Goal: Task Accomplishment & Management: Use online tool/utility

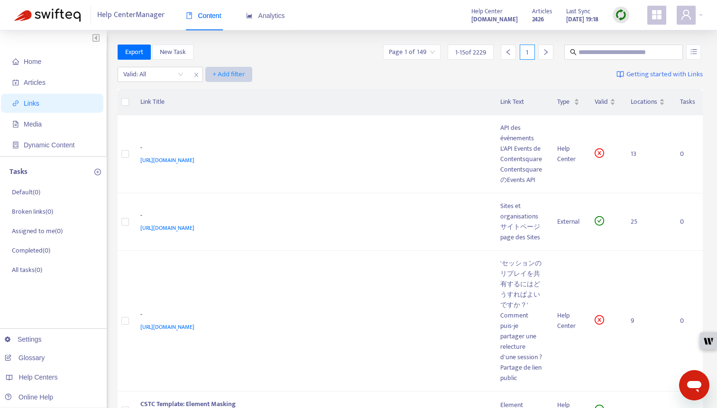
click at [221, 70] on span "+ Add filter" at bounding box center [228, 74] width 33 height 11
click at [224, 89] on span "Language" at bounding box center [229, 93] width 32 height 10
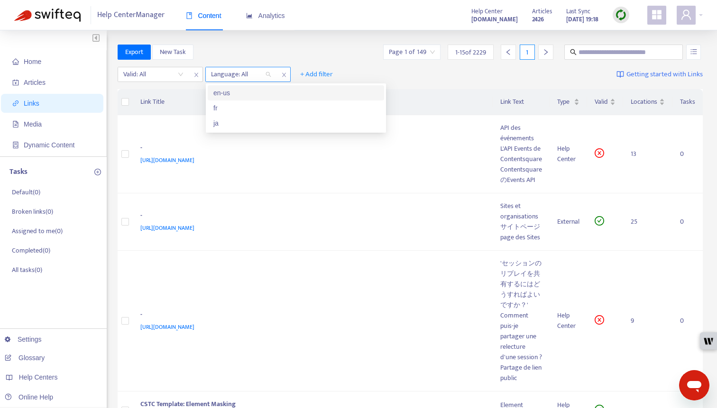
click at [251, 73] on div at bounding box center [236, 74] width 57 height 11
click at [251, 72] on div at bounding box center [236, 74] width 57 height 11
click at [282, 74] on icon "close" at bounding box center [284, 75] width 6 height 6
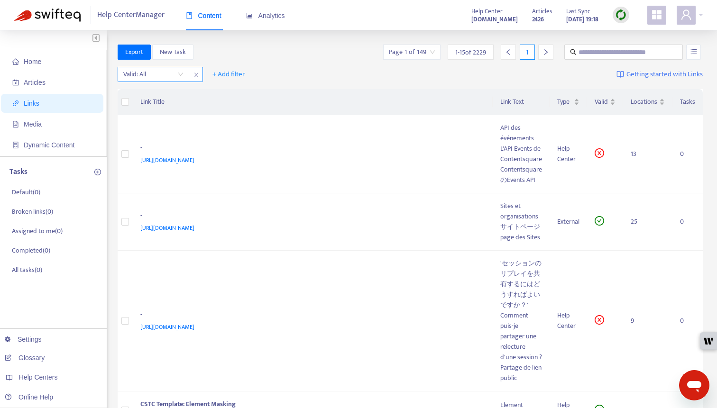
click at [175, 71] on input "search" at bounding box center [153, 74] width 60 height 14
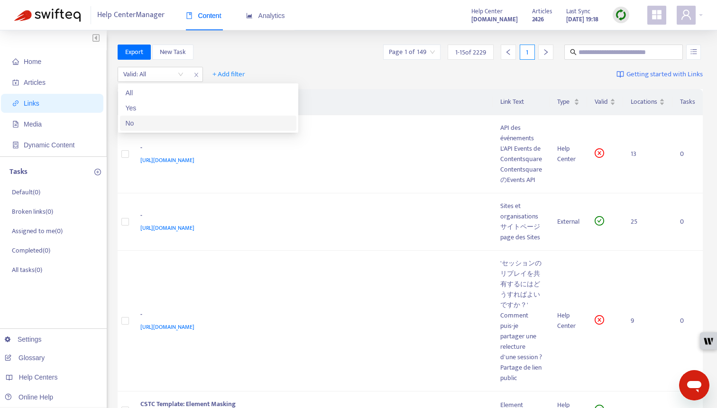
click at [175, 122] on div "No" at bounding box center [208, 123] width 165 height 10
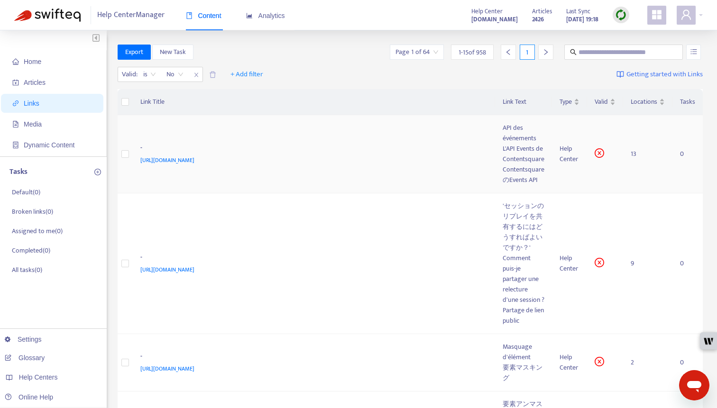
click at [306, 176] on td "- https://support.contentsquare.com/hc/en-gb/articles/14310355133084" at bounding box center [314, 154] width 363 height 78
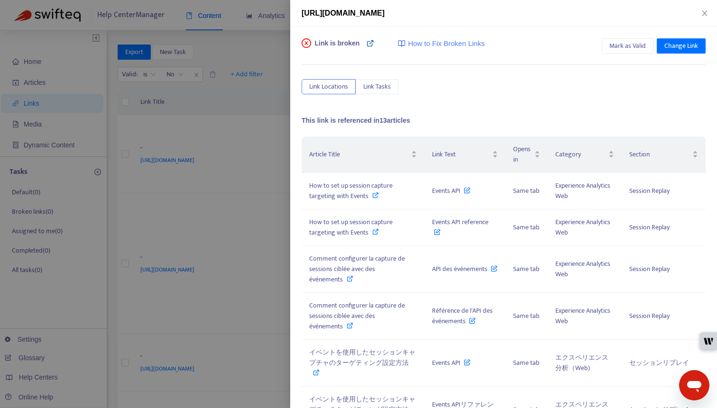
click at [372, 42] on icon at bounding box center [371, 43] width 8 height 8
click at [270, 205] on div at bounding box center [358, 204] width 717 height 408
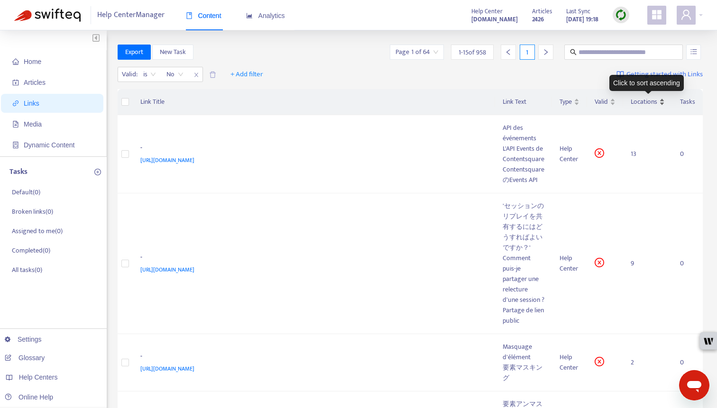
click at [607, 104] on span "Locations" at bounding box center [644, 102] width 27 height 10
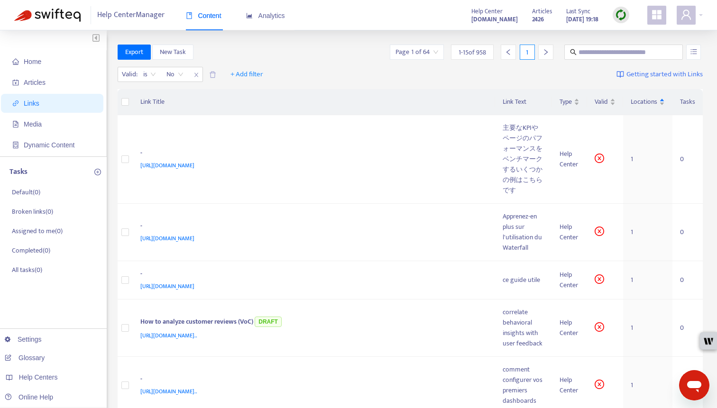
click at [607, 76] on span "Getting started with Links" at bounding box center [664, 74] width 76 height 11
click at [273, 177] on td "- https://support.contentsquare.com/hc/en-gb/articles/9803337030812" at bounding box center [314, 159] width 363 height 89
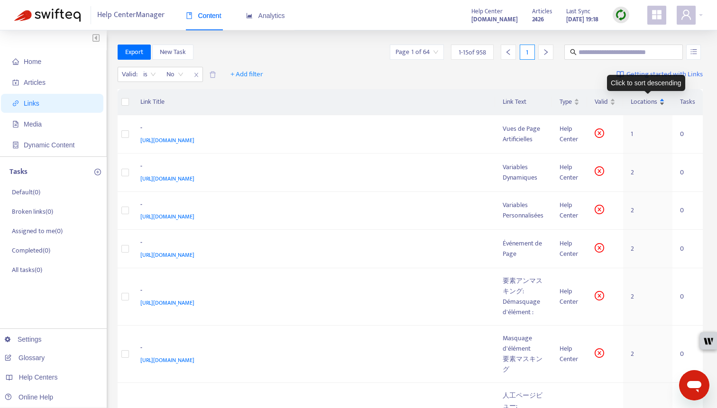
click at [607, 104] on span "Locations" at bounding box center [644, 102] width 27 height 10
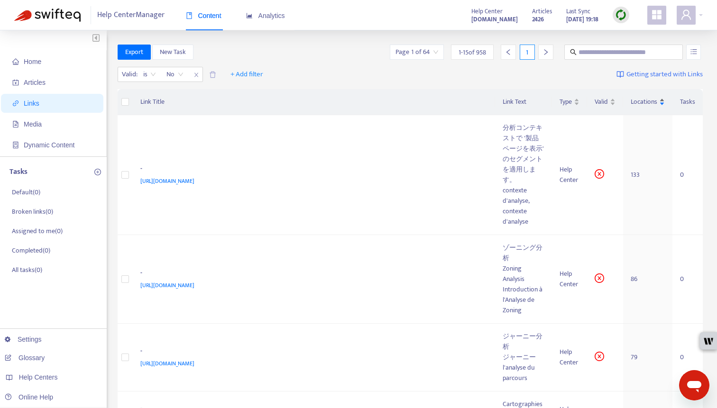
click at [607, 103] on span "Locations" at bounding box center [644, 102] width 27 height 10
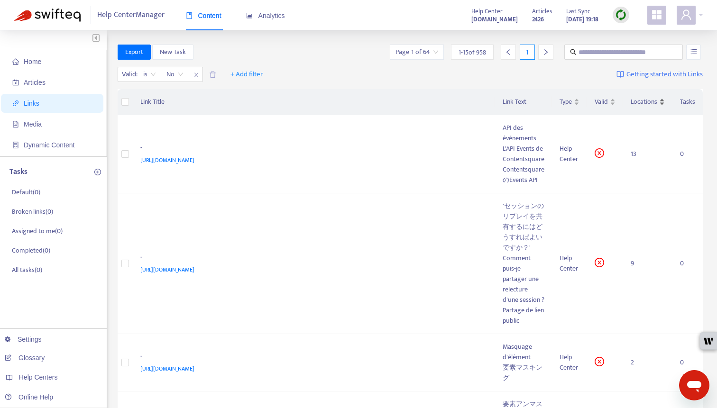
click at [607, 103] on span "Locations" at bounding box center [644, 102] width 27 height 10
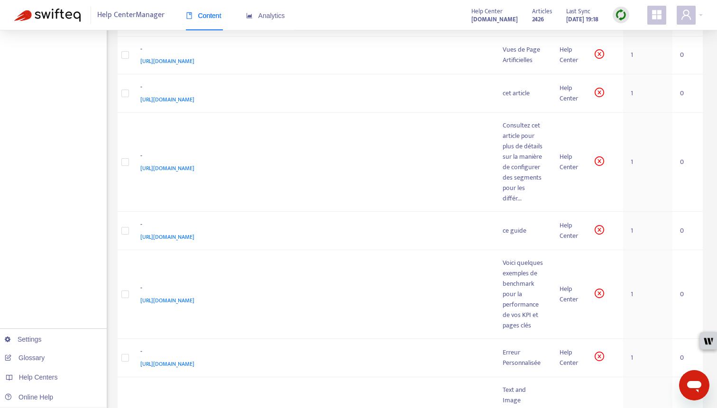
scroll to position [642, 0]
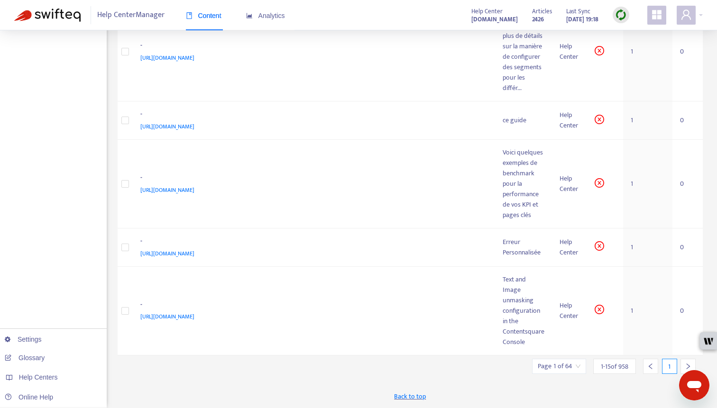
click at [607, 359] on div at bounding box center [688, 366] width 15 height 15
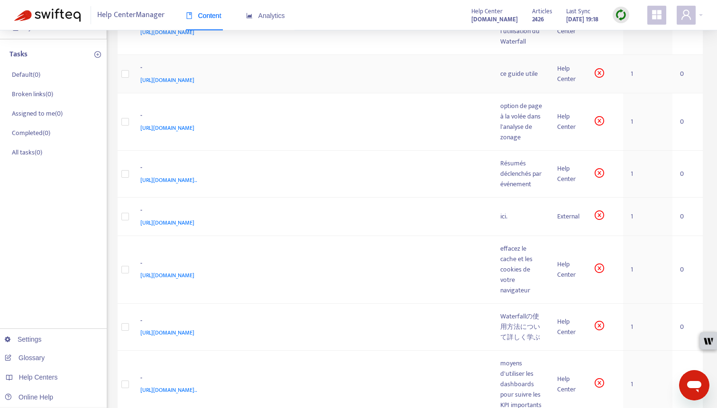
scroll to position [189, 0]
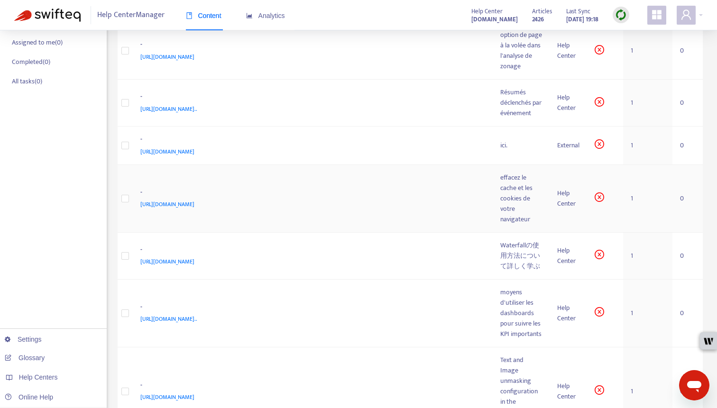
click at [320, 210] on div "https://support.contentsquare.com/hc/fr/articles/8255807989660" at bounding box center [310, 204] width 341 height 10
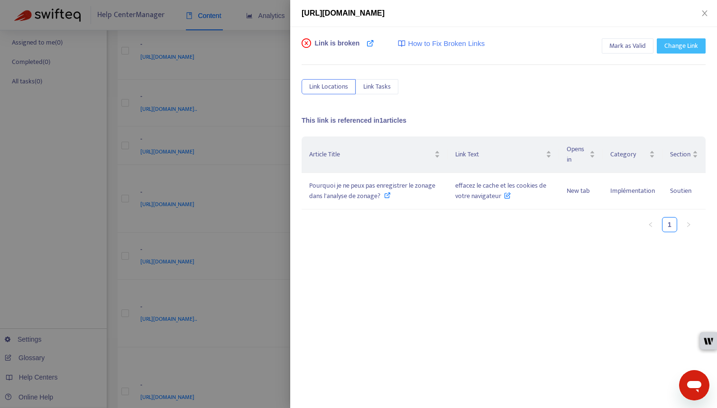
click at [607, 41] on span "Change Link" at bounding box center [681, 46] width 34 height 10
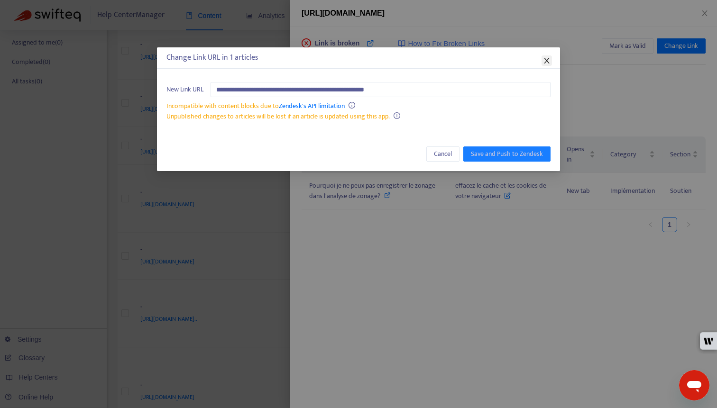
click at [547, 61] on icon "close" at bounding box center [547, 61] width 8 height 8
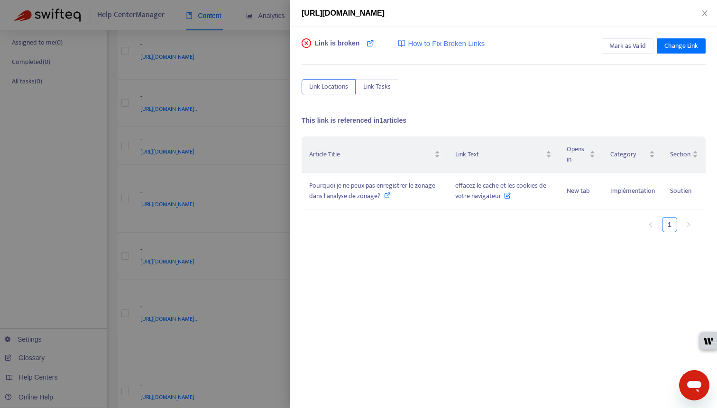
click at [213, 124] on div at bounding box center [358, 204] width 717 height 408
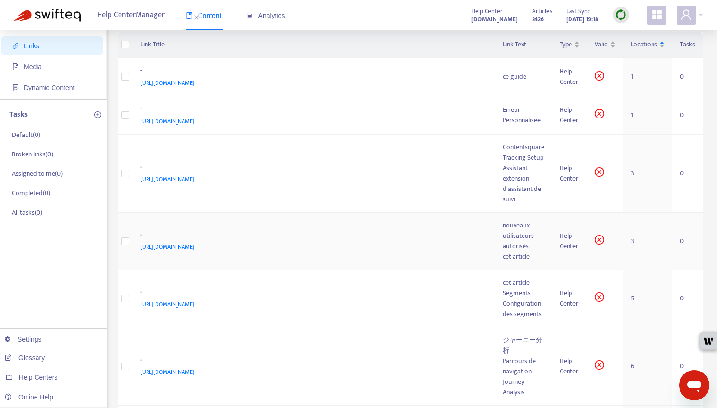
scroll to position [0, 0]
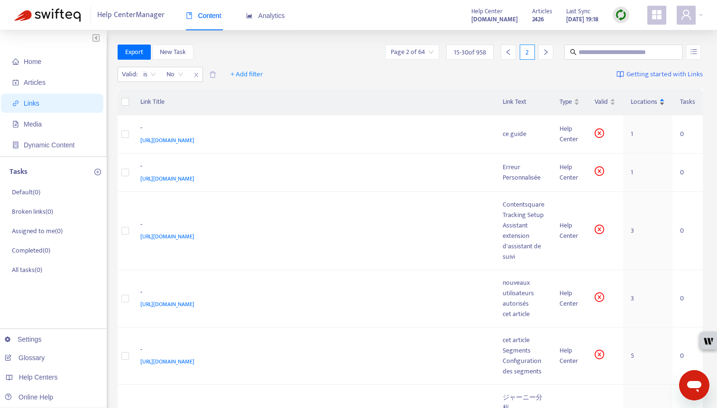
click at [607, 103] on span "Locations" at bounding box center [644, 102] width 27 height 10
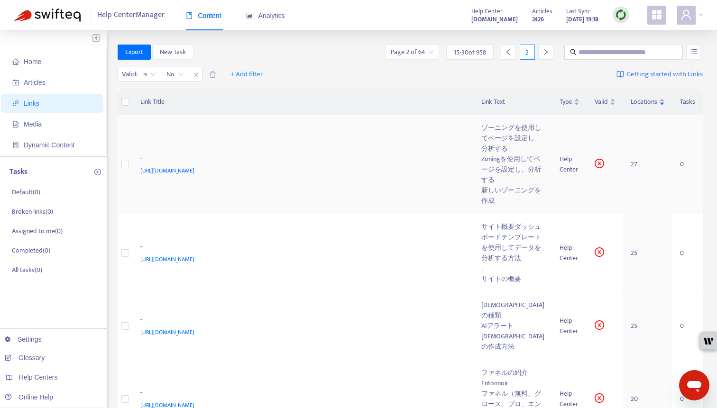
click at [302, 208] on td "- https://support.contentsquare.com/hc/en-gb/articles/19983688423708" at bounding box center [303, 164] width 341 height 99
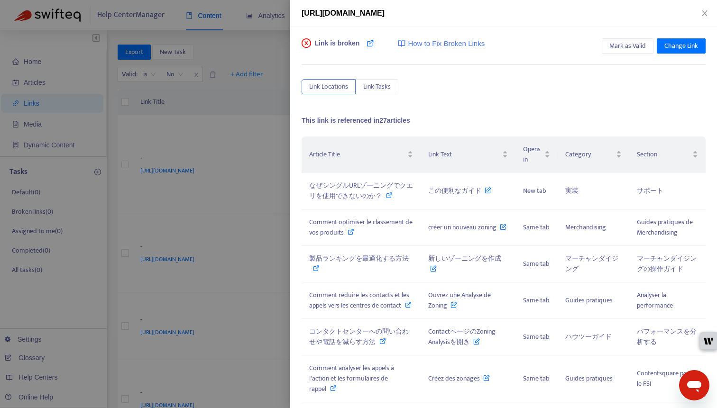
click at [229, 135] on div at bounding box center [358, 204] width 717 height 408
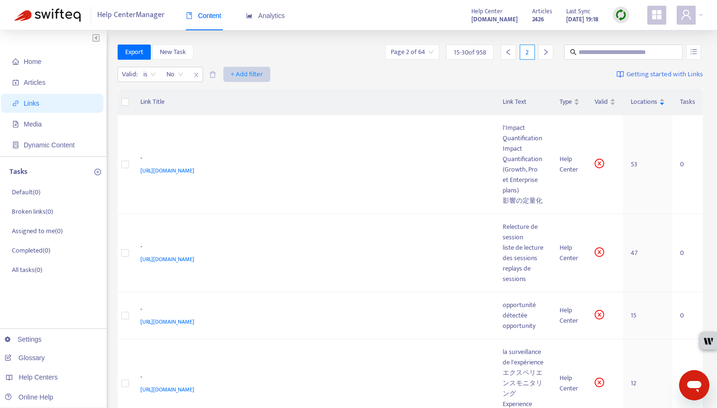
click at [249, 69] on span "+ Add filter" at bounding box center [246, 74] width 33 height 11
click at [300, 198] on td "- https://support.contentsquare.com/hc/en-gb/articles/360017860920" at bounding box center [314, 164] width 363 height 99
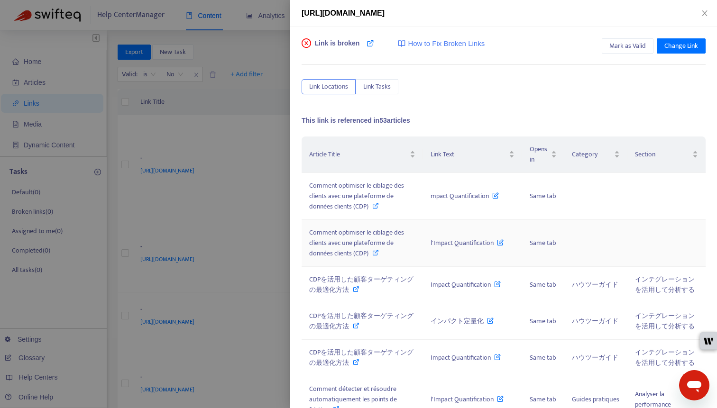
click at [378, 250] on icon at bounding box center [375, 252] width 7 height 7
click at [375, 90] on span "Link Tasks" at bounding box center [377, 87] width 28 height 10
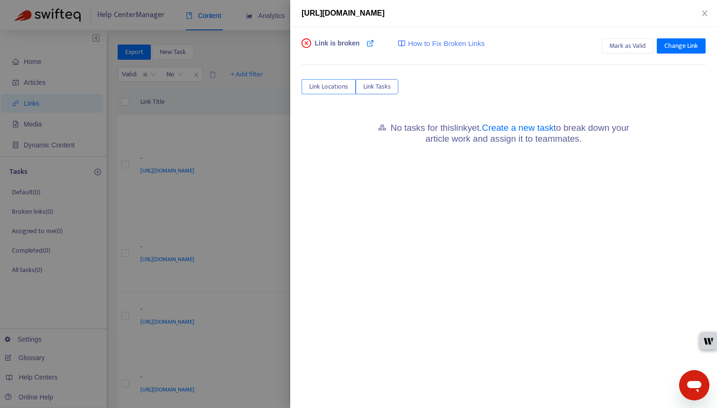
click at [323, 88] on span "Link Locations" at bounding box center [328, 87] width 39 height 10
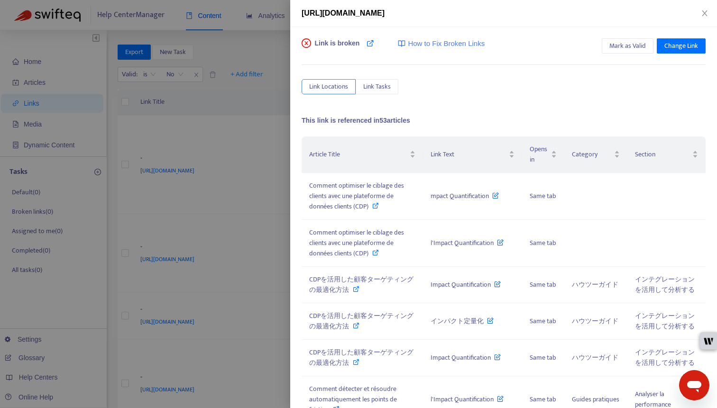
click at [248, 113] on div at bounding box center [358, 204] width 717 height 408
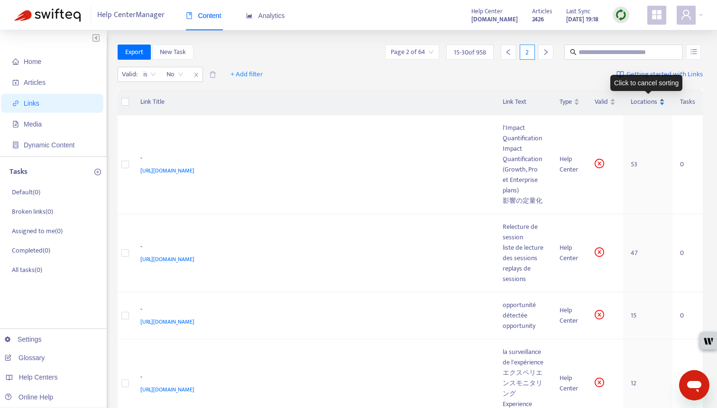
click at [607, 101] on span "Locations" at bounding box center [644, 102] width 27 height 10
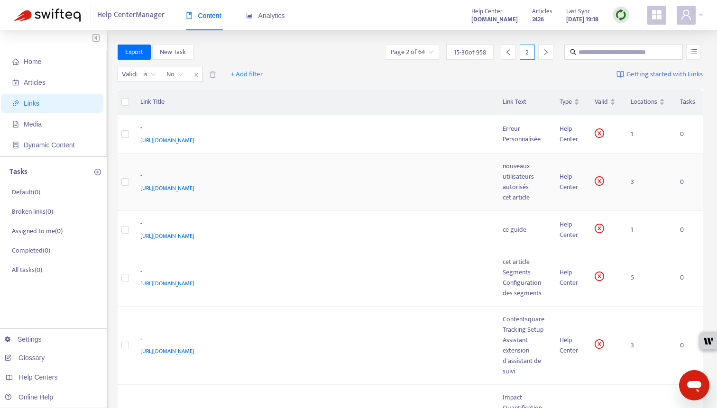
click at [379, 201] on td "- https://support.contentsquare.com/hc/fr/articles/360012026159-Gestion-des-uti…" at bounding box center [314, 182] width 363 height 57
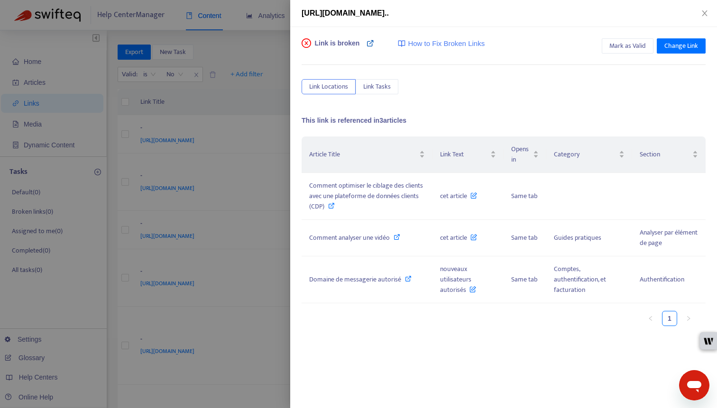
click at [367, 45] on icon at bounding box center [371, 43] width 8 height 8
click at [186, 96] on div at bounding box center [358, 204] width 717 height 408
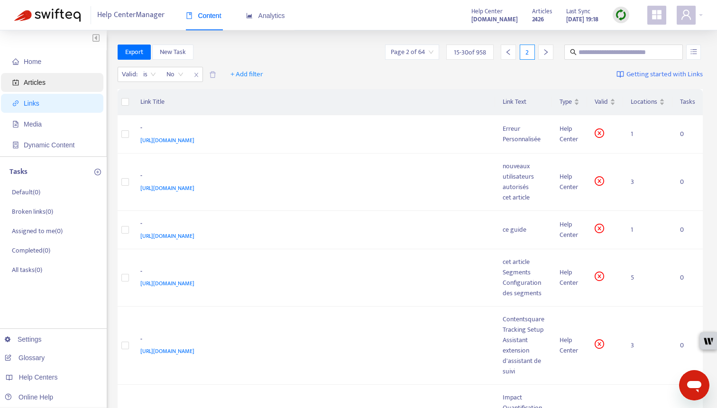
click at [34, 82] on span "Articles" at bounding box center [35, 83] width 22 height 8
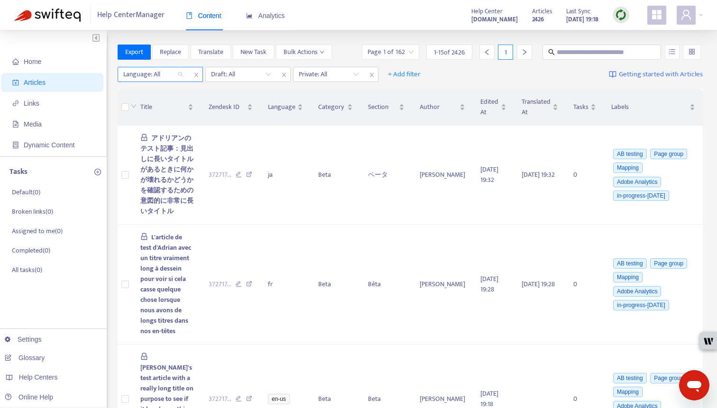
click at [175, 76] on div at bounding box center [148, 74] width 57 height 11
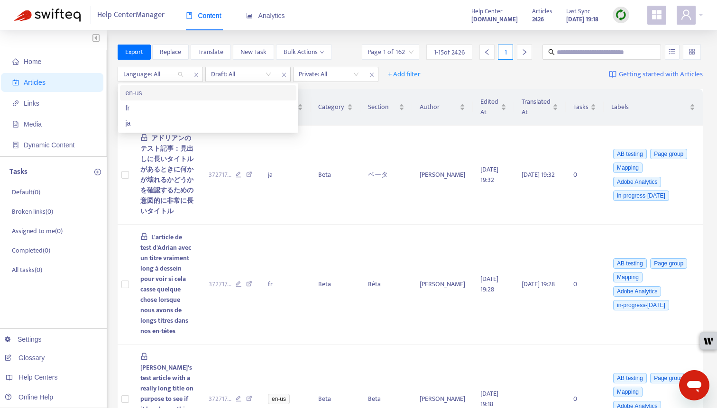
click at [169, 94] on div "en-us" at bounding box center [208, 93] width 165 height 10
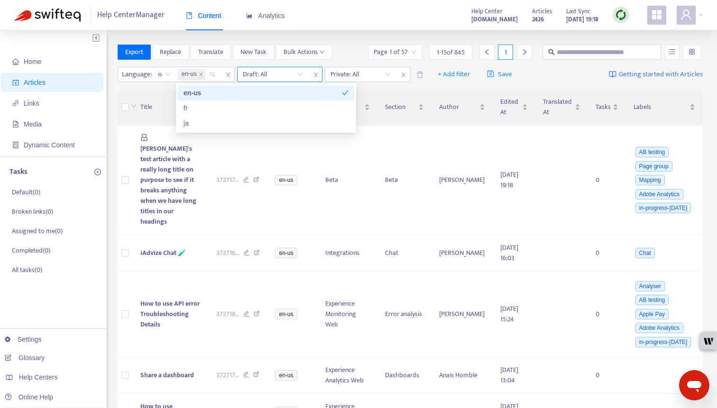
click at [285, 71] on input "search" at bounding box center [273, 74] width 60 height 14
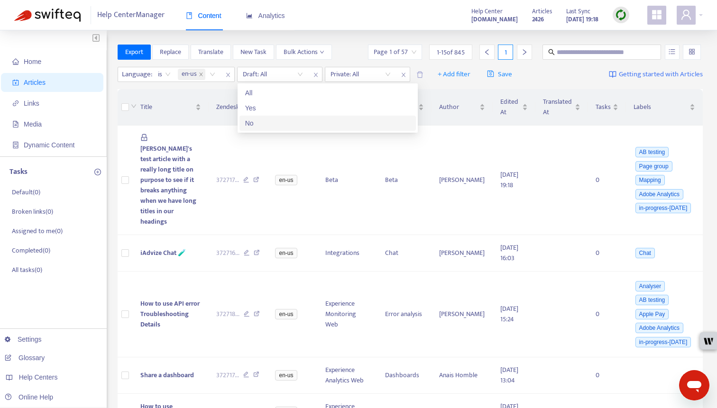
click at [278, 125] on div "No" at bounding box center [327, 123] width 165 height 10
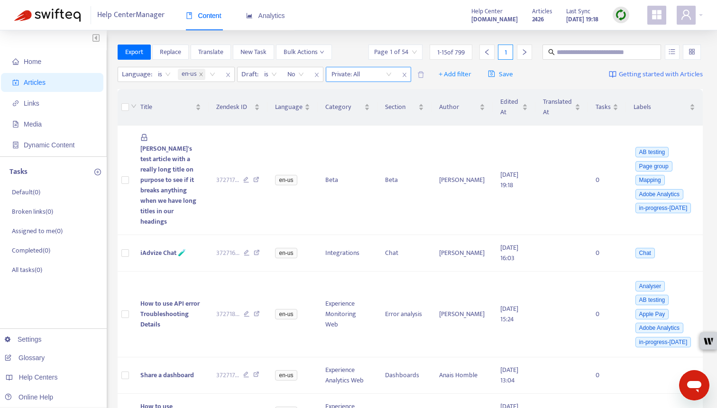
click at [385, 73] on input "search" at bounding box center [361, 74] width 60 height 14
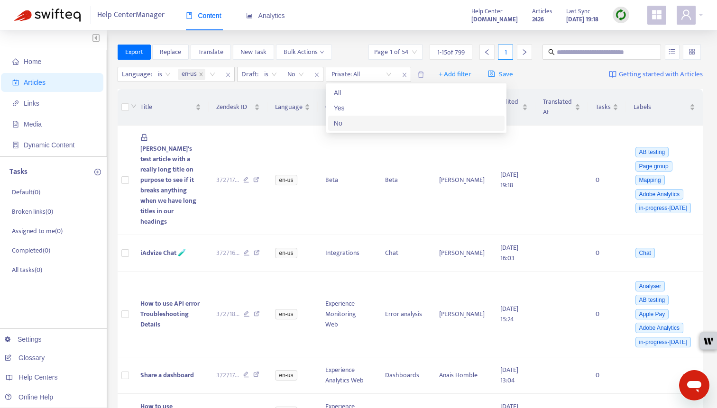
click at [370, 124] on div "No" at bounding box center [416, 123] width 165 height 10
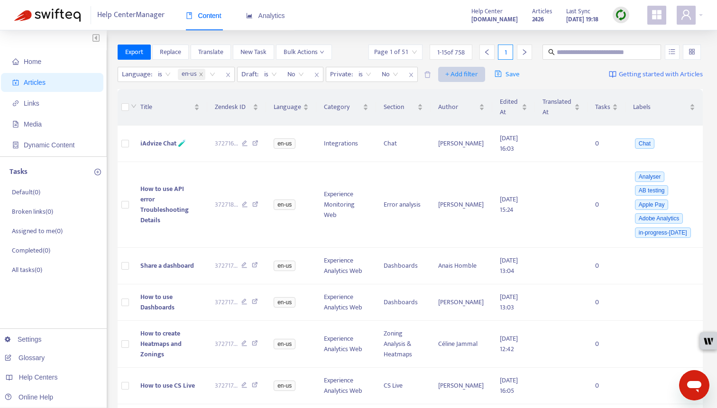
click at [463, 75] on span "+ Add filter" at bounding box center [461, 74] width 33 height 11
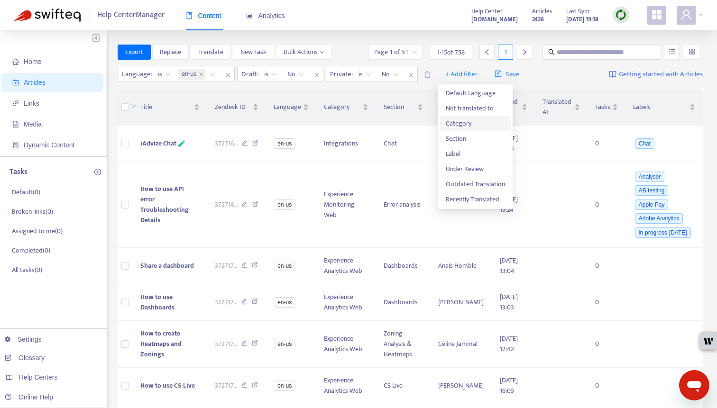
click at [463, 128] on span "Category" at bounding box center [475, 124] width 59 height 10
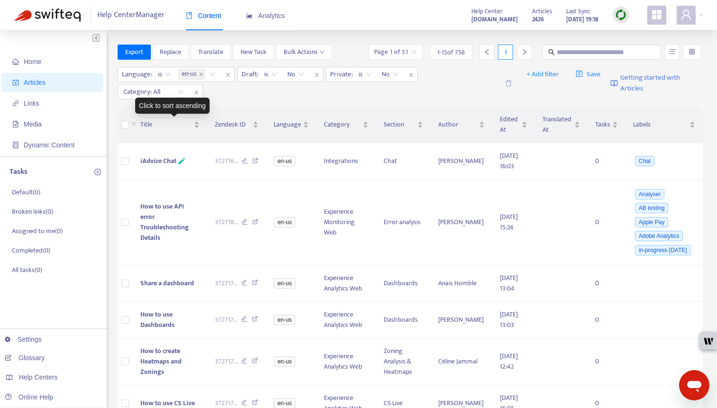
click at [166, 98] on div "Click to sort ascending" at bounding box center [172, 106] width 74 height 16
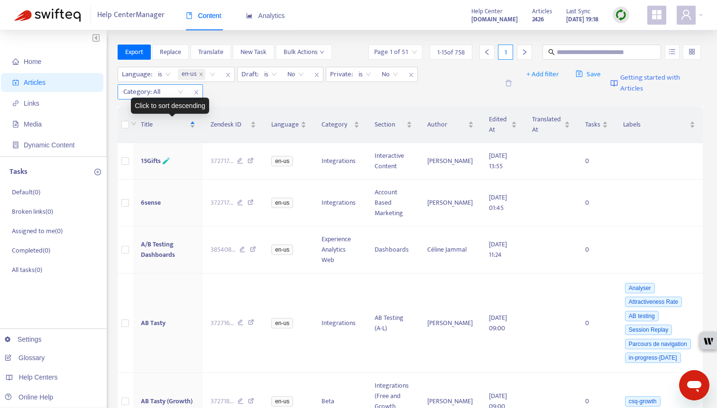
click at [164, 89] on div at bounding box center [148, 91] width 57 height 11
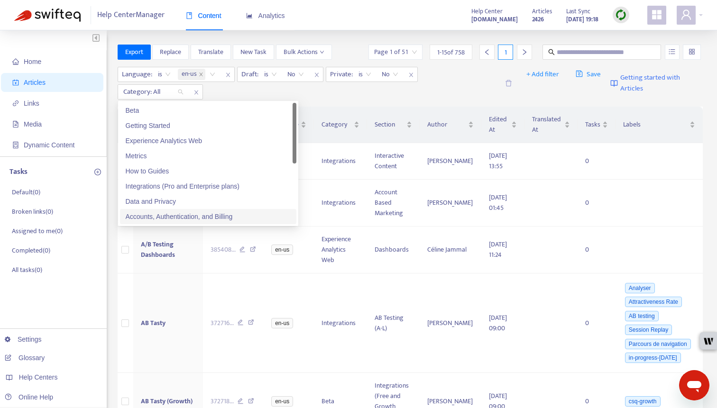
click at [180, 213] on div "Accounts, Authentication, and Billing" at bounding box center [208, 217] width 165 height 10
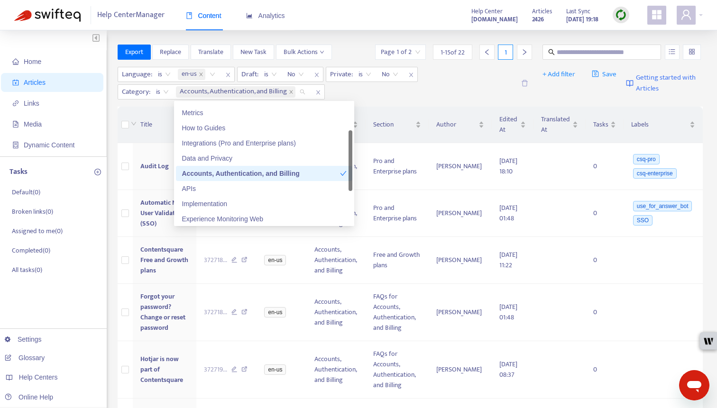
scroll to position [64, 0]
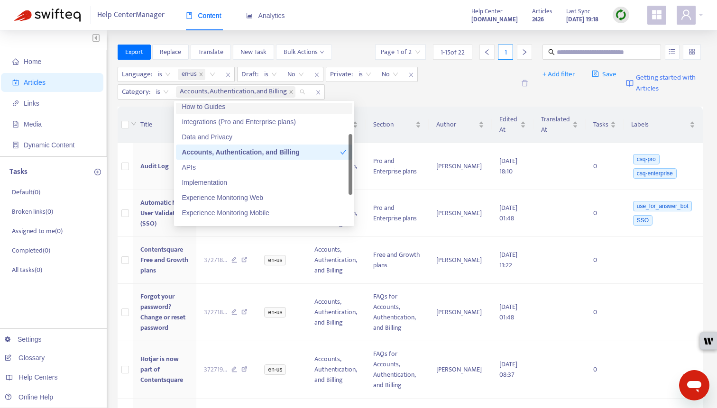
click at [376, 99] on div "Language : is en-us Draft : is No Private : is No Category : is Accounts, Authe…" at bounding box center [316, 83] width 397 height 33
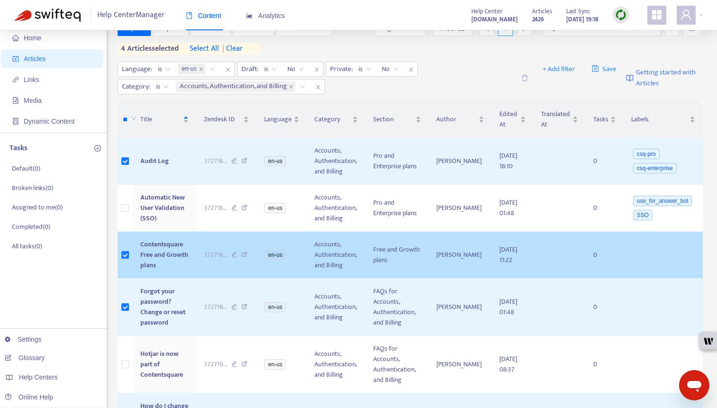
scroll to position [0, 0]
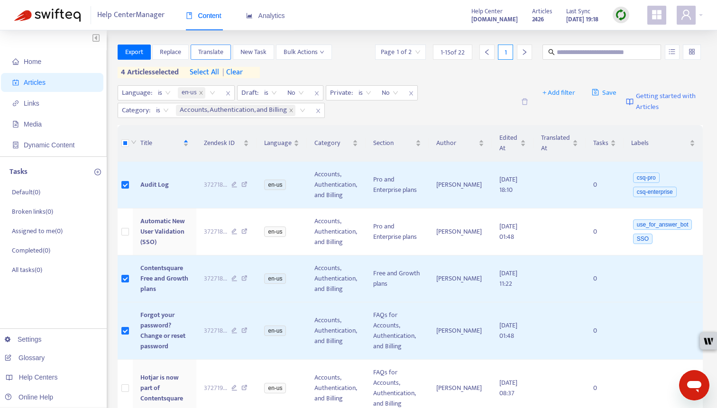
click at [221, 54] on span "Translate" at bounding box center [210, 52] width 25 height 10
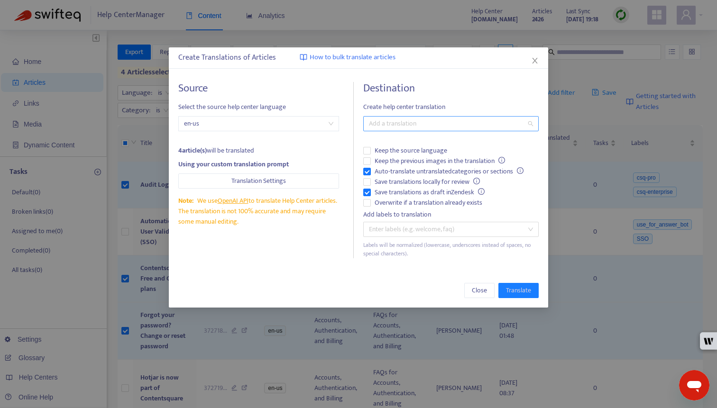
click at [408, 120] on div at bounding box center [446, 123] width 161 height 11
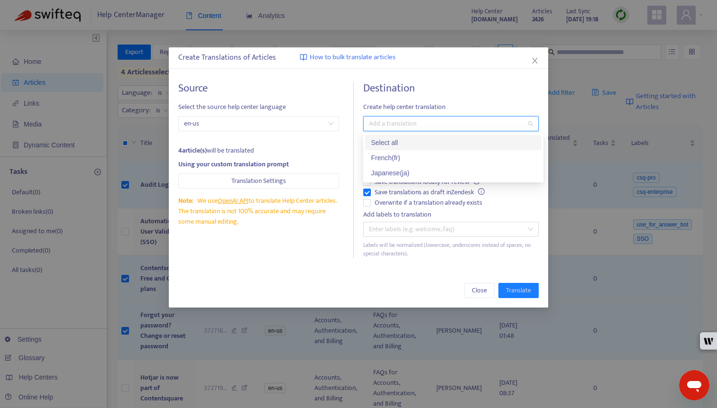
click at [408, 139] on div "Select all" at bounding box center [453, 143] width 165 height 10
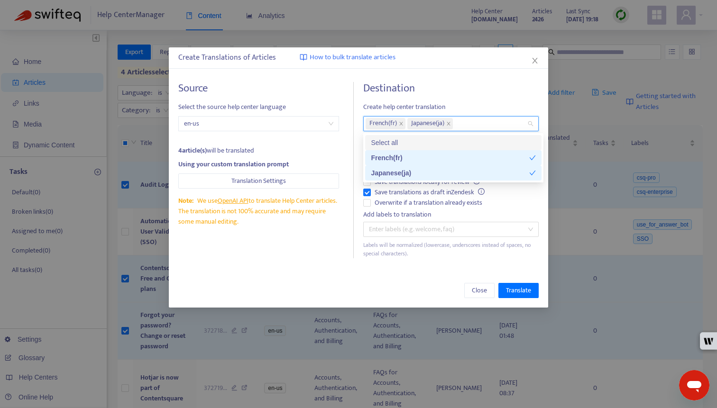
click at [472, 92] on h4 "Destination" at bounding box center [450, 88] width 175 height 13
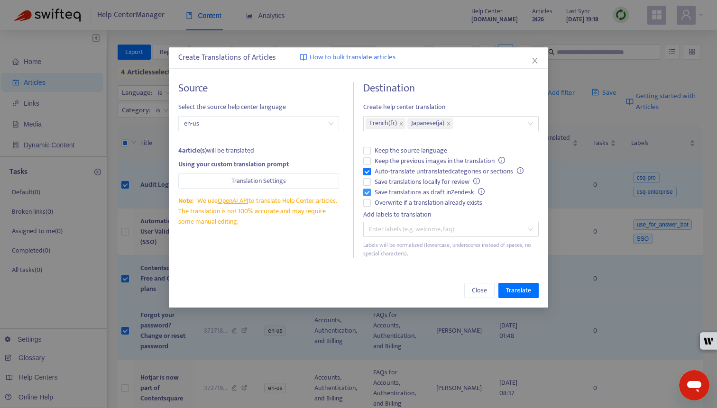
click at [417, 193] on span "Save translations as draft in Zendesk" at bounding box center [430, 192] width 118 height 10
click at [417, 203] on span "Overwrite if a translation already exists" at bounding box center [428, 203] width 115 height 10
click at [524, 289] on span "Translate" at bounding box center [518, 290] width 25 height 10
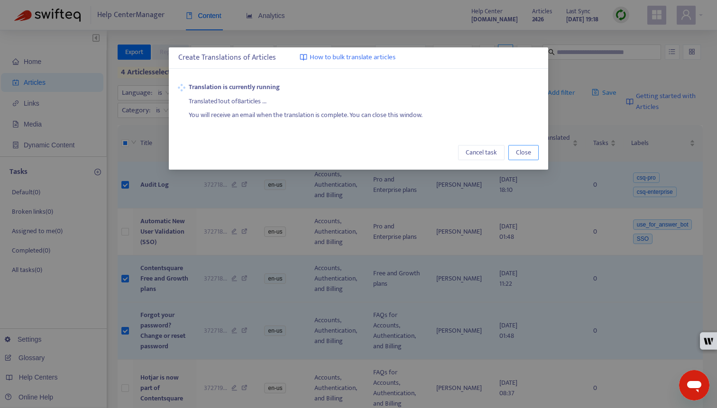
click at [517, 147] on button "Close" at bounding box center [523, 152] width 30 height 15
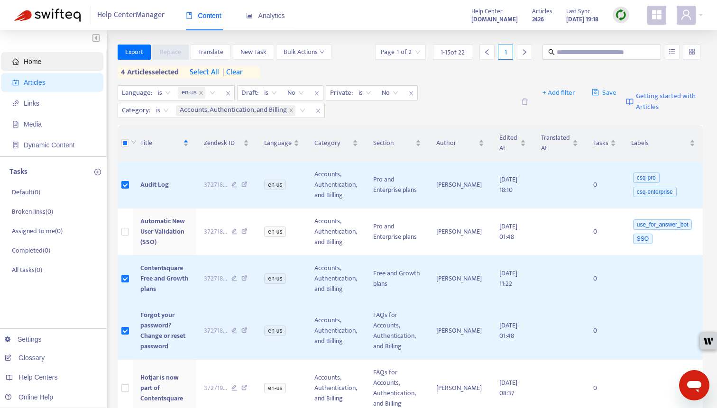
click at [42, 64] on span "Home" at bounding box center [53, 61] width 83 height 19
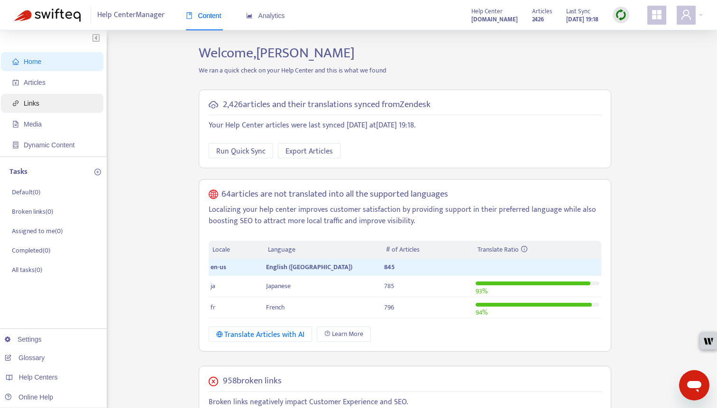
click at [54, 107] on span "Links" at bounding box center [53, 103] width 83 height 19
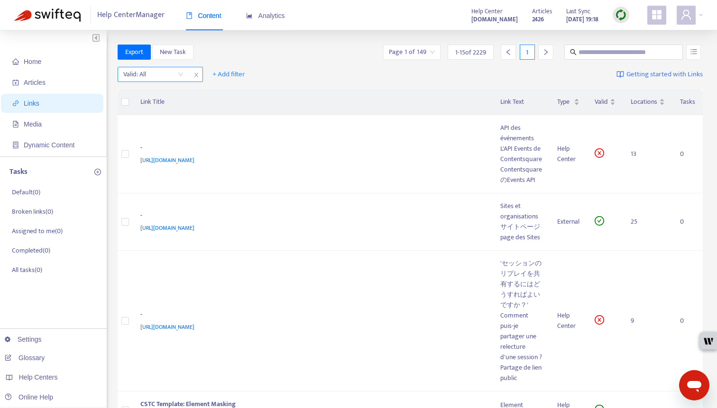
click at [170, 79] on input "search" at bounding box center [153, 74] width 60 height 14
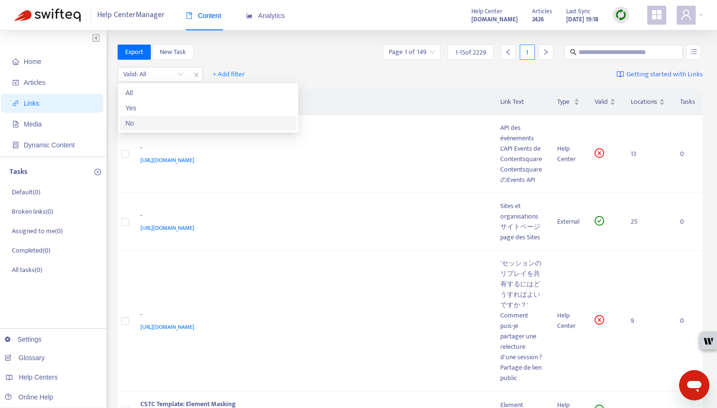
click at [168, 123] on div "No" at bounding box center [208, 123] width 165 height 10
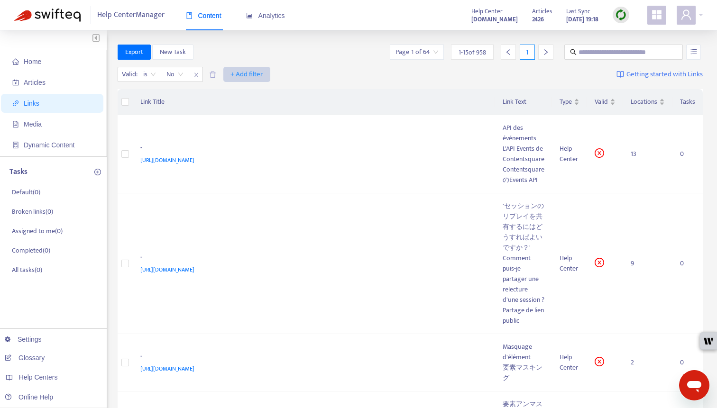
click at [240, 78] on span "+ Add filter" at bounding box center [246, 74] width 33 height 11
click at [240, 92] on span "Language" at bounding box center [247, 93] width 32 height 10
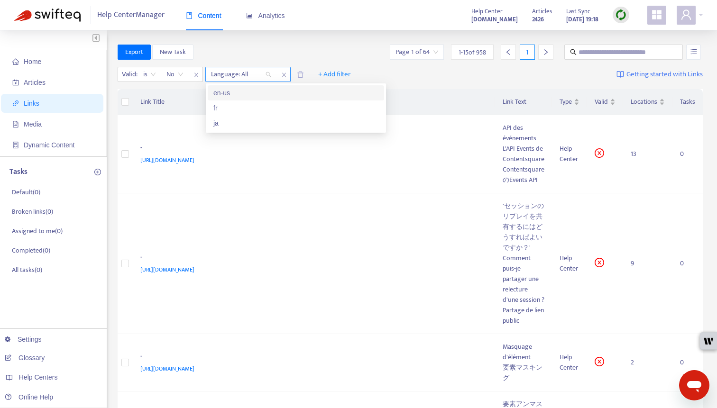
click at [252, 77] on div at bounding box center [236, 74] width 57 height 11
click at [248, 91] on div "en-us" at bounding box center [295, 93] width 165 height 10
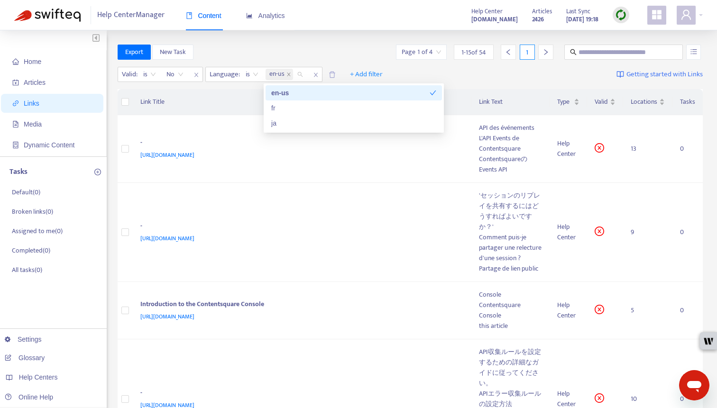
click at [318, 50] on div "Export New Task Page 1 of 4 1 - 15 of 54 1" at bounding box center [411, 52] width 586 height 15
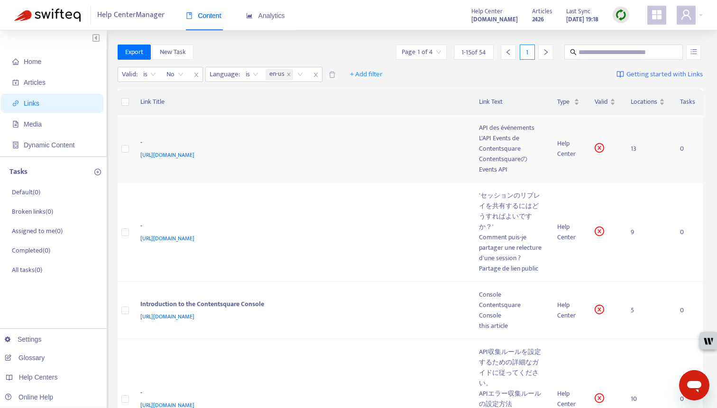
click at [347, 157] on div "https://support.contentsquare.com/hc/en-gb/articles/14310355133084" at bounding box center [300, 155] width 320 height 10
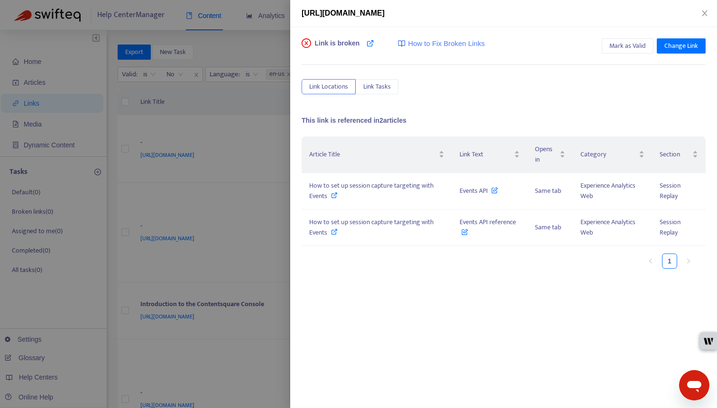
click at [244, 110] on div at bounding box center [358, 204] width 717 height 408
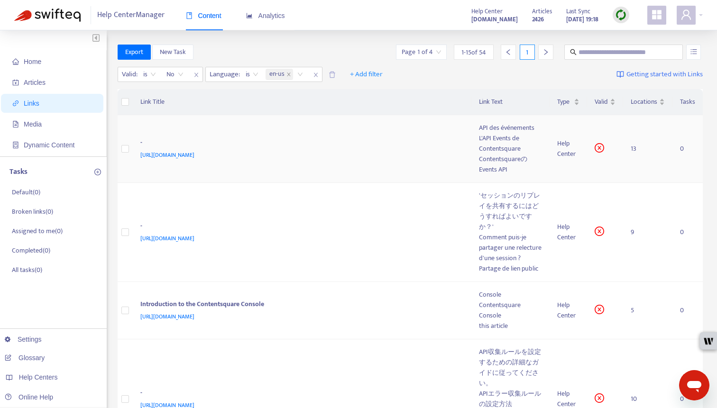
click at [261, 136] on td "- https://support.contentsquare.com/hc/en-gb/articles/14310355133084" at bounding box center [302, 149] width 339 height 68
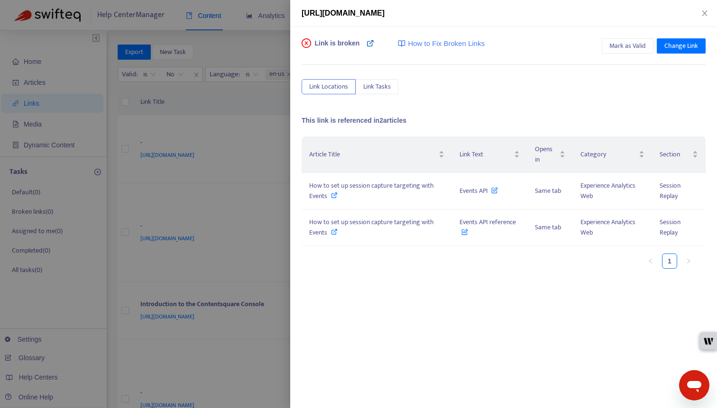
click at [371, 45] on icon at bounding box center [371, 43] width 8 height 8
click at [337, 194] on icon at bounding box center [334, 195] width 7 height 7
click at [369, 43] on icon at bounding box center [371, 43] width 8 height 8
click at [607, 45] on span "Change Link" at bounding box center [681, 46] width 34 height 10
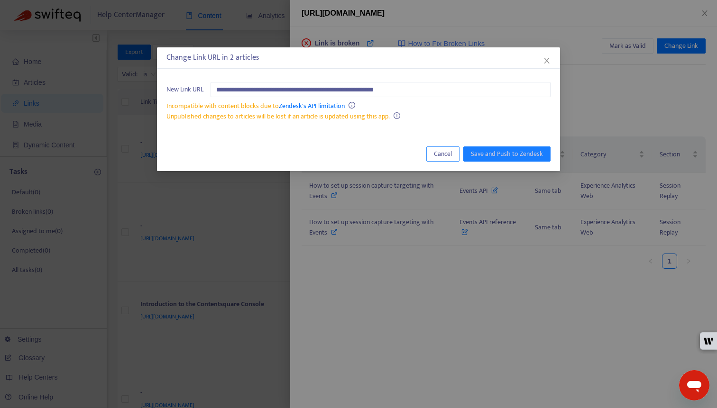
click at [437, 152] on span "Cancel" at bounding box center [443, 154] width 18 height 10
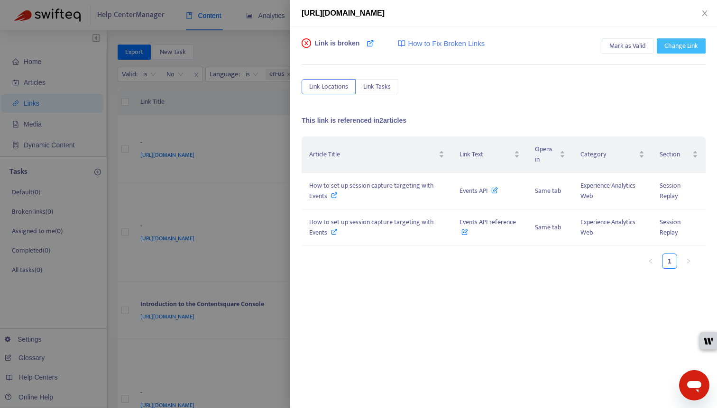
click at [607, 48] on span "Change Link" at bounding box center [681, 46] width 34 height 10
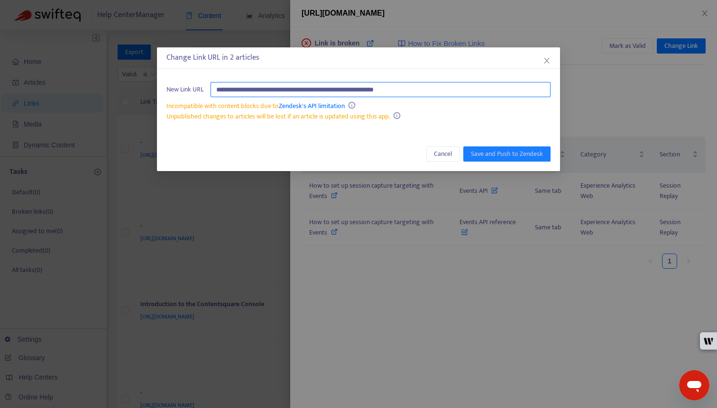
click at [481, 87] on input "**********" at bounding box center [381, 89] width 340 height 15
paste input "**********"
type input "**********"
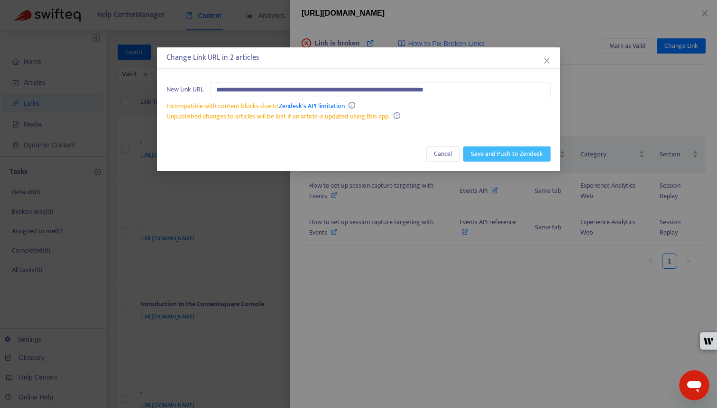
click at [505, 151] on span "Save and Push to Zendesk" at bounding box center [507, 154] width 72 height 10
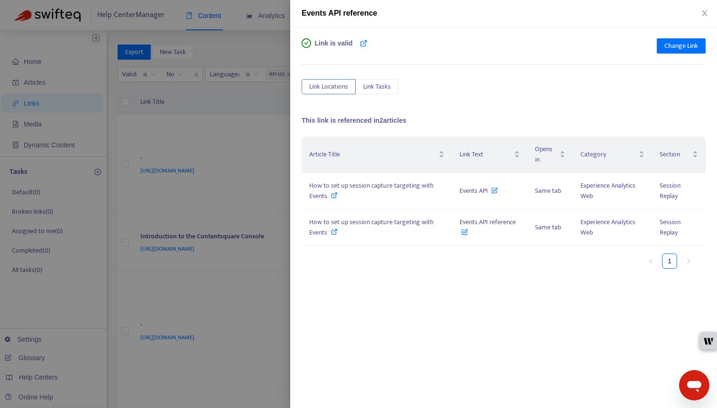
click at [210, 173] on div at bounding box center [358, 204] width 717 height 408
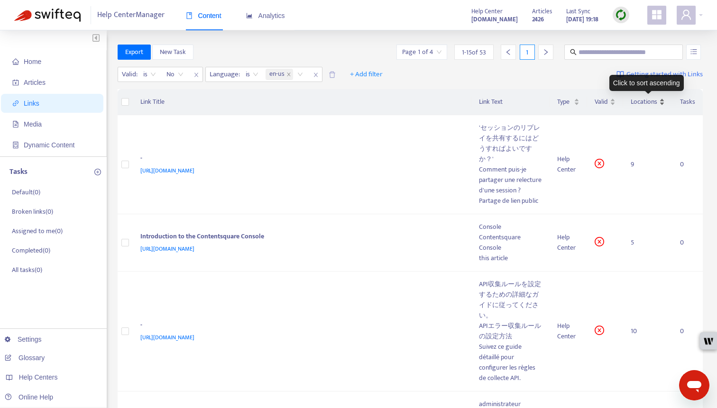
click at [607, 98] on span "Locations" at bounding box center [644, 102] width 27 height 10
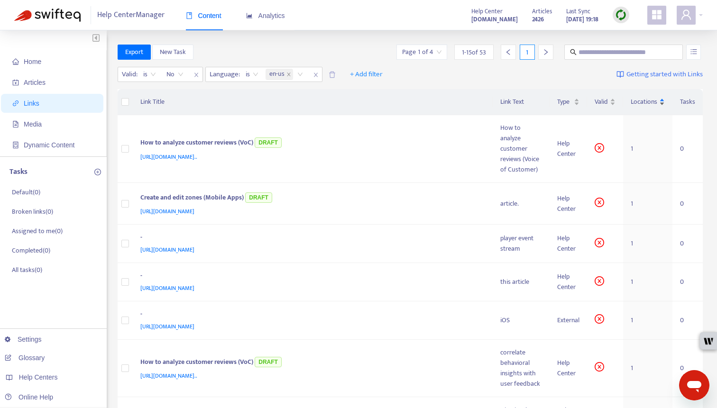
click at [607, 98] on span "Locations" at bounding box center [644, 102] width 27 height 10
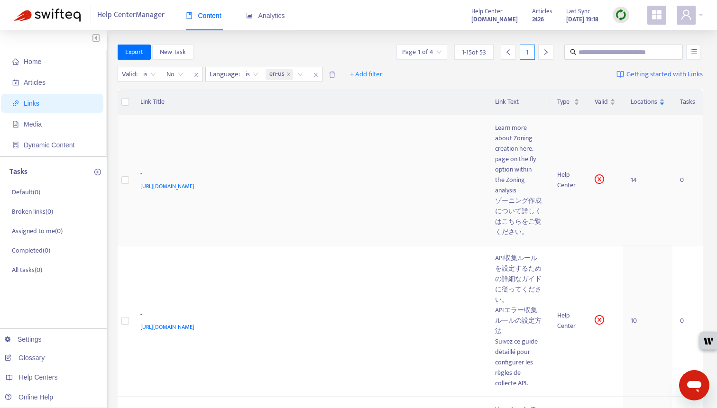
click at [343, 175] on td "- https://support.contentsquare.com/hc/en-gb/articles/10875994486428-How-to-cre…" at bounding box center [310, 180] width 355 height 130
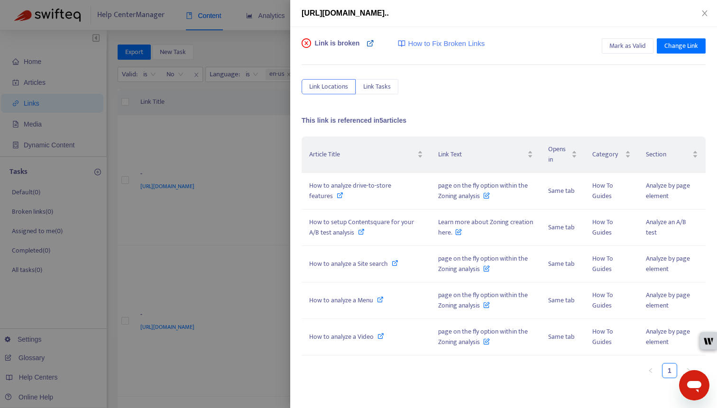
click at [374, 42] on icon at bounding box center [371, 43] width 8 height 8
click at [607, 46] on span "Change Link" at bounding box center [681, 46] width 34 height 10
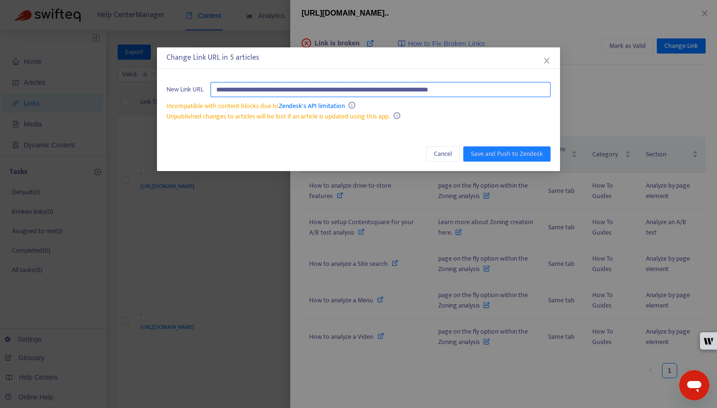
click at [466, 88] on input "**********" at bounding box center [381, 89] width 340 height 15
paste input "**********"
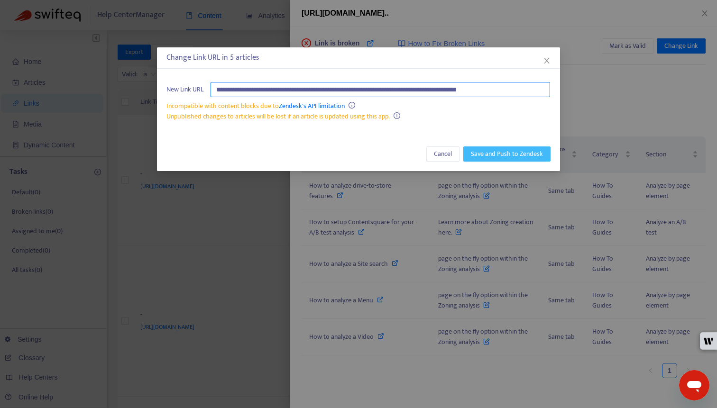
type input "**********"
click at [484, 155] on span "Save and Push to Zendesk" at bounding box center [507, 154] width 72 height 10
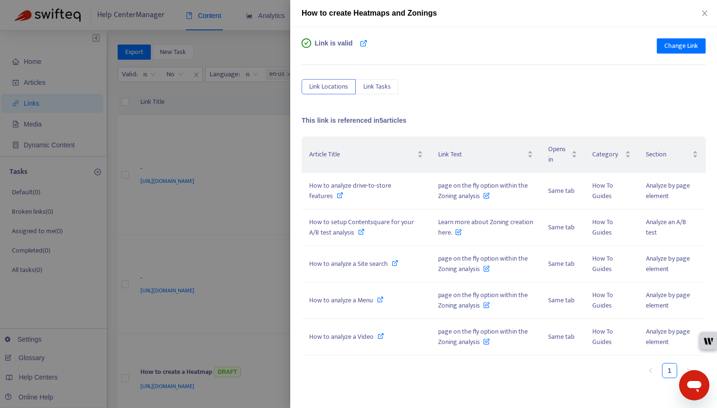
click at [218, 138] on div at bounding box center [358, 204] width 717 height 408
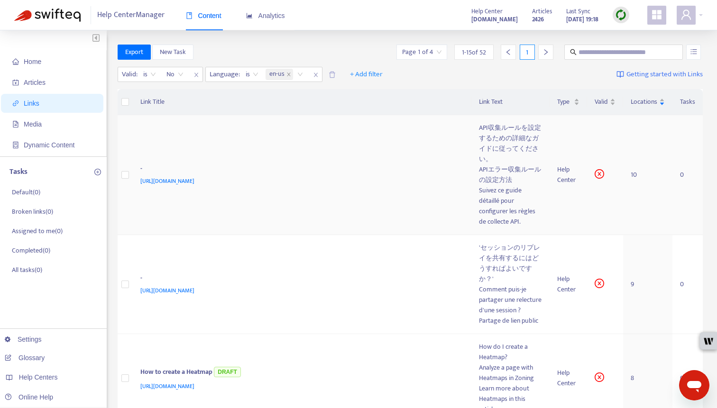
click at [251, 235] on td "- https://support.contentsquare.com/hc/en-gb/articles/6553281476124" at bounding box center [302, 175] width 339 height 120
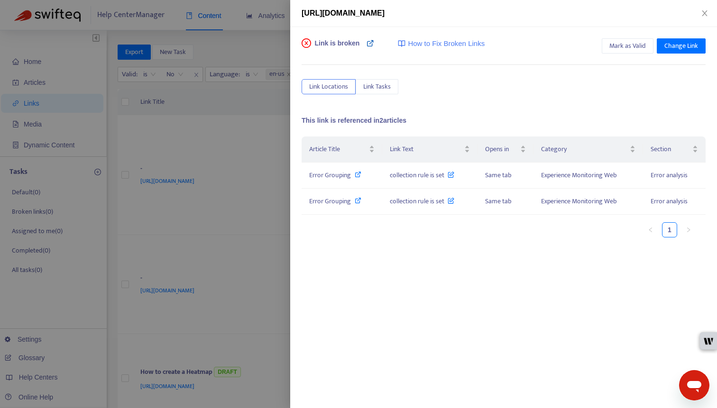
click at [371, 47] on link at bounding box center [371, 47] width 8 height 19
click at [607, 39] on button "Change Link" at bounding box center [681, 45] width 49 height 15
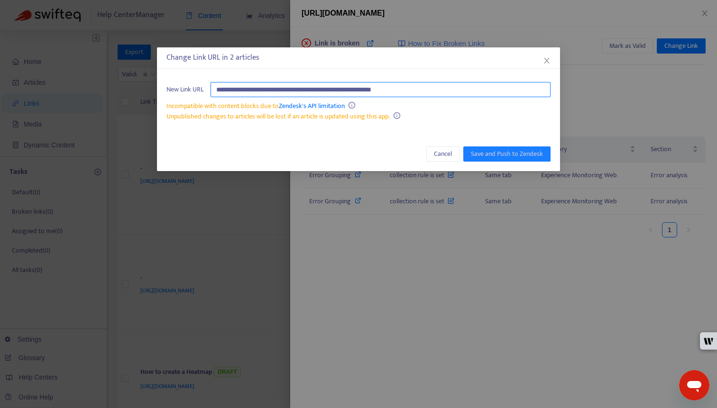
click at [503, 91] on input "**********" at bounding box center [381, 89] width 340 height 15
paste input "**********"
type input "**********"
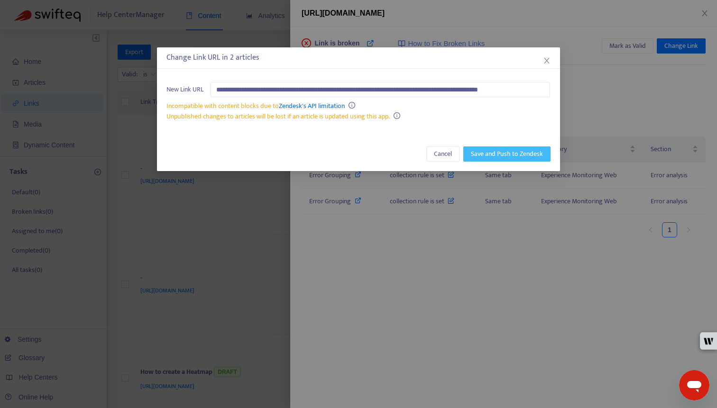
scroll to position [0, 0]
click at [517, 151] on span "Save and Push to Zendesk" at bounding box center [507, 154] width 72 height 10
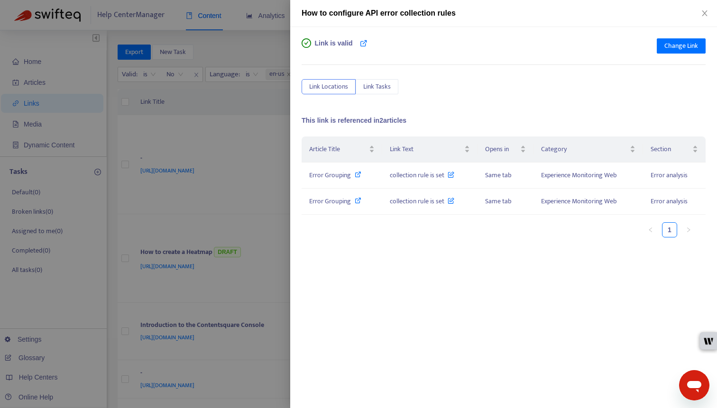
click at [180, 152] on div at bounding box center [358, 204] width 717 height 408
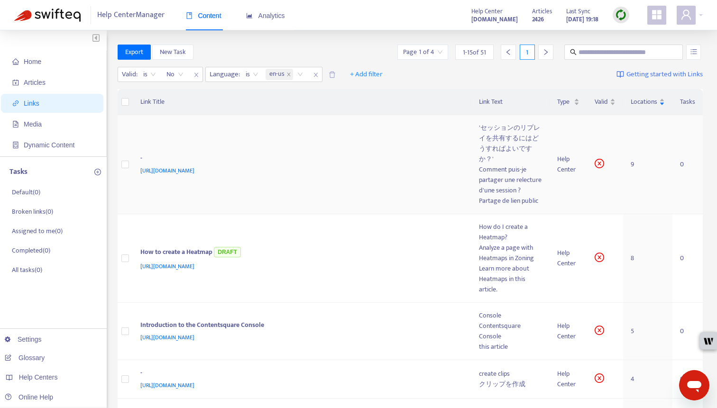
click at [260, 160] on td "- https://support.contentsquare.com/hc/en-gb/articles/4405026372626" at bounding box center [302, 164] width 339 height 99
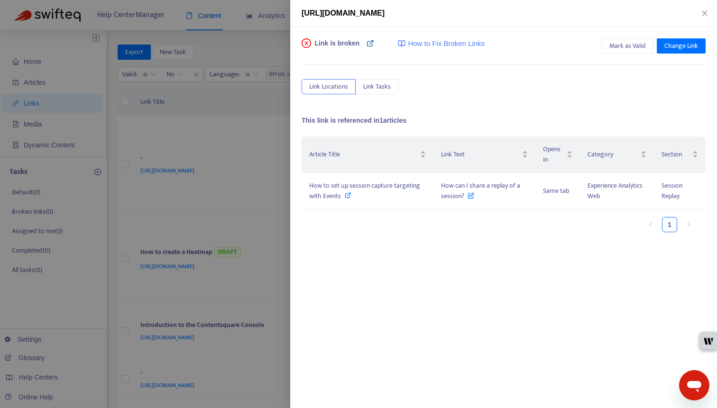
click at [368, 43] on icon at bounding box center [371, 43] width 8 height 8
click at [607, 46] on span "Change Link" at bounding box center [681, 46] width 34 height 10
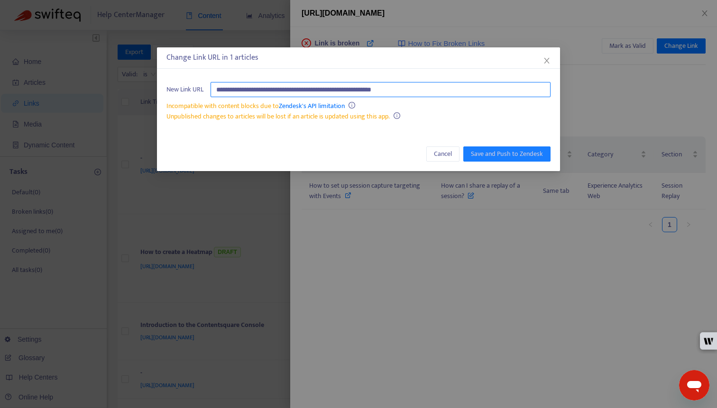
click at [436, 89] on input "**********" at bounding box center [381, 89] width 340 height 15
paste input "**********"
type input "**********"
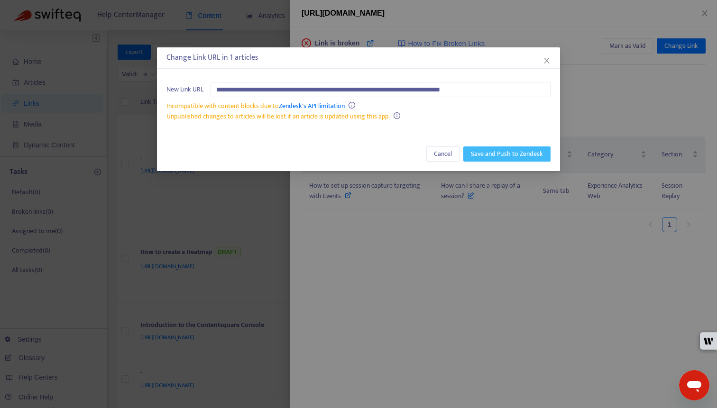
click at [511, 152] on span "Save and Push to Zendesk" at bounding box center [507, 154] width 72 height 10
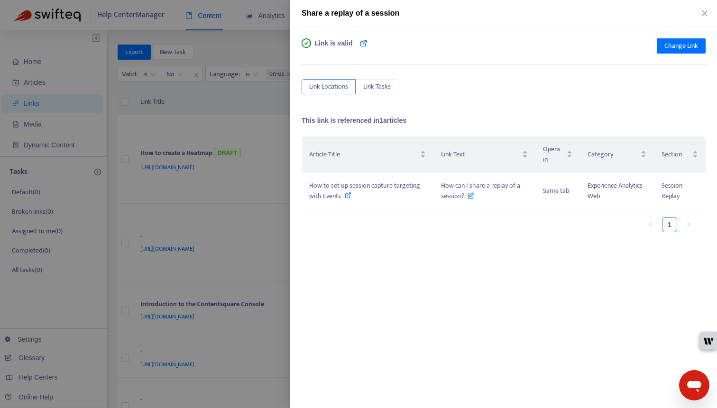
click at [156, 218] on div at bounding box center [358, 204] width 717 height 408
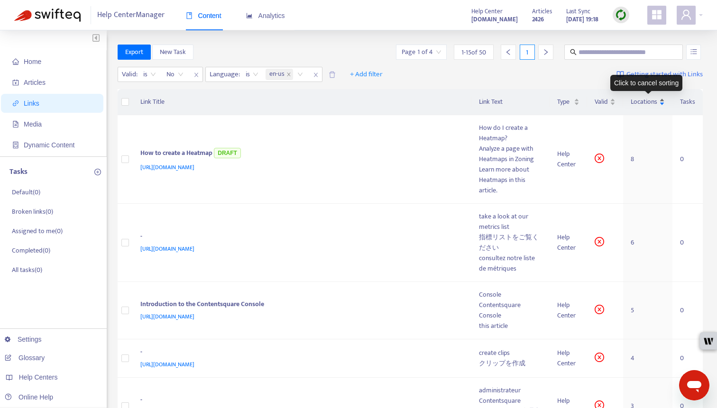
click at [607, 101] on span "Locations" at bounding box center [644, 102] width 27 height 10
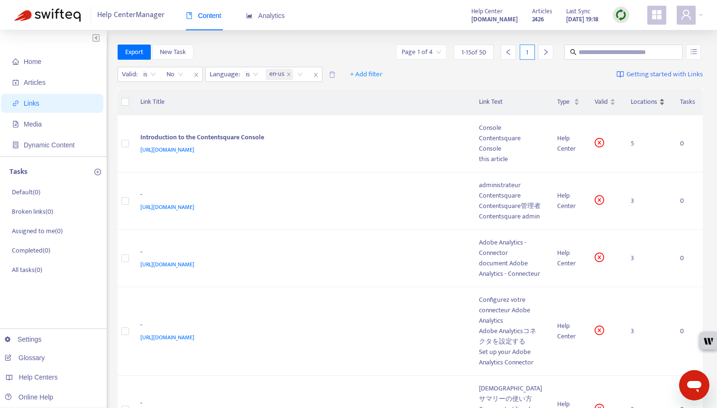
click at [607, 101] on span "Locations" at bounding box center [644, 102] width 27 height 10
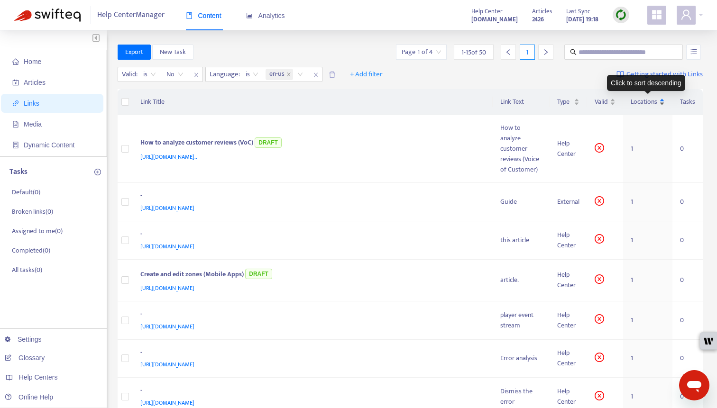
click at [607, 101] on span "Locations" at bounding box center [644, 102] width 27 height 10
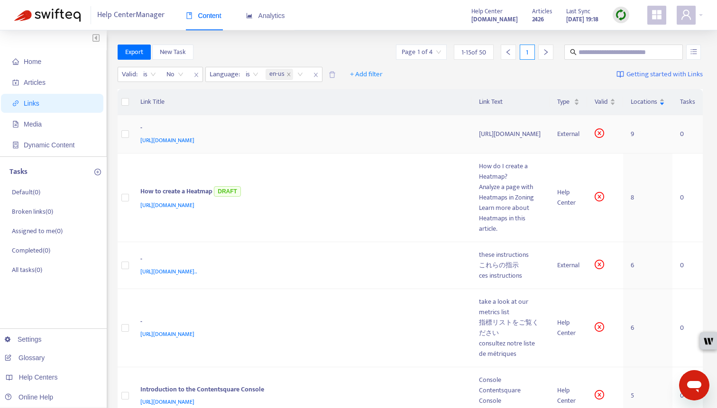
click at [291, 139] on div "[URL][DOMAIN_NAME]" at bounding box center [300, 140] width 320 height 10
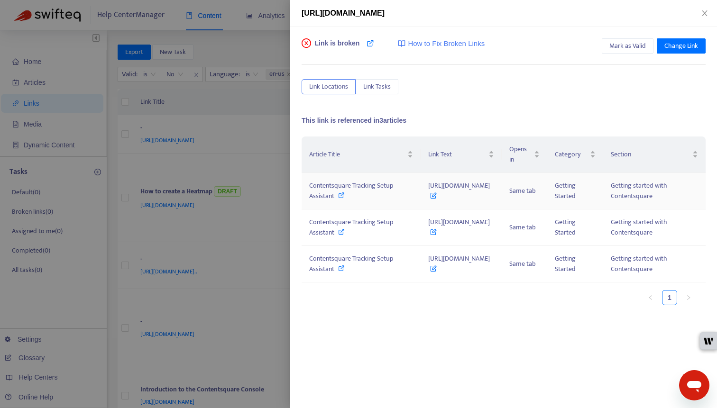
click at [341, 193] on icon at bounding box center [341, 195] width 7 height 7
click at [234, 180] on div at bounding box center [358, 204] width 717 height 408
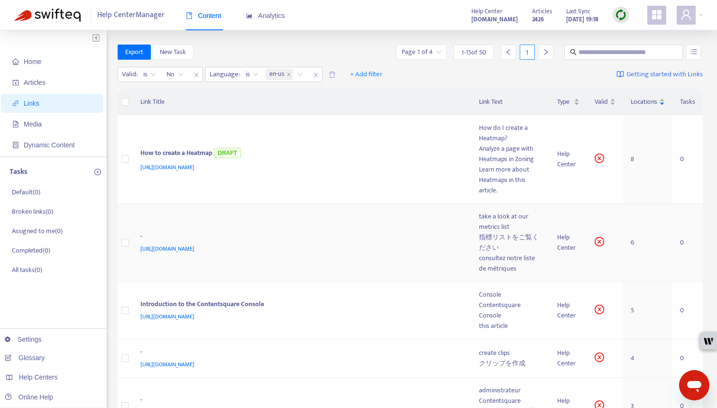
click at [384, 275] on td "- https://support.contentsquare.com/hc/en-gb/sections/360002986573-Zone-Metrics" at bounding box center [302, 243] width 339 height 78
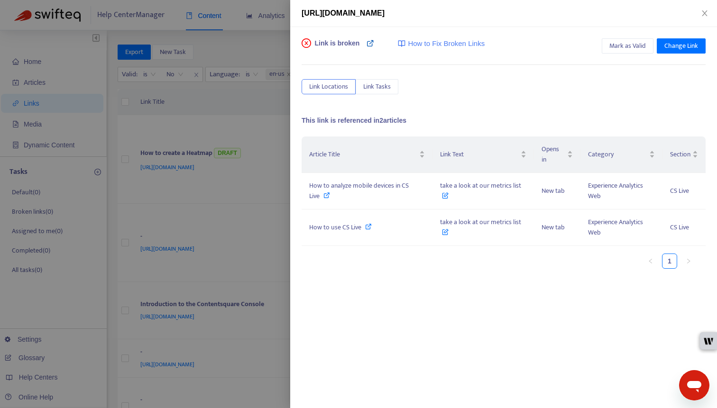
click at [371, 43] on icon at bounding box center [371, 43] width 8 height 8
click at [607, 46] on span "Change Link" at bounding box center [681, 46] width 34 height 10
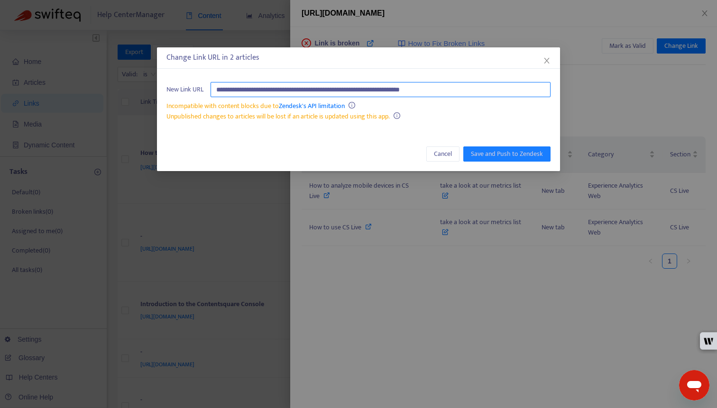
click at [527, 93] on input "**********" at bounding box center [381, 89] width 340 height 15
paste input "text"
type input "**********"
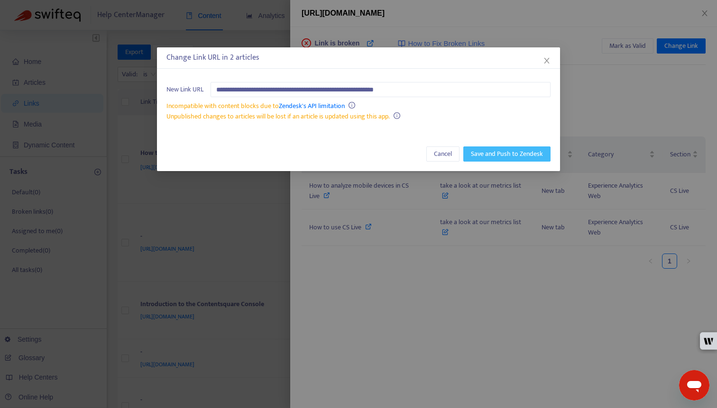
click at [519, 153] on span "Save and Push to Zendesk" at bounding box center [507, 154] width 72 height 10
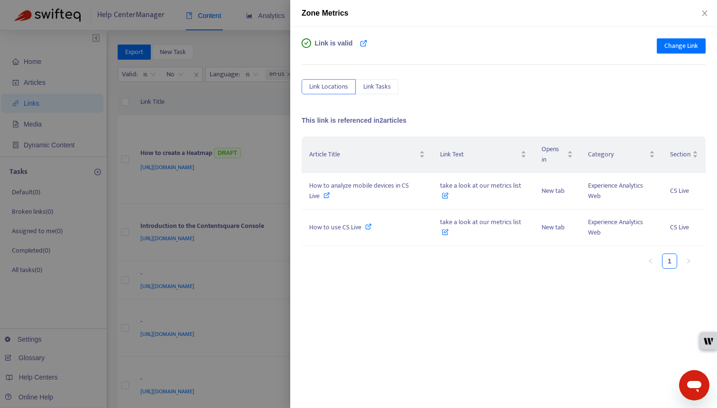
click at [180, 156] on div at bounding box center [358, 204] width 717 height 408
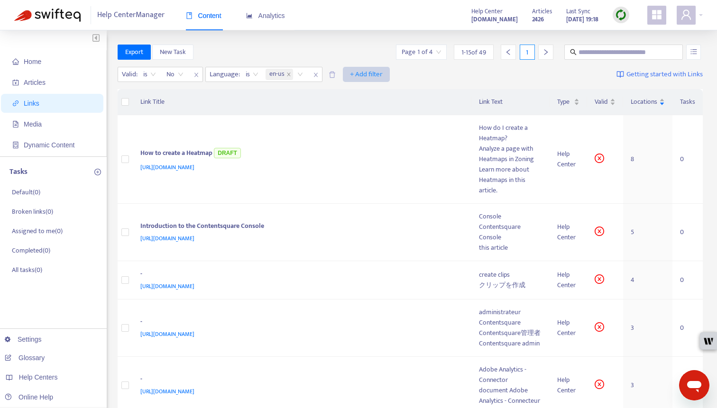
click at [359, 77] on span "+ Add filter" at bounding box center [366, 74] width 33 height 11
click at [365, 136] on span "Draft" at bounding box center [366, 139] width 32 height 10
click at [360, 66] on div "Valid : is No Language : is en-us Draft: All + Add filter Getting started with …" at bounding box center [411, 77] width 586 height 26
click at [360, 70] on input "search" at bounding box center [361, 74] width 60 height 14
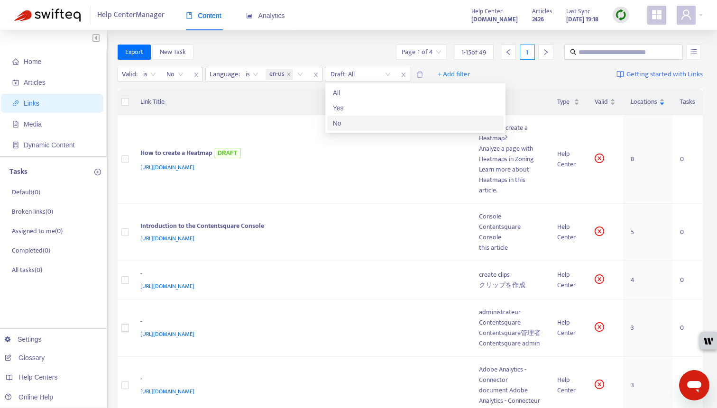
click at [352, 118] on div "No" at bounding box center [415, 123] width 165 height 10
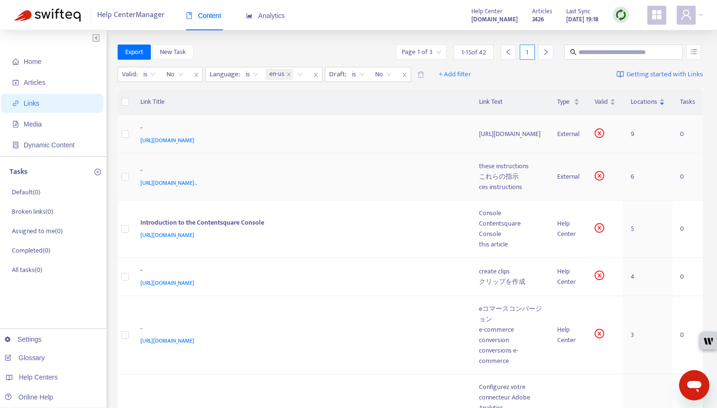
click at [292, 137] on div "[URL][DOMAIN_NAME]" at bounding box center [300, 140] width 320 height 10
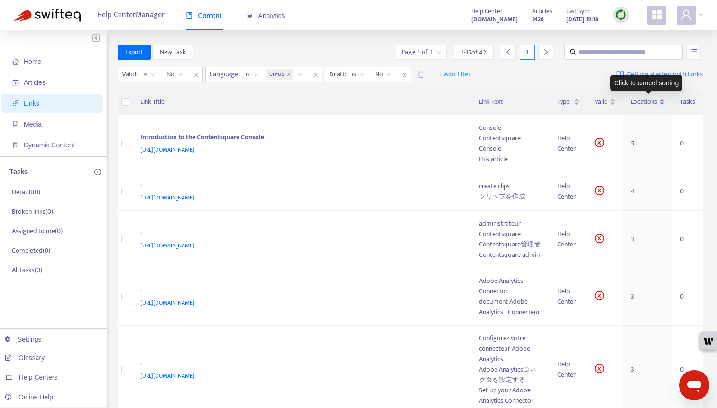
click at [607, 99] on div "Locations" at bounding box center [648, 102] width 34 height 10
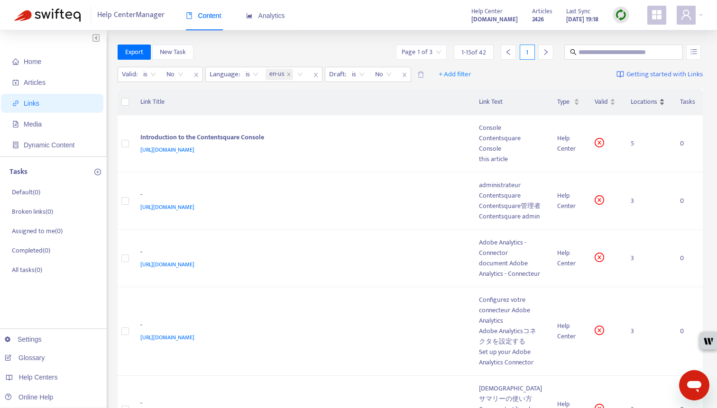
click at [607, 99] on span "Locations" at bounding box center [644, 102] width 27 height 10
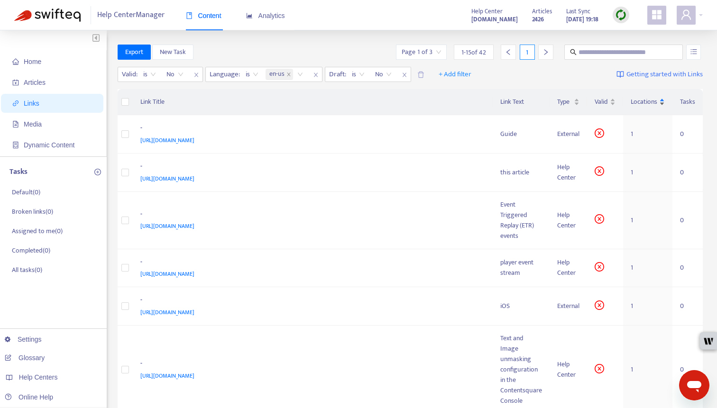
click at [607, 99] on span "Locations" at bounding box center [644, 102] width 27 height 10
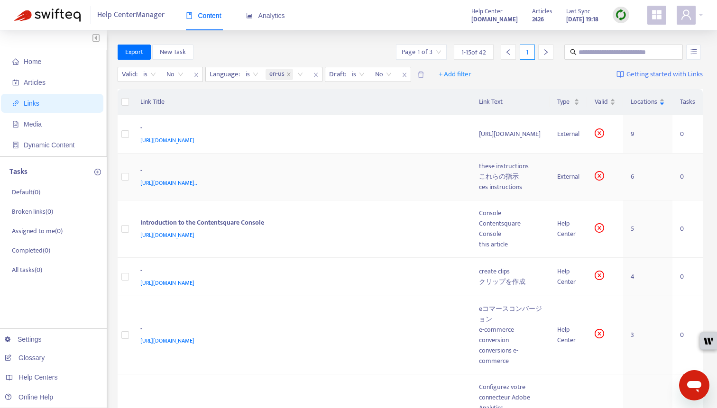
click at [318, 166] on div "-" at bounding box center [300, 172] width 320 height 12
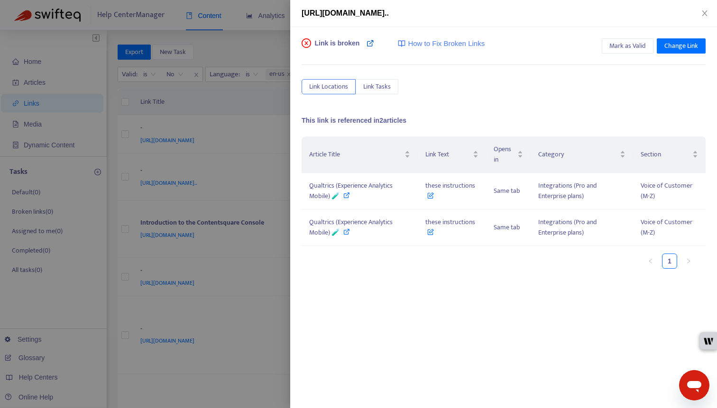
click at [370, 44] on icon at bounding box center [371, 43] width 8 height 8
click at [195, 267] on div at bounding box center [358, 204] width 717 height 408
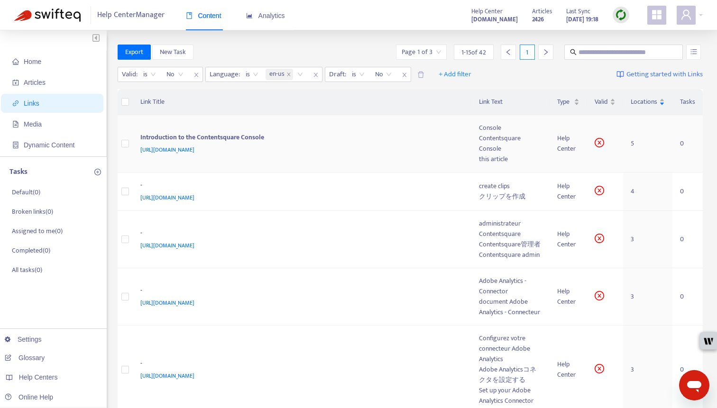
click at [321, 143] on div "Introduction to the Contentsquare Console" at bounding box center [300, 138] width 320 height 12
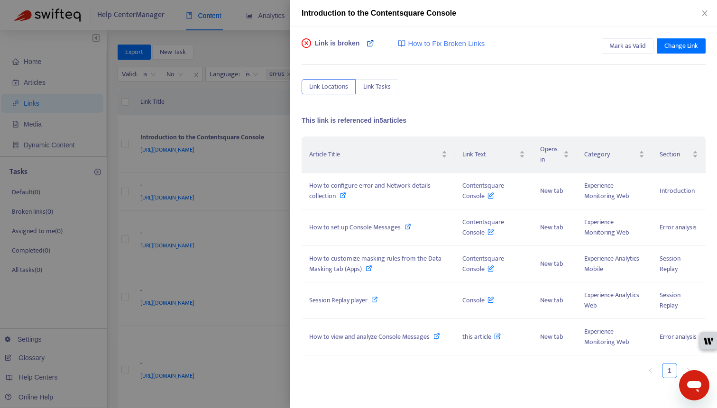
click at [368, 44] on icon at bounding box center [371, 43] width 8 height 8
click at [607, 44] on span "Change Link" at bounding box center [681, 46] width 34 height 10
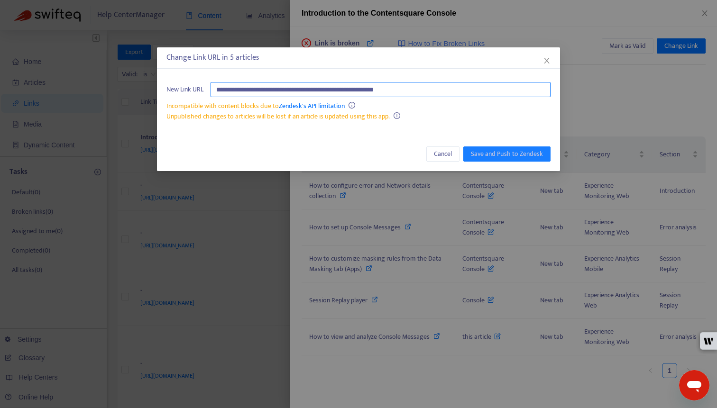
click at [498, 90] on input "**********" at bounding box center [381, 89] width 340 height 15
paste input "**********"
type input "**********"
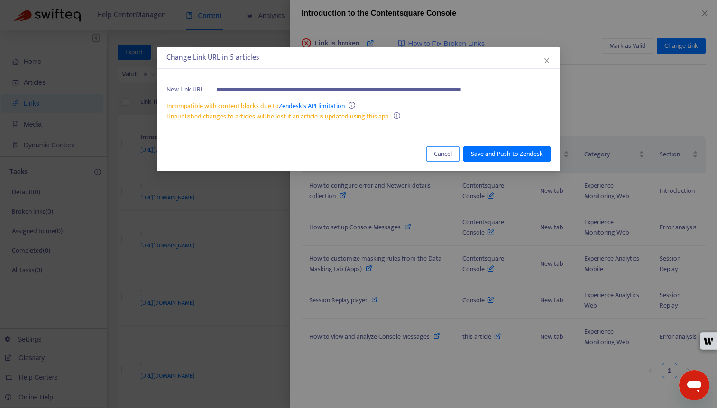
click at [441, 153] on span "Cancel" at bounding box center [443, 154] width 18 height 10
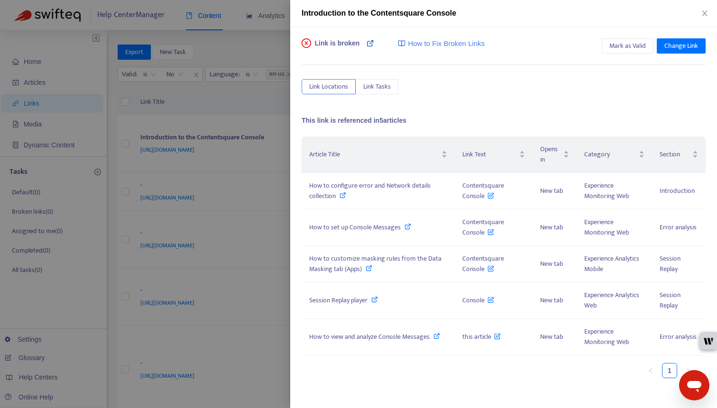
click at [371, 42] on icon at bounding box center [371, 43] width 8 height 8
click at [607, 49] on span "Change Link" at bounding box center [681, 46] width 34 height 10
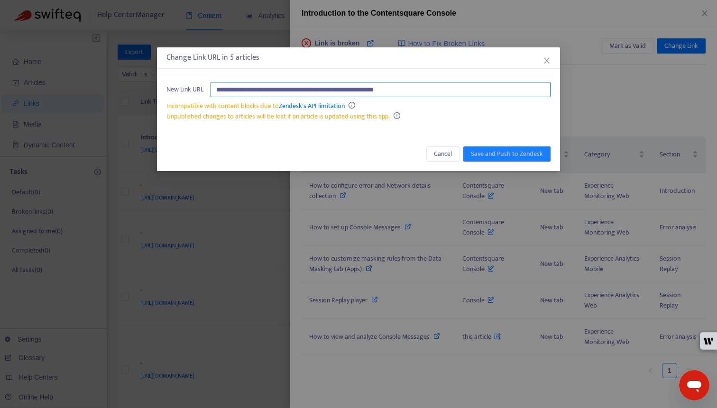
click at [469, 87] on input "**********" at bounding box center [381, 89] width 340 height 15
paste input "**********"
type input "**********"
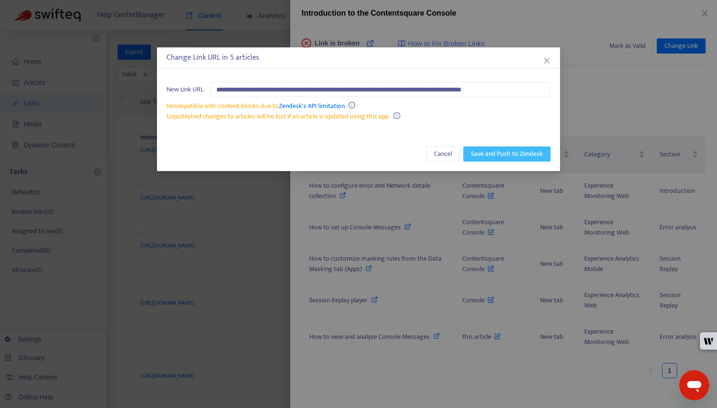
scroll to position [0, 0]
click at [489, 152] on span "Save and Push to Zendesk" at bounding box center [507, 154] width 72 height 10
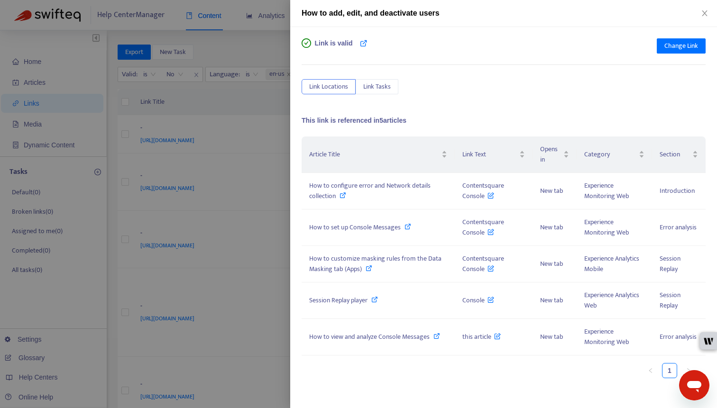
click at [202, 191] on div at bounding box center [358, 204] width 717 height 408
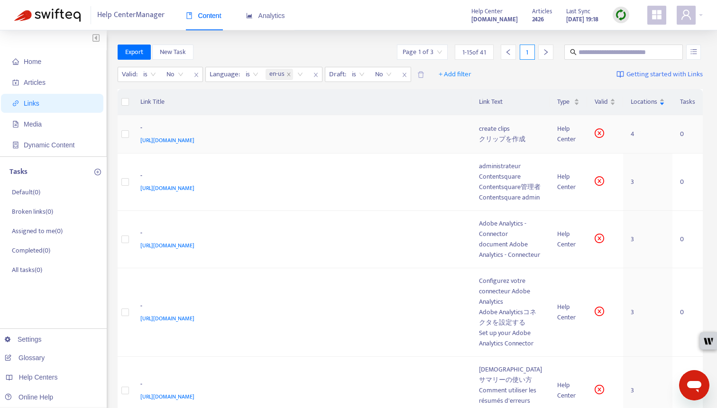
click at [340, 143] on div "https://support.contentsquare.com/hc/en-us/articles/16420985722268" at bounding box center [300, 140] width 320 height 10
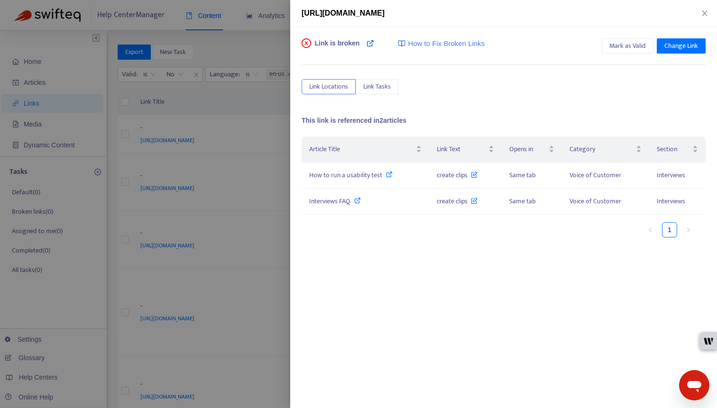
click at [367, 42] on icon at bounding box center [371, 43] width 8 height 8
click at [607, 44] on span "Change Link" at bounding box center [681, 46] width 34 height 10
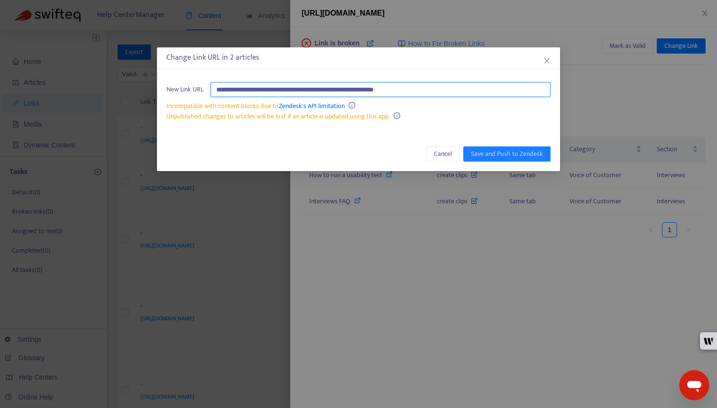
click at [531, 84] on input "**********" at bounding box center [381, 89] width 340 height 15
click at [530, 86] on input "**********" at bounding box center [381, 89] width 340 height 15
paste input "**********"
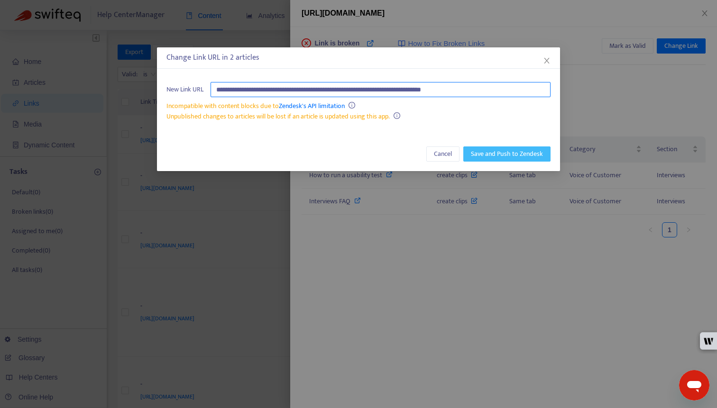
type input "**********"
click at [520, 152] on span "Save and Push to Zendesk" at bounding box center [507, 154] width 72 height 10
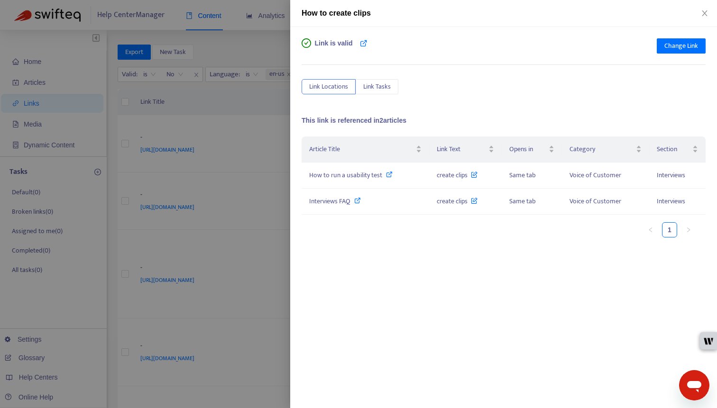
click at [155, 188] on div at bounding box center [358, 204] width 717 height 408
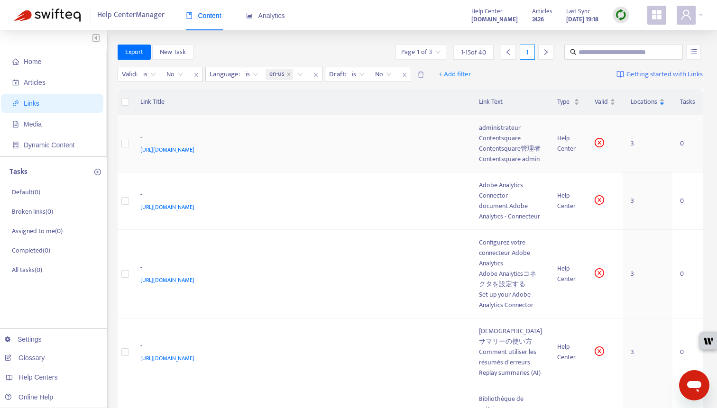
click at [262, 173] on td "- https://support.contentsquare.com/hc/articles/360012026159" at bounding box center [302, 143] width 339 height 57
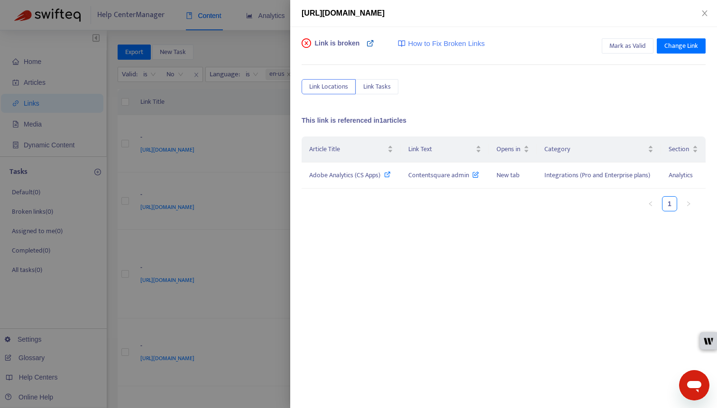
click at [369, 39] on link at bounding box center [371, 47] width 8 height 19
click at [607, 42] on span "Change Link" at bounding box center [681, 46] width 34 height 10
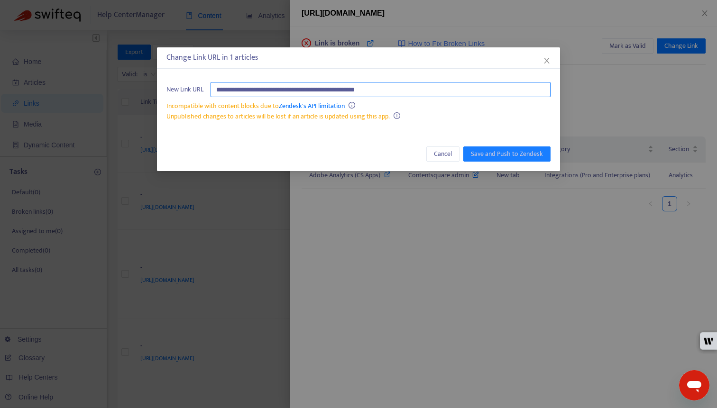
click at [506, 87] on input "**********" at bounding box center [381, 89] width 340 height 15
paste input "**********"
click at [432, 92] on input "**********" at bounding box center [381, 89] width 340 height 15
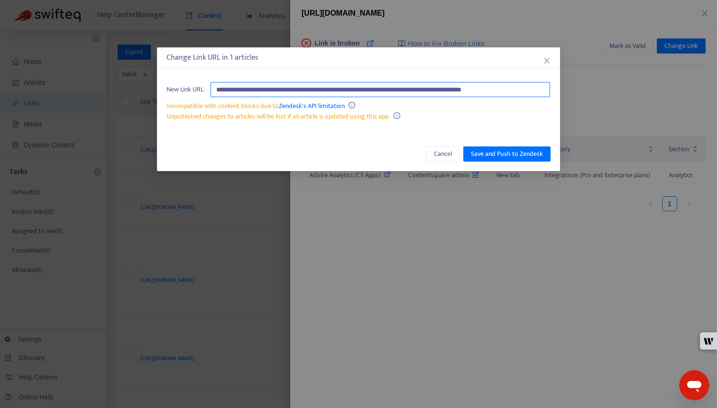
click at [432, 92] on input "**********" at bounding box center [381, 89] width 340 height 15
paste input "text"
type input "**********"
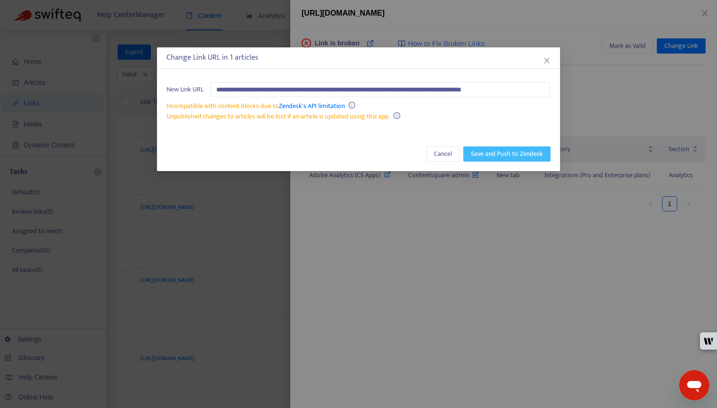
scroll to position [0, 0]
click at [491, 149] on span "Save and Push to Zendesk" at bounding box center [507, 154] width 72 height 10
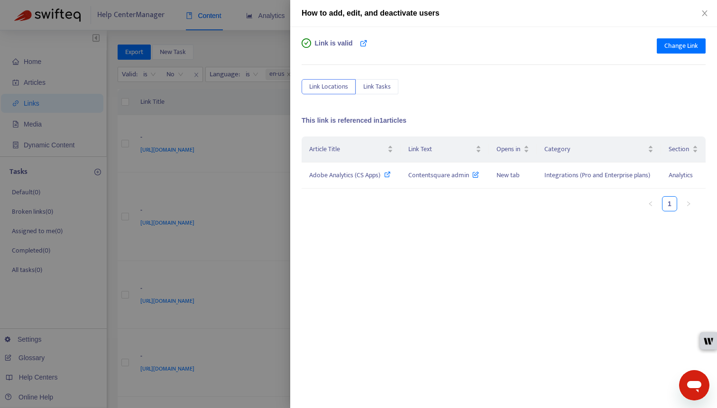
click at [230, 134] on div at bounding box center [358, 204] width 717 height 408
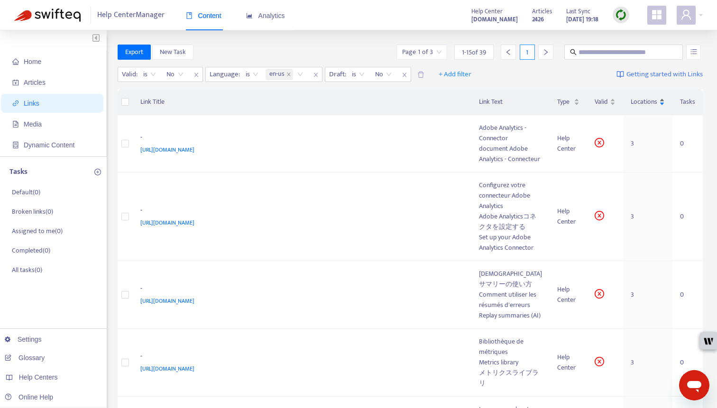
click at [607, 102] on span "Locations" at bounding box center [644, 102] width 27 height 10
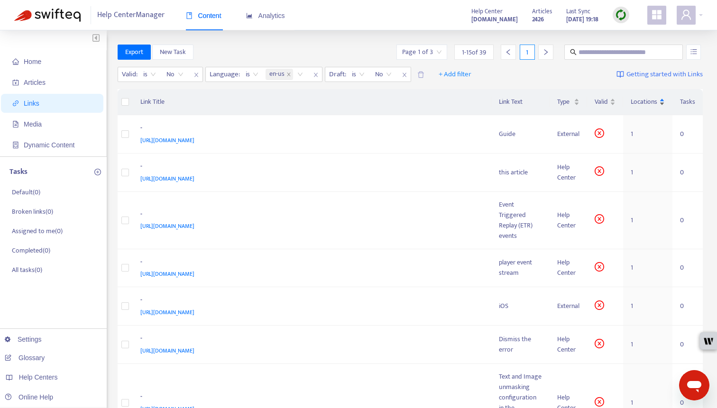
click at [607, 101] on span "Locations" at bounding box center [644, 102] width 27 height 10
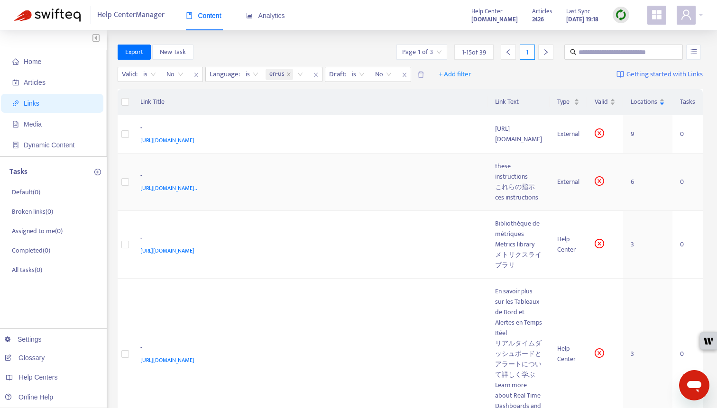
click at [414, 171] on div "-" at bounding box center [308, 177] width 336 height 12
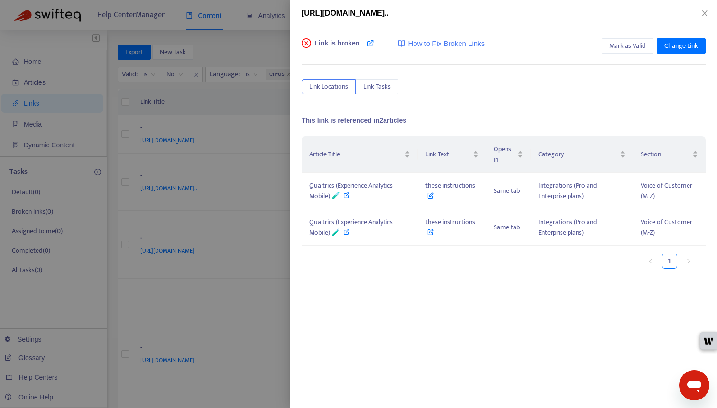
click at [227, 196] on div at bounding box center [358, 204] width 717 height 408
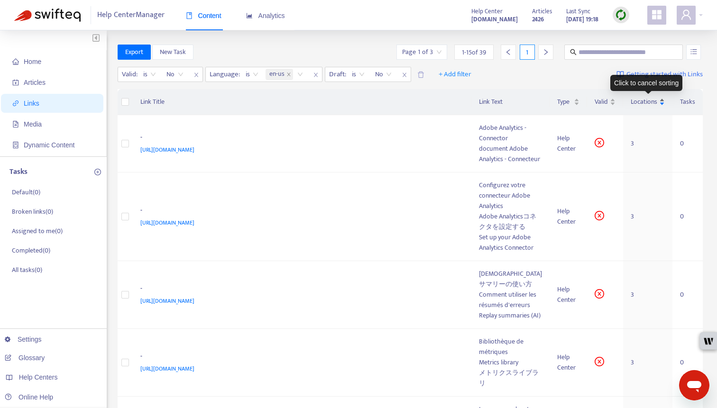
click at [607, 99] on span "Locations" at bounding box center [644, 102] width 27 height 10
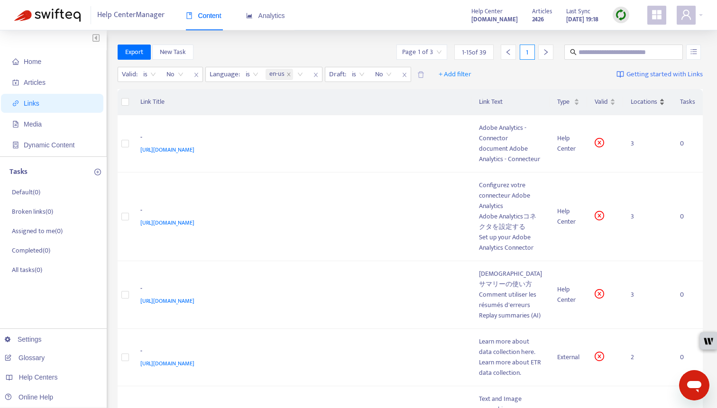
click at [607, 100] on span "Locations" at bounding box center [644, 102] width 27 height 10
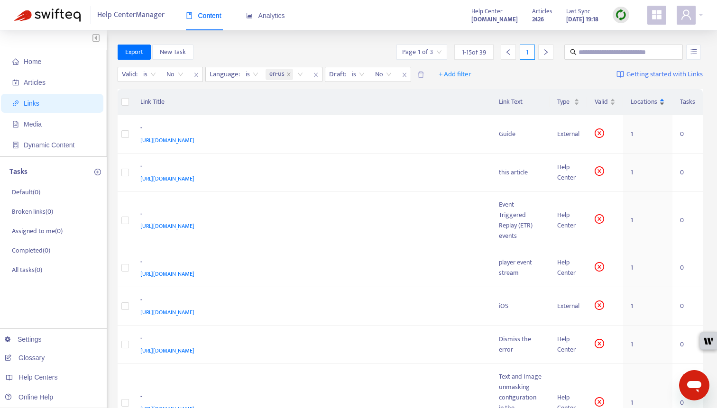
click at [607, 100] on span "Locations" at bounding box center [644, 102] width 27 height 10
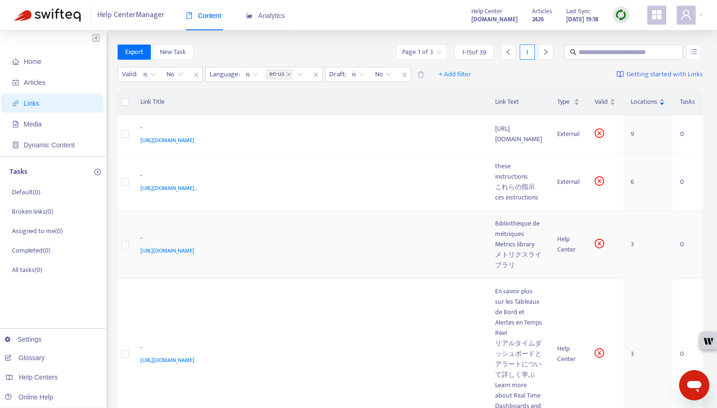
click at [377, 246] on div "https://support.contentsquare.com/hc/en-gb/categories/360001299613-Metrics" at bounding box center [308, 251] width 336 height 10
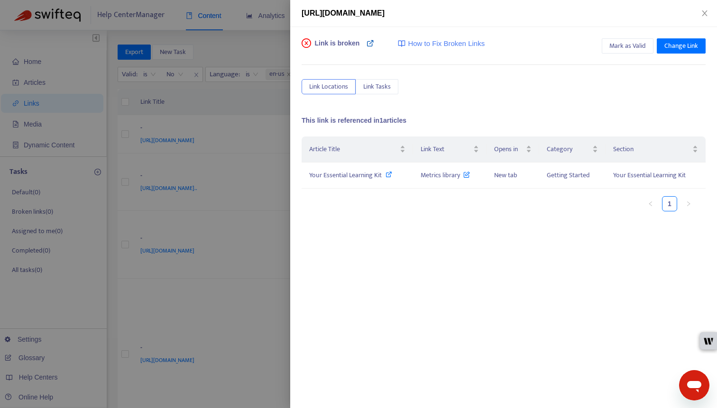
click at [372, 43] on icon at bounding box center [371, 43] width 8 height 8
click at [607, 49] on span "Change Link" at bounding box center [681, 46] width 34 height 10
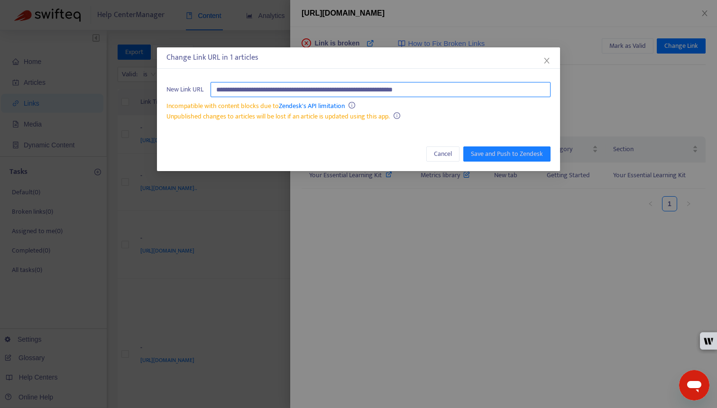
click at [495, 91] on input "**********" at bounding box center [381, 89] width 340 height 15
paste input "text"
type input "**********"
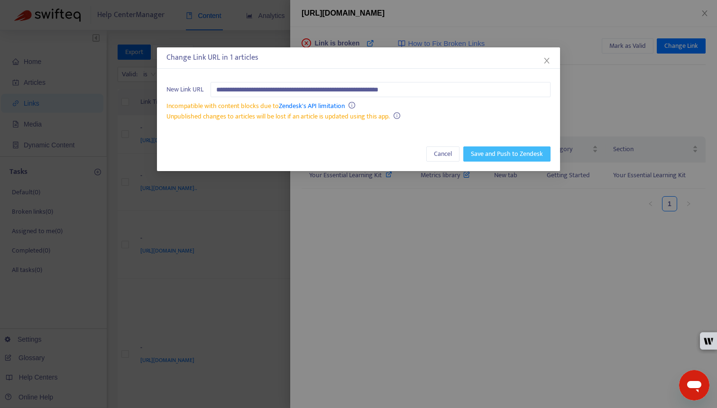
click at [516, 152] on span "Save and Push to Zendesk" at bounding box center [507, 154] width 72 height 10
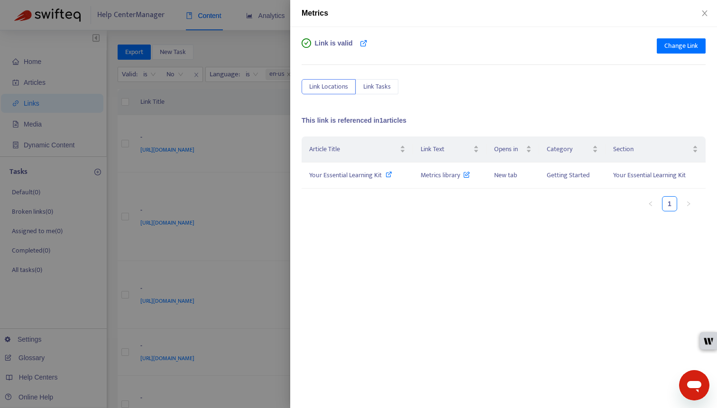
click at [258, 126] on div at bounding box center [358, 204] width 717 height 408
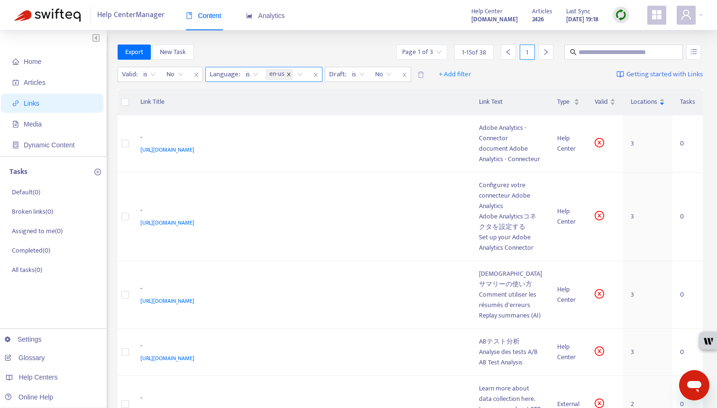
click at [288, 76] on icon "close" at bounding box center [288, 74] width 5 height 5
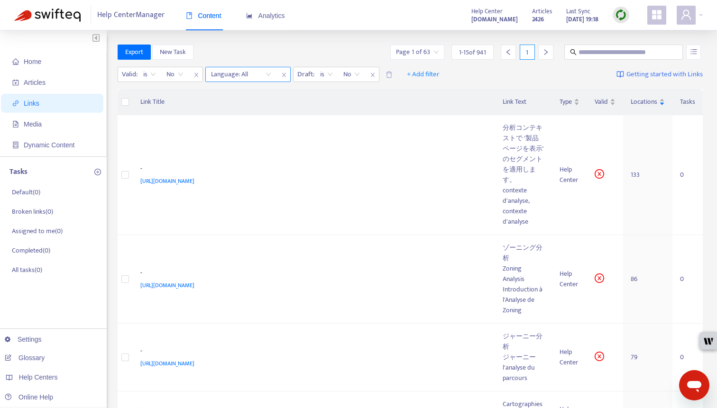
click at [253, 77] on div at bounding box center [236, 74] width 57 height 11
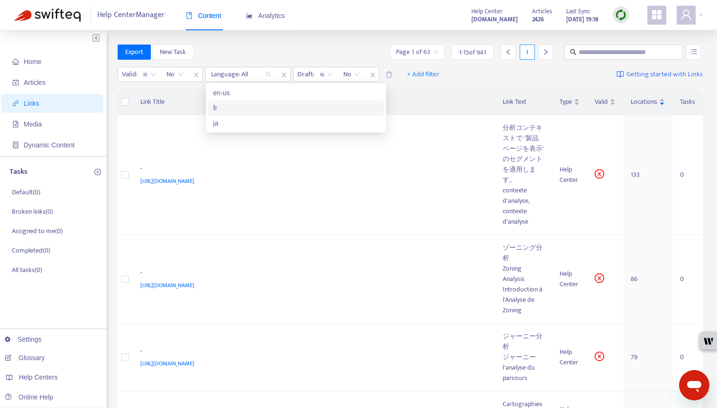
click at [248, 113] on div "fr" at bounding box center [296, 108] width 176 height 15
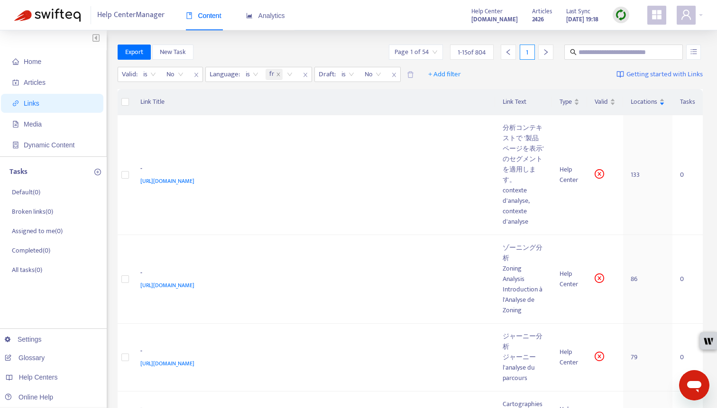
click at [247, 52] on div "Export New Task Page 1 of 54 1 - 15 of 804 1" at bounding box center [411, 52] width 586 height 15
click at [317, 206] on td "- https://support.contentsquare.com/hc/en-gb/articles/360008895099" at bounding box center [314, 175] width 363 height 120
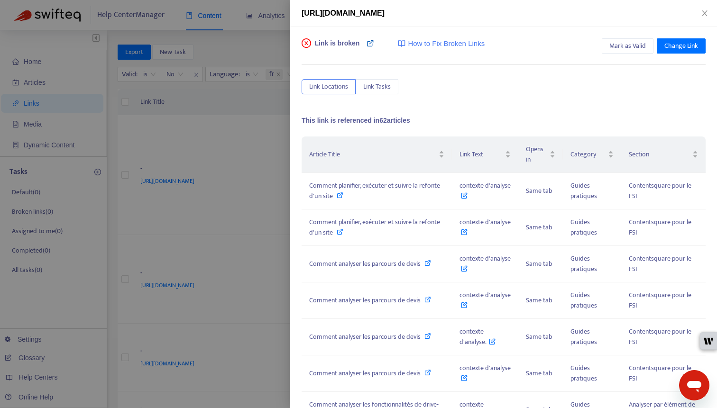
click at [371, 46] on icon at bounding box center [371, 43] width 8 height 8
click at [607, 43] on span "Change Link" at bounding box center [681, 46] width 34 height 10
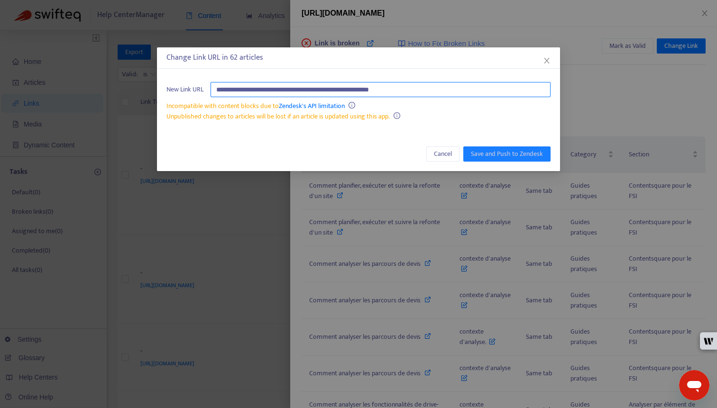
click at [506, 86] on input "**********" at bounding box center [381, 89] width 340 height 15
paste input "**********"
type input "**********"
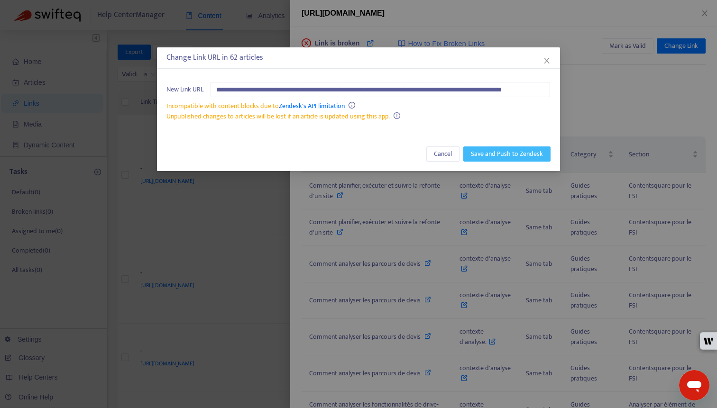
scroll to position [0, 0]
click at [504, 152] on span "Save and Push to Zendesk" at bounding box center [507, 154] width 72 height 10
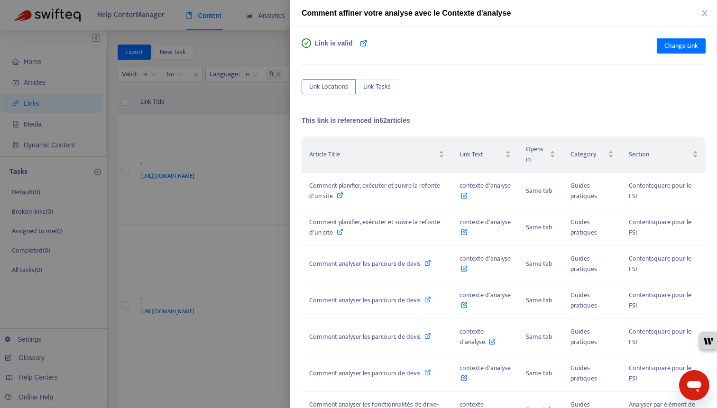
click at [156, 153] on div at bounding box center [358, 204] width 717 height 408
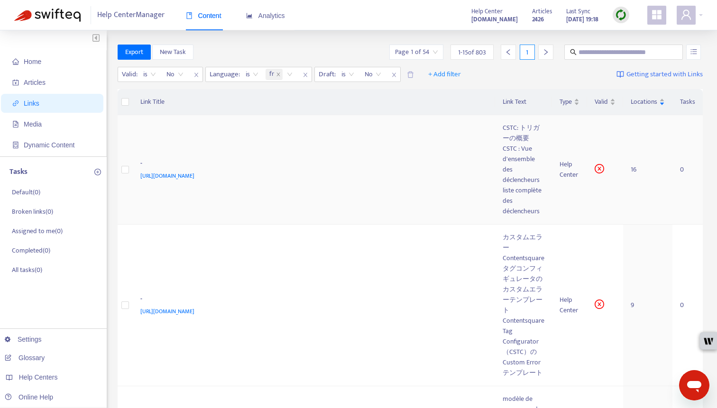
click at [231, 127] on td "- https://support.contentsquare.com/hc/en-gb/articles/18356170254620" at bounding box center [314, 170] width 363 height 110
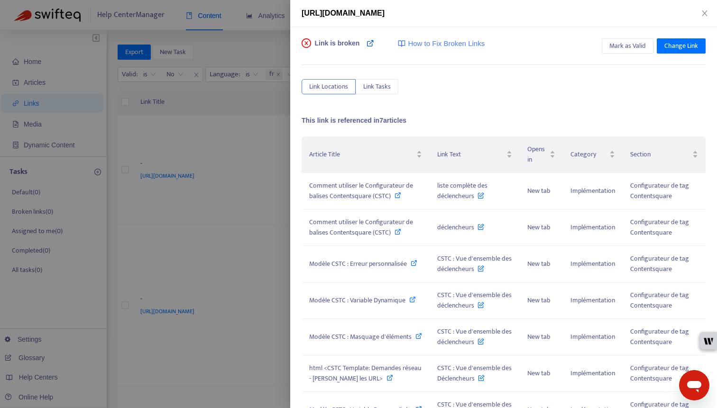
click at [371, 46] on icon at bounding box center [371, 43] width 8 height 8
click at [607, 46] on span "Change Link" at bounding box center [681, 46] width 34 height 10
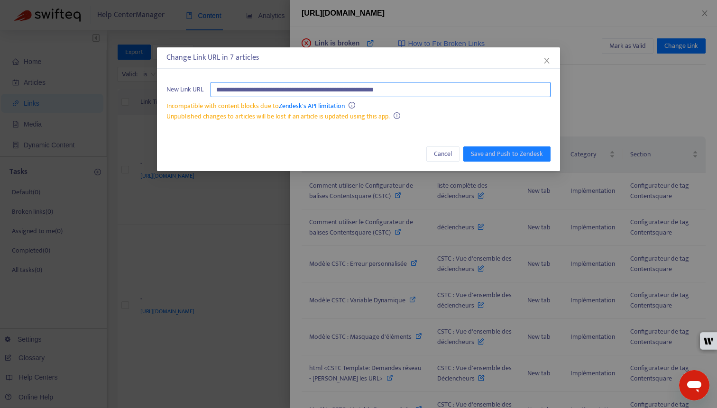
click at [492, 95] on input "**********" at bounding box center [381, 89] width 340 height 15
paste input "**********"
type input "**********"
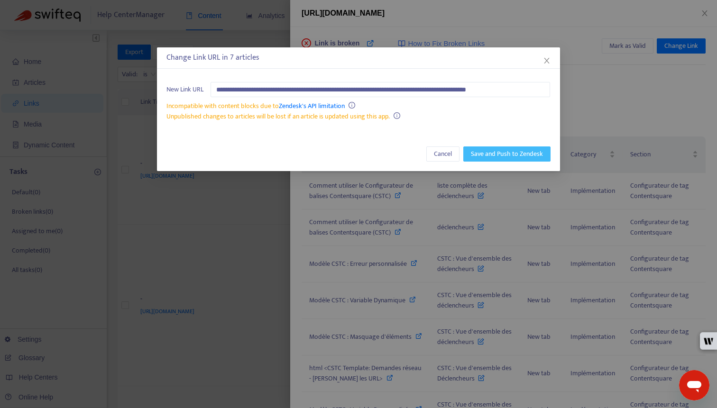
scroll to position [0, 0]
click at [508, 152] on span "Save and Push to Zendesk" at bounding box center [507, 154] width 72 height 10
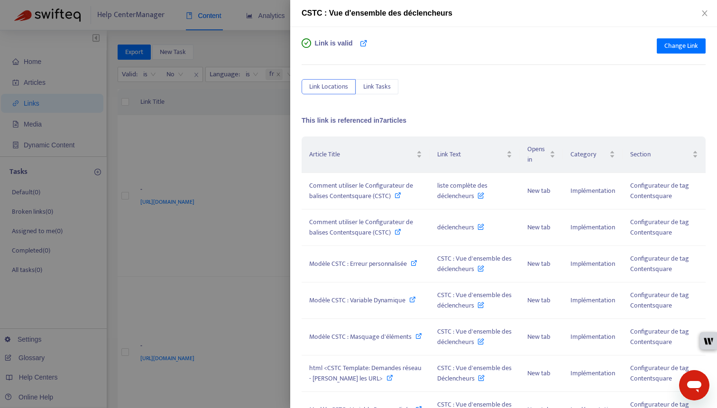
click at [241, 92] on div at bounding box center [358, 204] width 717 height 408
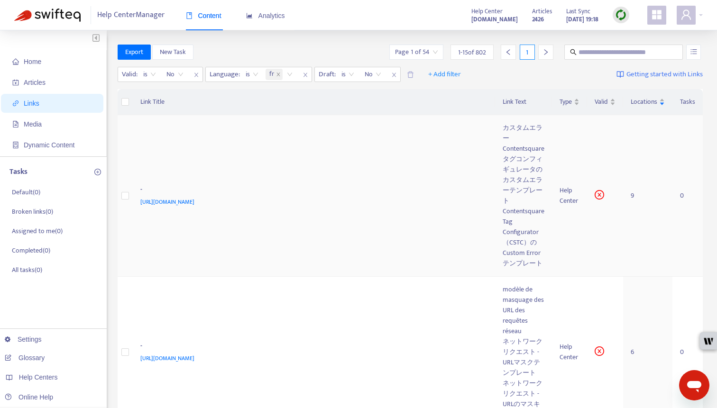
click at [349, 171] on td "- https://support.contentsquare.com/hc/en-gb/articles/18351478595484" at bounding box center [314, 196] width 363 height 162
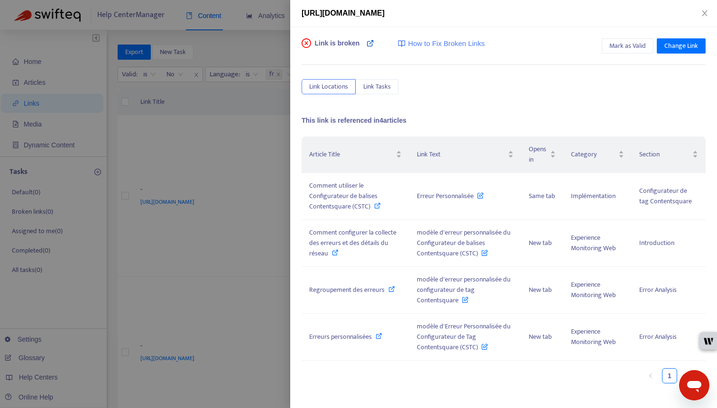
click at [368, 44] on icon at bounding box center [371, 43] width 8 height 8
click at [607, 46] on span "Change Link" at bounding box center [681, 46] width 34 height 10
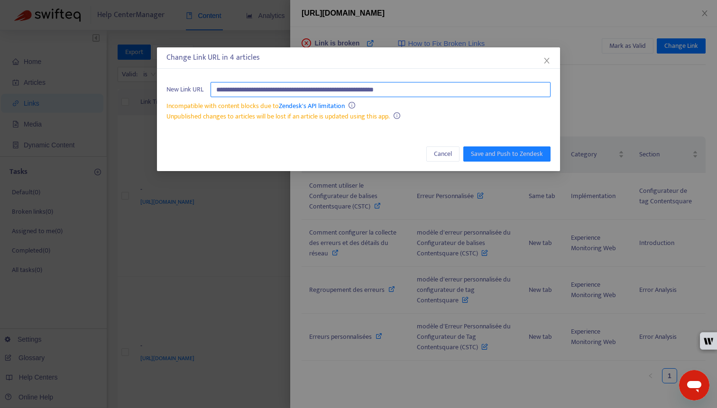
click at [536, 95] on input "**********" at bounding box center [381, 89] width 340 height 15
paste input "**********"
click at [380, 86] on input "**********" at bounding box center [381, 89] width 340 height 15
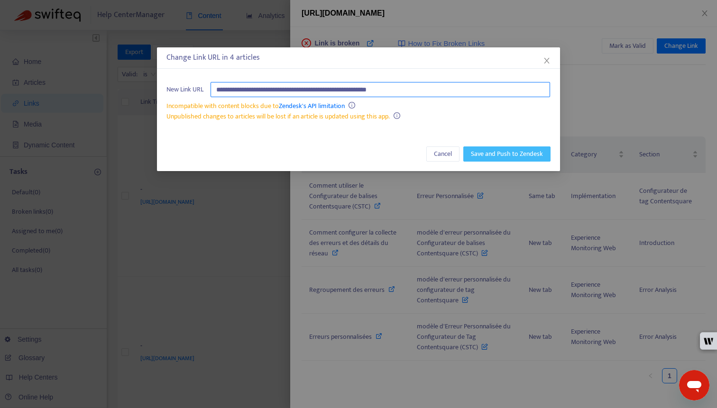
type input "**********"
click at [495, 156] on span "Save and Push to Zendesk" at bounding box center [507, 154] width 72 height 10
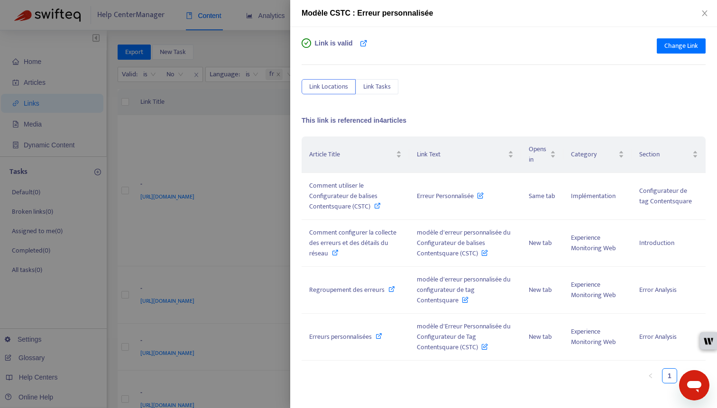
click at [238, 56] on div at bounding box center [358, 204] width 717 height 408
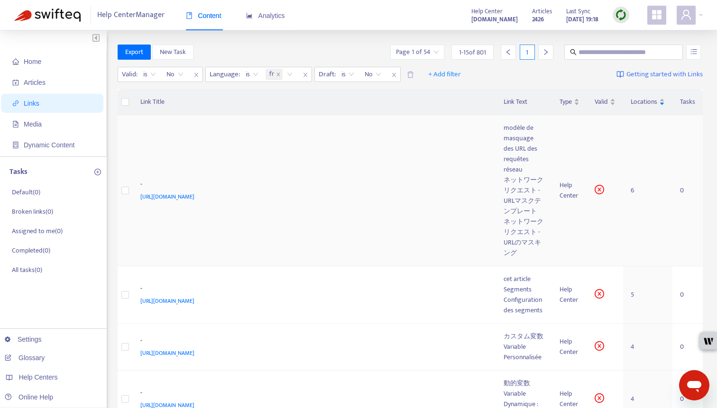
click at [347, 152] on td "- https://support.contentsquare.com/hc/en-gb/articles/18343015498780" at bounding box center [315, 190] width 364 height 151
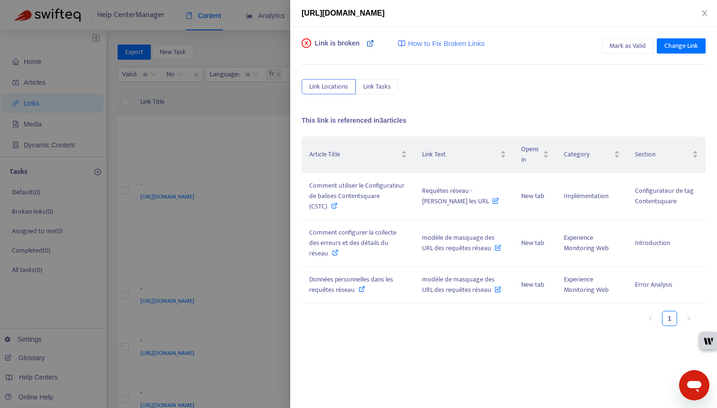
click at [371, 43] on icon at bounding box center [371, 43] width 8 height 8
click at [607, 49] on span "Change Link" at bounding box center [681, 46] width 34 height 10
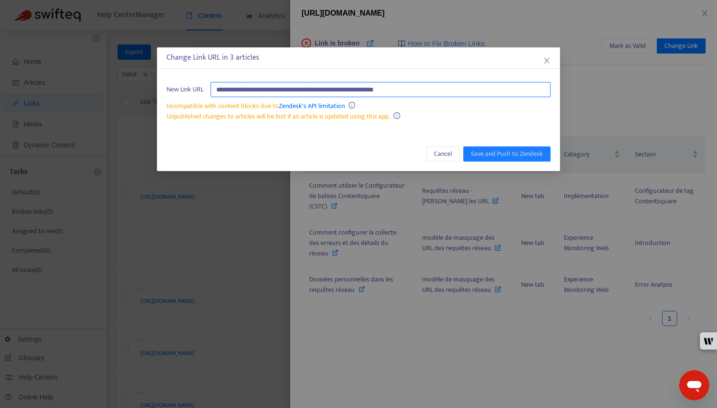
click at [417, 88] on input "**********" at bounding box center [381, 89] width 340 height 15
paste input "**********"
click at [336, 88] on input "**********" at bounding box center [381, 89] width 340 height 15
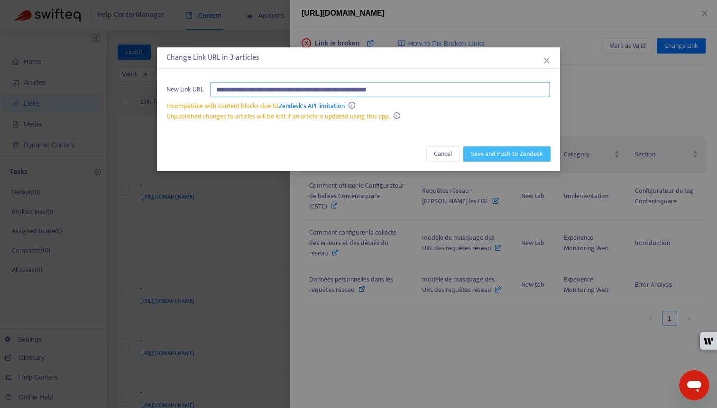
type input "**********"
click at [488, 152] on span "Save and Push to Zendesk" at bounding box center [507, 154] width 72 height 10
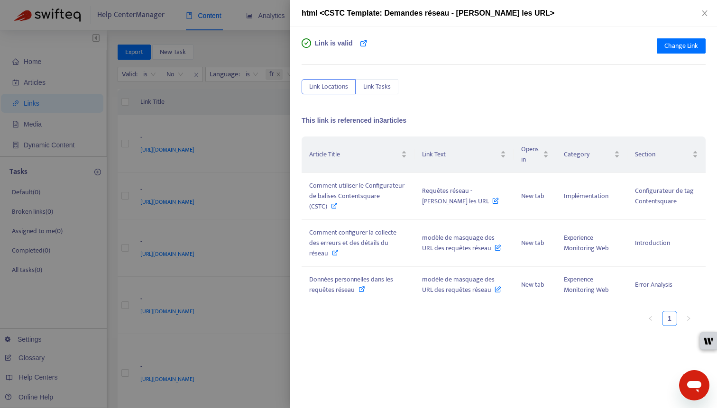
click at [158, 125] on div at bounding box center [358, 204] width 717 height 408
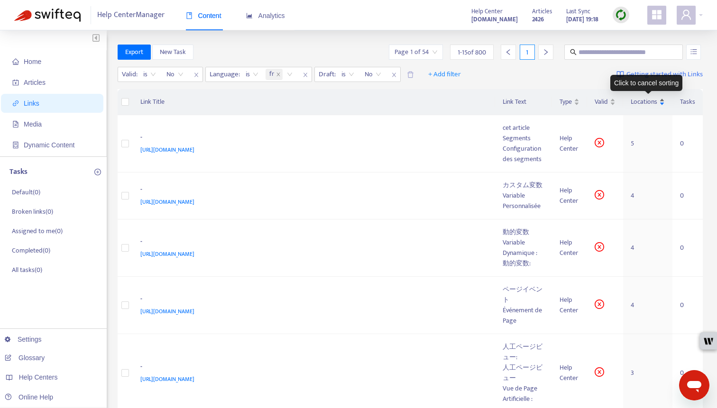
click at [607, 102] on span "Locations" at bounding box center [644, 102] width 27 height 10
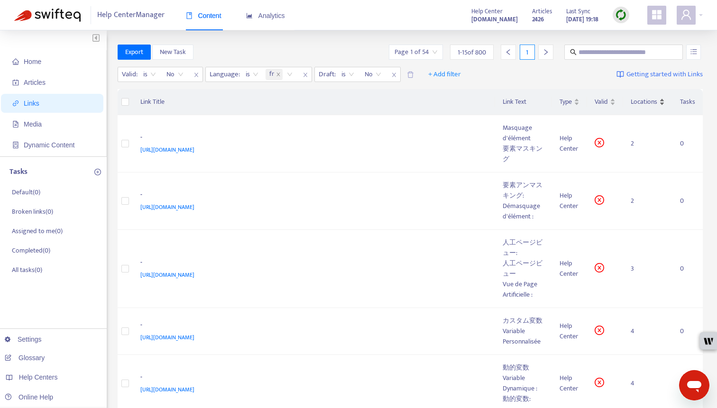
click at [607, 102] on span "Locations" at bounding box center [644, 102] width 27 height 10
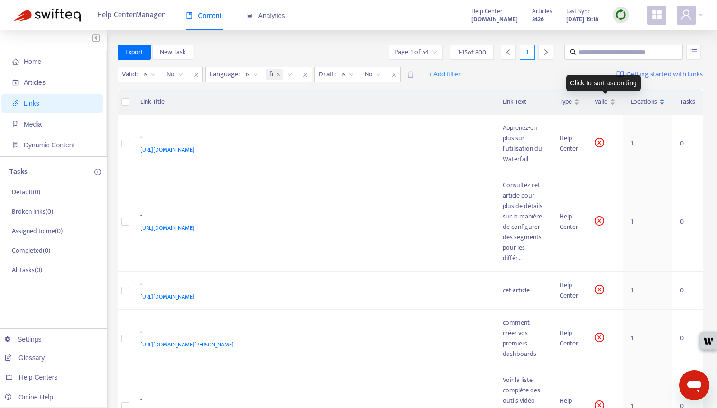
click at [607, 101] on div "Locations" at bounding box center [648, 102] width 34 height 10
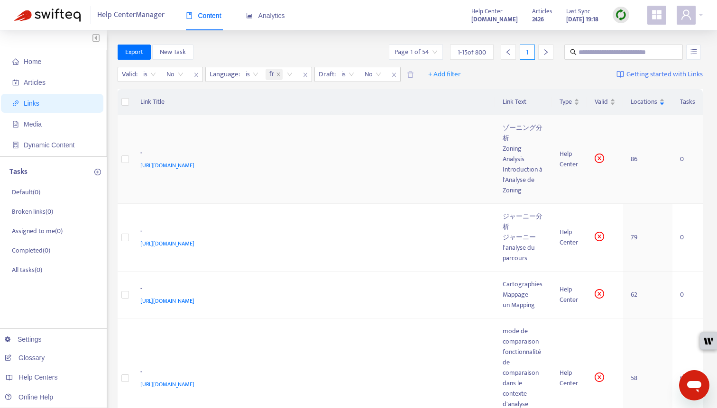
click at [360, 180] on td "- https://support.contentsquare.com/hc/en-gb/articles/360010600620" at bounding box center [314, 159] width 363 height 89
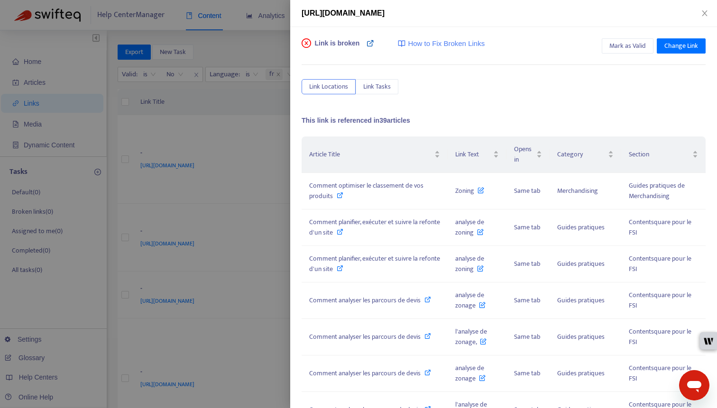
click at [369, 43] on icon at bounding box center [371, 43] width 8 height 8
click at [607, 47] on span "Change Link" at bounding box center [681, 46] width 34 height 10
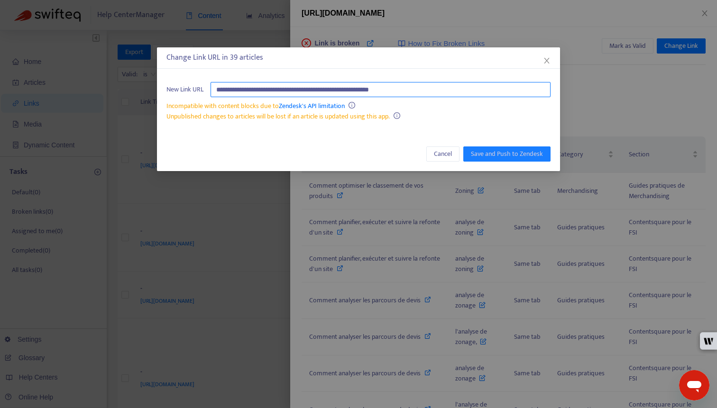
click at [519, 89] on input "**********" at bounding box center [381, 89] width 340 height 15
paste input "**********"
type input "**********"
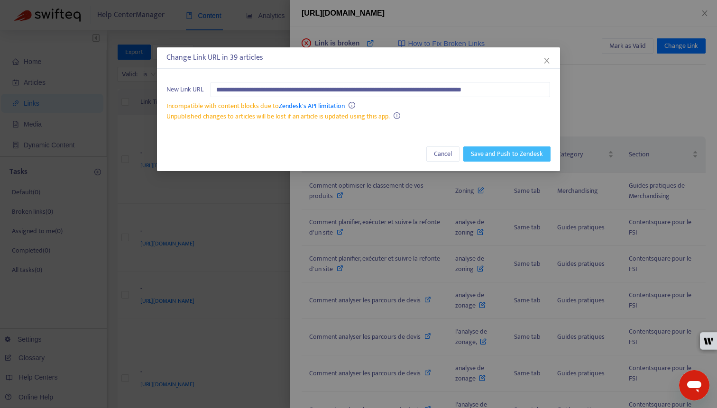
scroll to position [0, 0]
click at [503, 151] on span "Save and Push to Zendesk" at bounding box center [507, 154] width 72 height 10
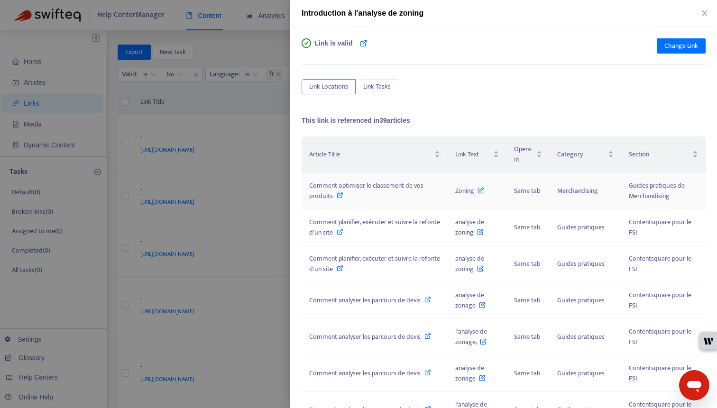
click at [340, 194] on icon at bounding box center [340, 195] width 7 height 7
click at [341, 195] on icon at bounding box center [340, 195] width 7 height 7
click at [184, 130] on div at bounding box center [358, 204] width 717 height 408
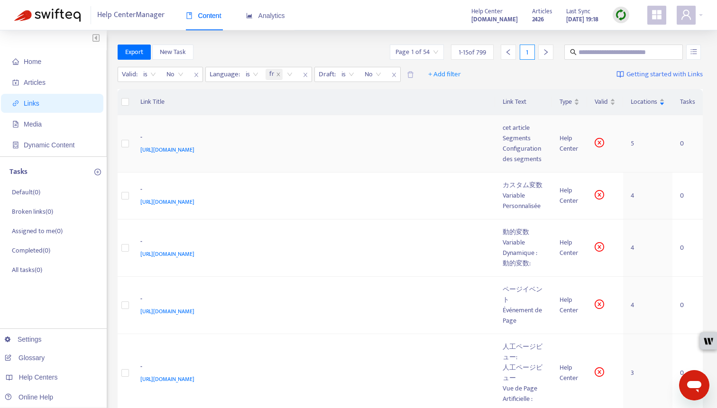
click at [356, 152] on div "[URL][DOMAIN_NAME]" at bounding box center [312, 150] width 344 height 10
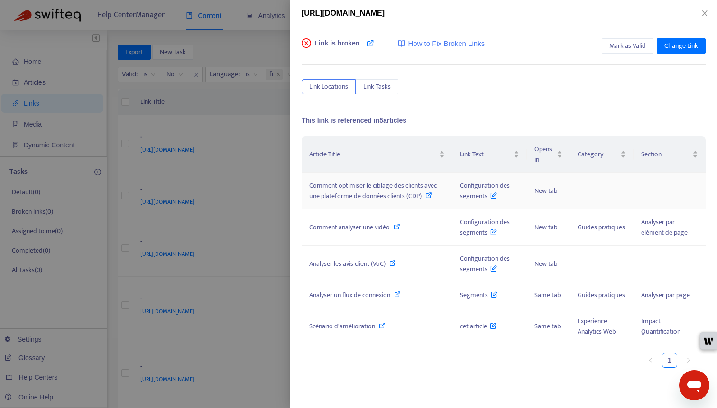
click at [429, 196] on icon at bounding box center [428, 195] width 7 height 7
click at [396, 228] on icon at bounding box center [397, 226] width 7 height 7
click at [395, 263] on icon at bounding box center [392, 263] width 7 height 7
click at [373, 48] on link at bounding box center [371, 47] width 8 height 19
click at [607, 46] on span "Change Link" at bounding box center [681, 46] width 34 height 10
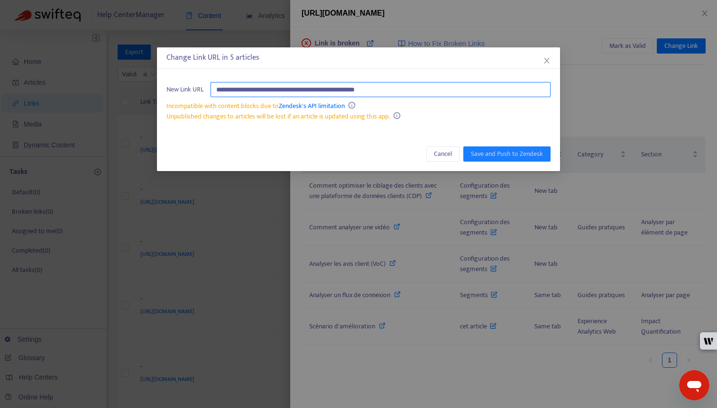
click at [483, 94] on input "**********" at bounding box center [381, 89] width 340 height 15
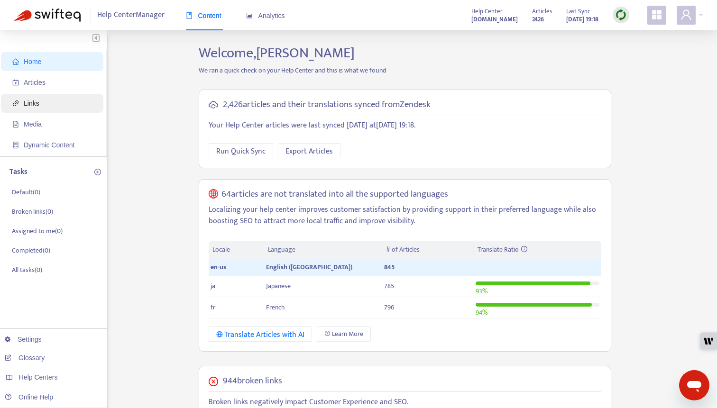
click at [52, 100] on span "Links" at bounding box center [53, 103] width 83 height 19
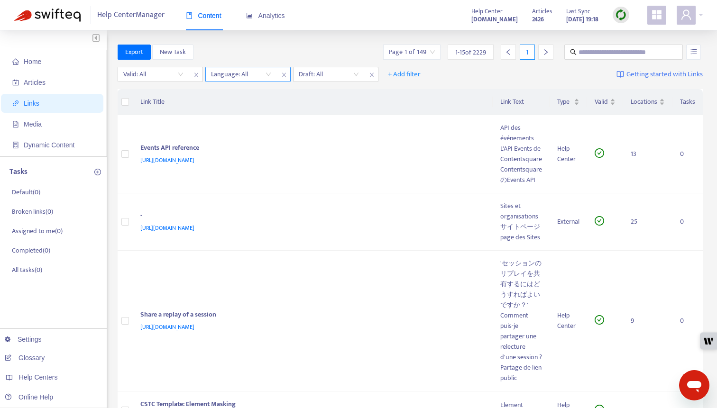
click at [259, 80] on div at bounding box center [236, 74] width 57 height 11
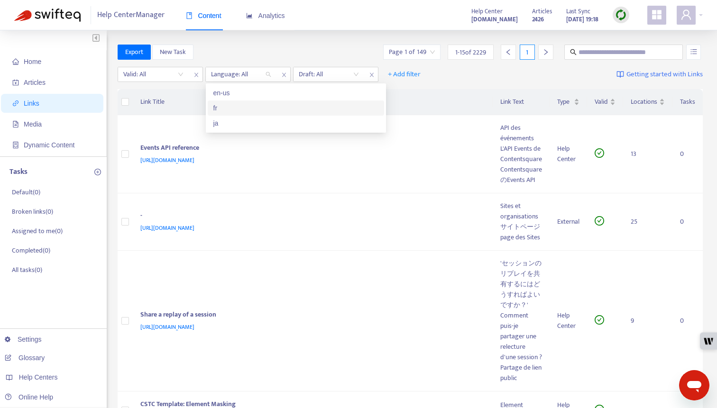
click at [252, 110] on div "fr" at bounding box center [295, 108] width 165 height 10
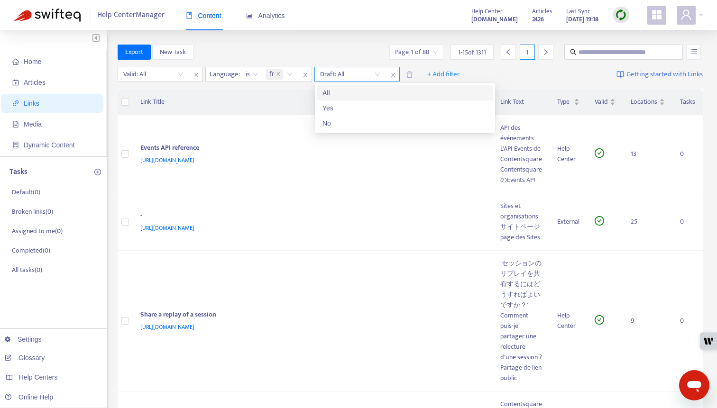
click at [377, 73] on input "search" at bounding box center [350, 74] width 60 height 14
click at [366, 125] on div "No" at bounding box center [404, 123] width 165 height 10
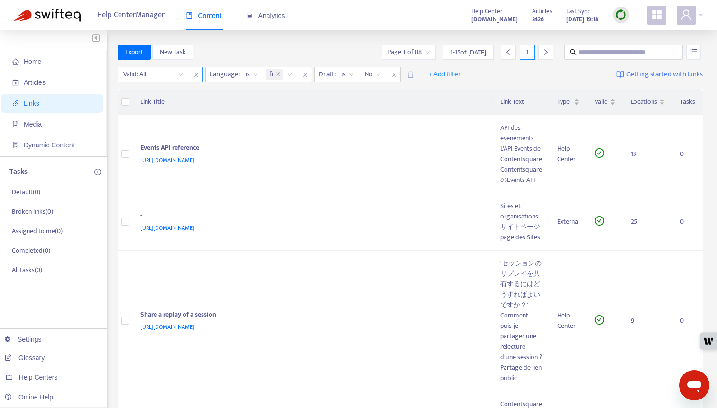
click at [172, 72] on input "search" at bounding box center [153, 74] width 60 height 14
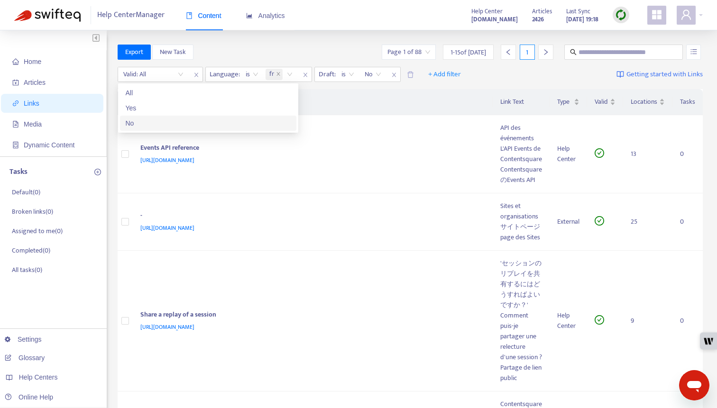
click at [178, 121] on div "No" at bounding box center [208, 123] width 165 height 10
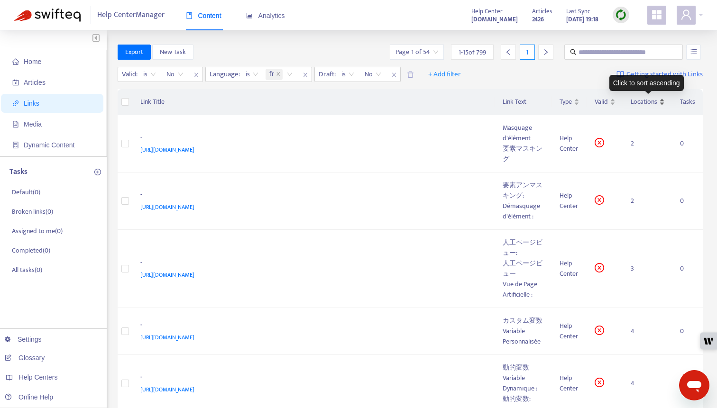
click at [640, 105] on span "Locations" at bounding box center [644, 102] width 27 height 10
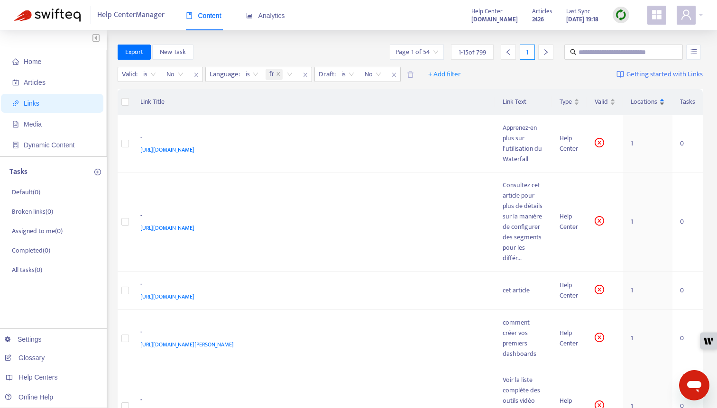
click at [640, 105] on span "Locations" at bounding box center [644, 102] width 27 height 10
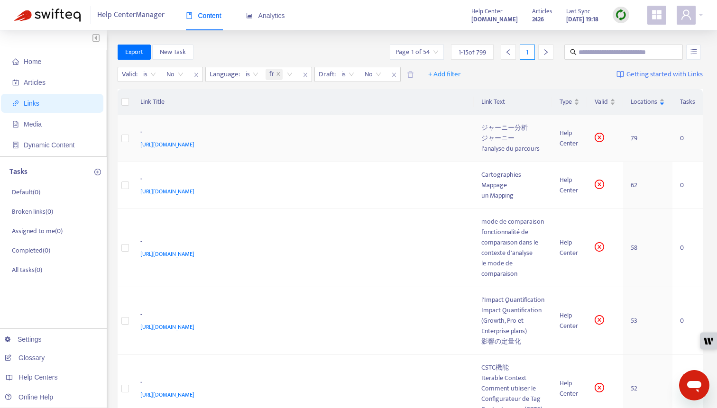
click at [340, 162] on td "- https://support.contentsquare.com/hc/en-gb/articles/207948055" at bounding box center [303, 138] width 341 height 47
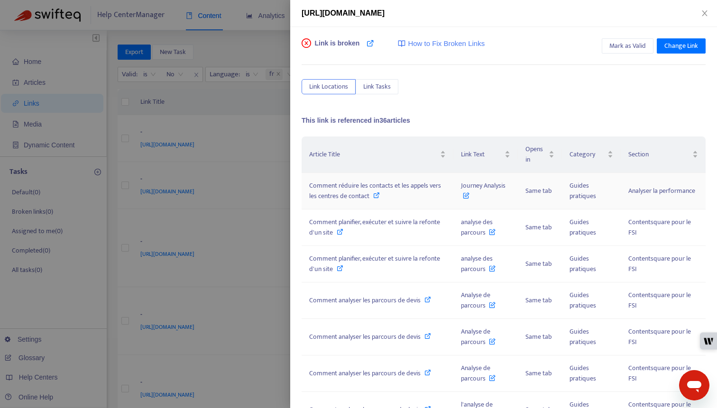
click at [375, 196] on icon at bounding box center [376, 195] width 7 height 7
click at [376, 195] on icon at bounding box center [376, 195] width 7 height 7
click at [197, 179] on div at bounding box center [358, 204] width 717 height 408
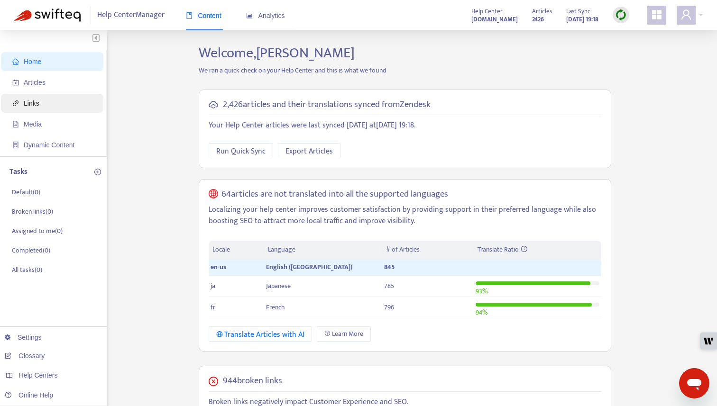
click at [48, 111] on span "Links" at bounding box center [53, 103] width 83 height 19
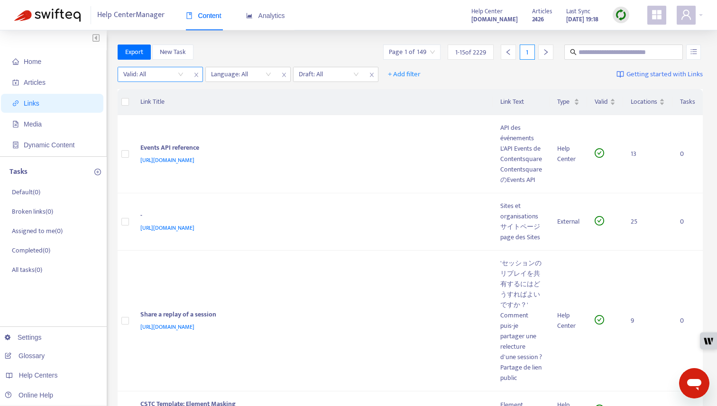
click at [174, 68] on input "search" at bounding box center [153, 74] width 60 height 14
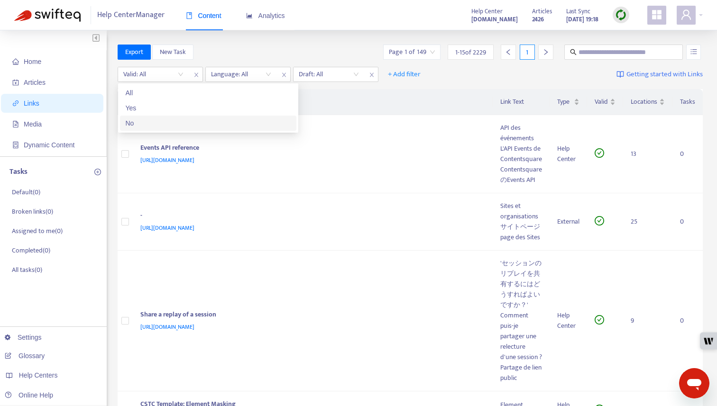
click at [166, 127] on div "No" at bounding box center [208, 123] width 165 height 10
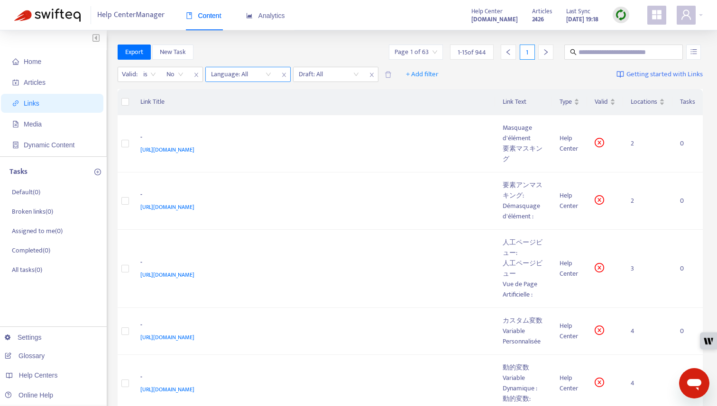
click at [254, 69] on div at bounding box center [236, 74] width 57 height 11
click at [249, 96] on div "en-us" at bounding box center [295, 93] width 165 height 10
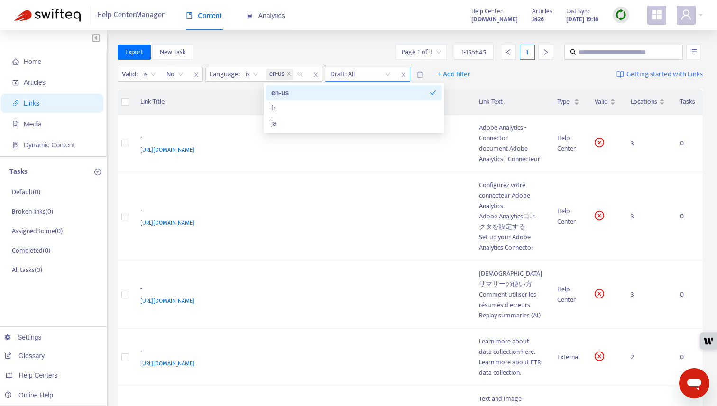
click at [344, 70] on input "search" at bounding box center [361, 74] width 60 height 14
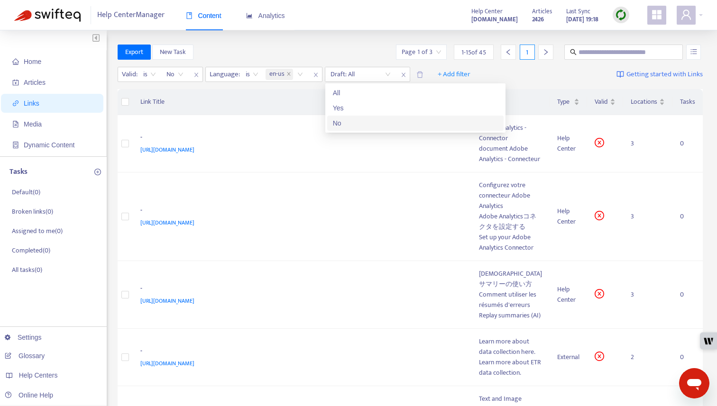
click at [345, 124] on div "No" at bounding box center [415, 123] width 165 height 10
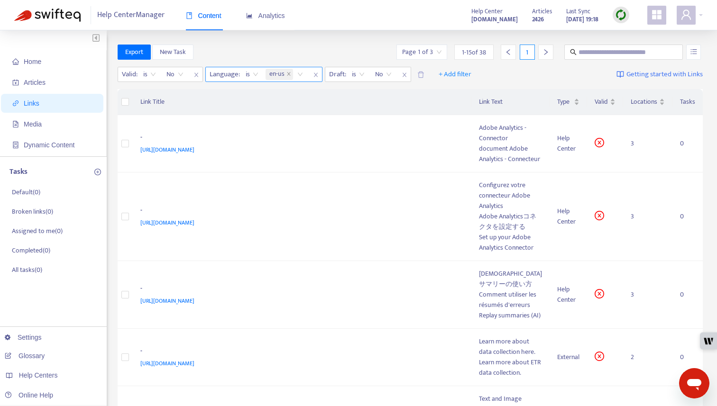
click at [298, 74] on div "en-us" at bounding box center [286, 74] width 45 height 14
click at [290, 110] on div "fr" at bounding box center [353, 108] width 165 height 10
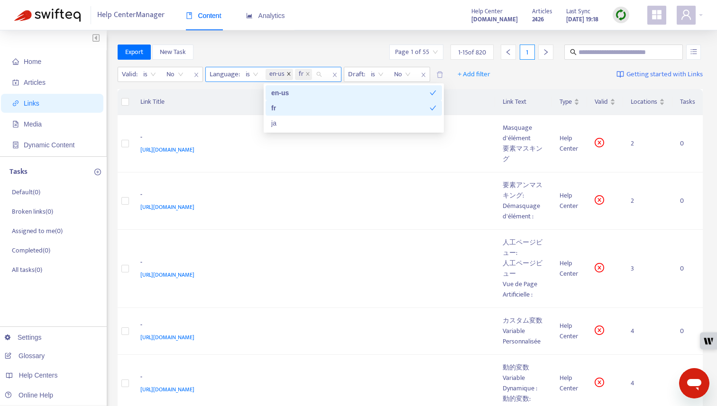
click at [286, 73] on icon "close" at bounding box center [288, 74] width 5 height 5
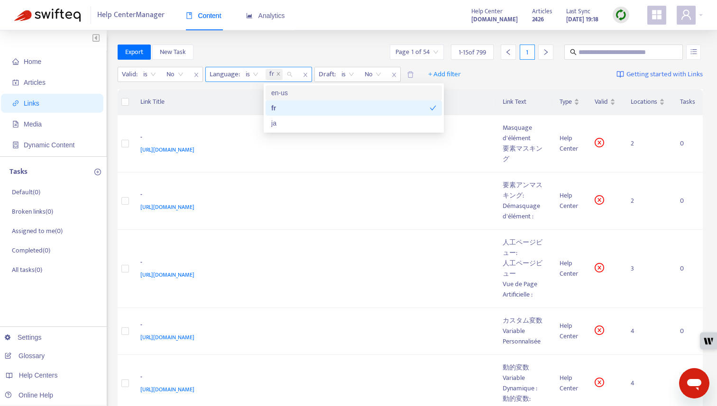
click at [289, 47] on div "Export New Task Page 1 of 54 1 - 15 of 799 1" at bounding box center [411, 52] width 586 height 15
click at [313, 136] on div "-" at bounding box center [312, 138] width 344 height 12
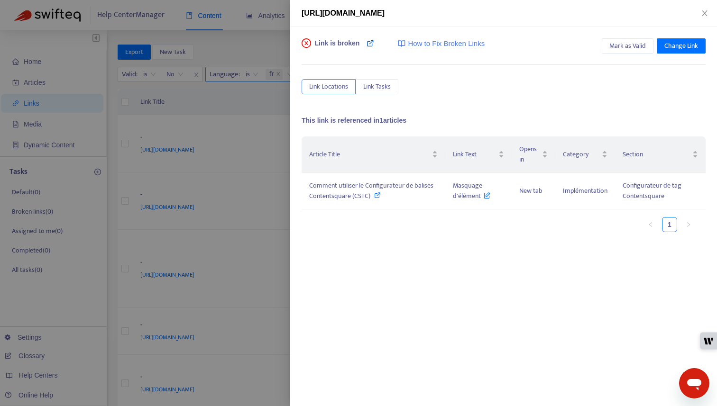
click at [367, 44] on icon at bounding box center [371, 43] width 8 height 8
click at [700, 6] on div "[URL][DOMAIN_NAME]" at bounding box center [503, 13] width 427 height 27
click at [704, 14] on icon "close" at bounding box center [704, 13] width 5 height 6
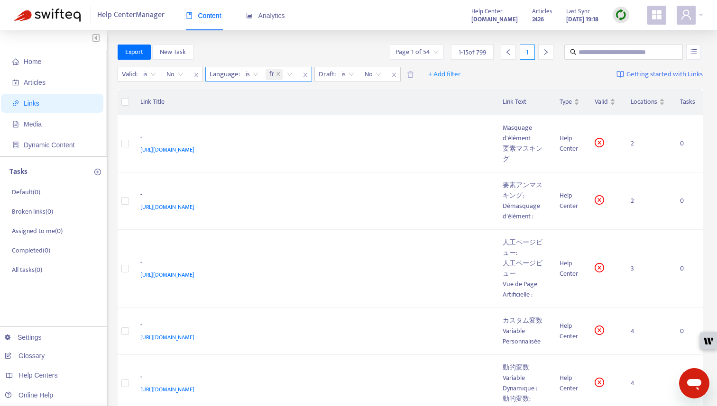
click at [289, 73] on div "fr" at bounding box center [281, 74] width 34 height 14
click at [287, 88] on div "en-us" at bounding box center [353, 93] width 165 height 10
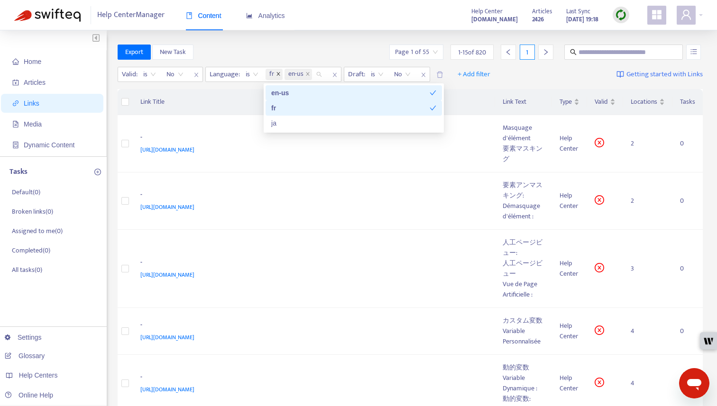
click at [279, 72] on icon "close" at bounding box center [278, 74] width 5 height 5
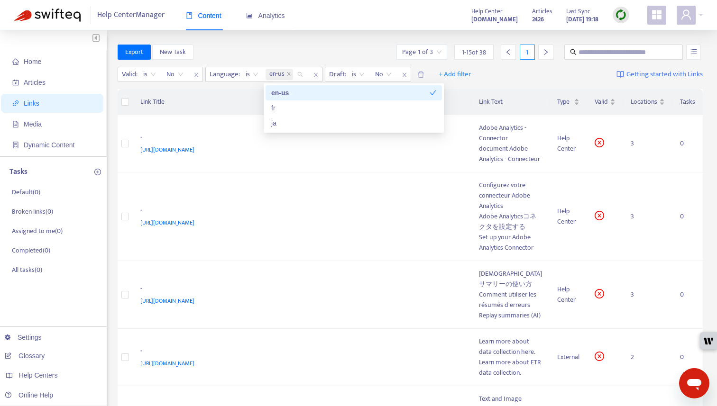
click at [273, 34] on div "Content Analytics" at bounding box center [240, 19] width 109 height 37
click at [338, 171] on td "- [URL][DOMAIN_NAME]" at bounding box center [302, 143] width 339 height 57
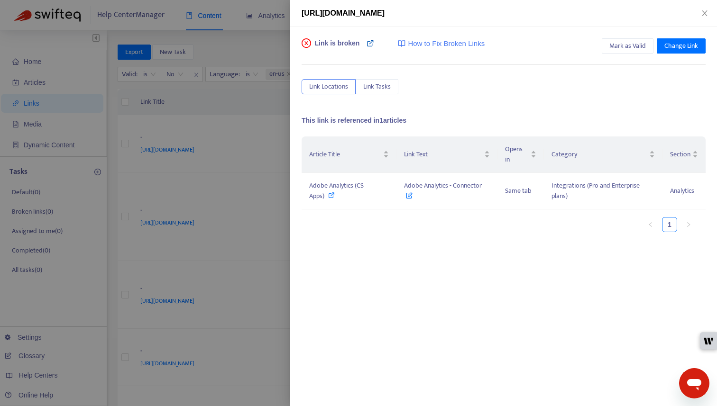
click at [372, 45] on icon at bounding box center [371, 43] width 8 height 8
click at [375, 43] on div "Link is broken How to Fix Broken Links" at bounding box center [393, 47] width 183 height 19
click at [368, 42] on icon at bounding box center [371, 43] width 8 height 8
click at [678, 49] on span "Change Link" at bounding box center [681, 46] width 34 height 10
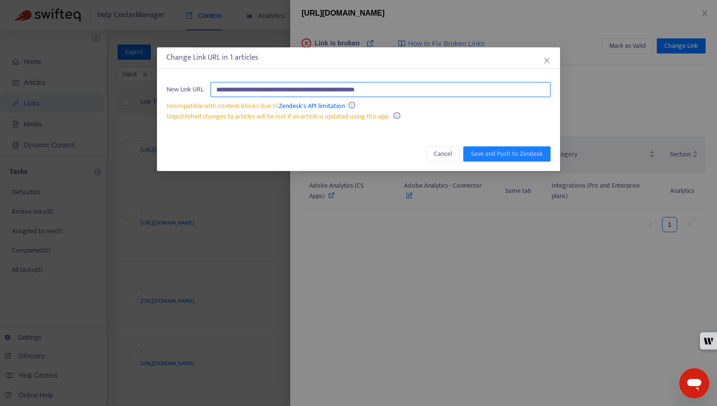
click at [506, 85] on input "**********" at bounding box center [381, 89] width 340 height 15
paste input "**********"
type input "**********"
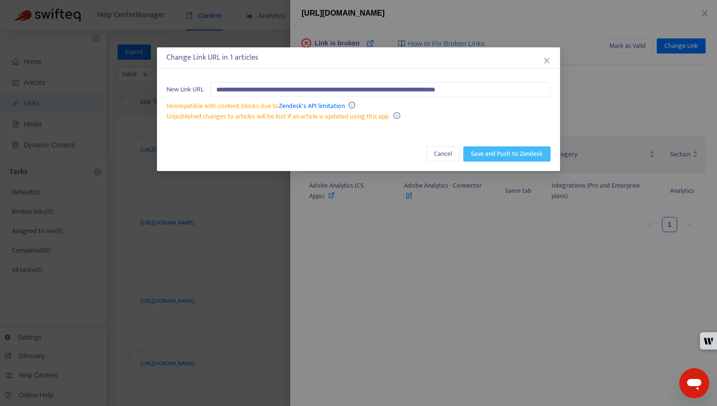
click at [512, 150] on span "Save and Push to Zendesk" at bounding box center [507, 154] width 72 height 10
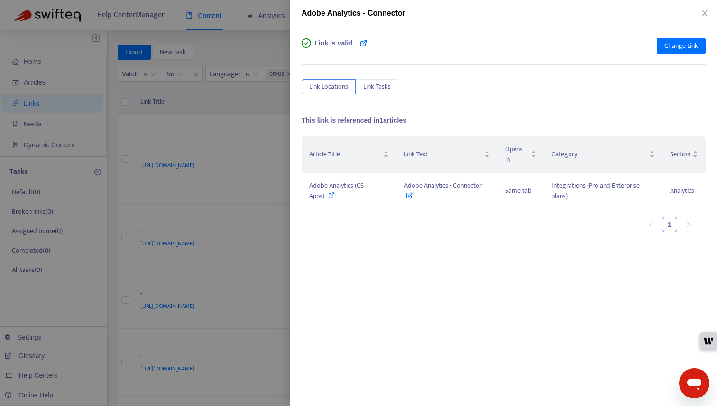
click at [214, 239] on div at bounding box center [358, 203] width 717 height 406
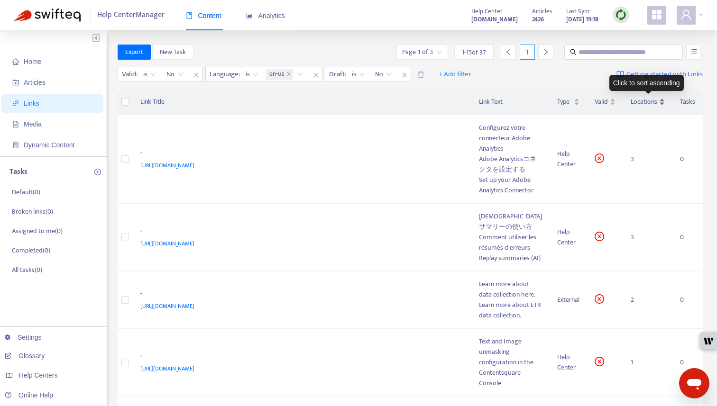
click at [637, 101] on span "Locations" at bounding box center [644, 102] width 27 height 10
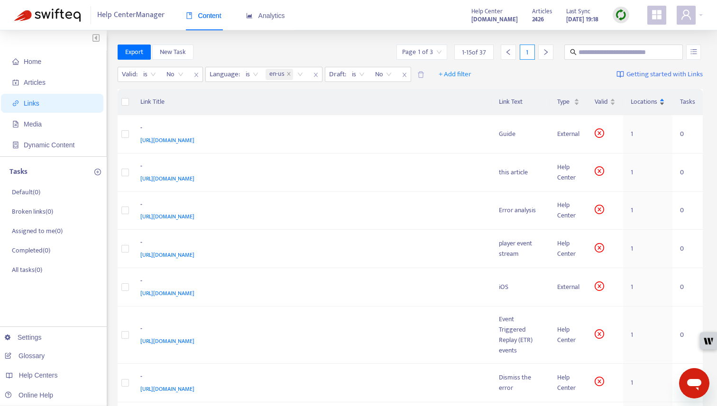
click at [637, 101] on span "Locations" at bounding box center [644, 102] width 27 height 10
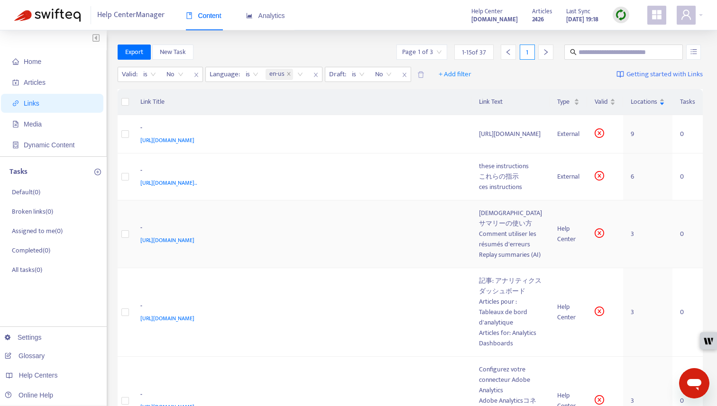
click at [372, 235] on div "[URL][DOMAIN_NAME]" at bounding box center [300, 240] width 320 height 10
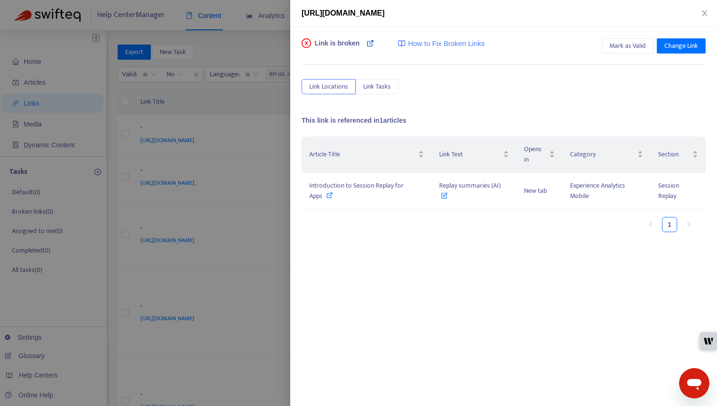
click at [369, 46] on icon at bounding box center [371, 43] width 8 height 8
click at [683, 43] on span "Change Link" at bounding box center [681, 46] width 34 height 10
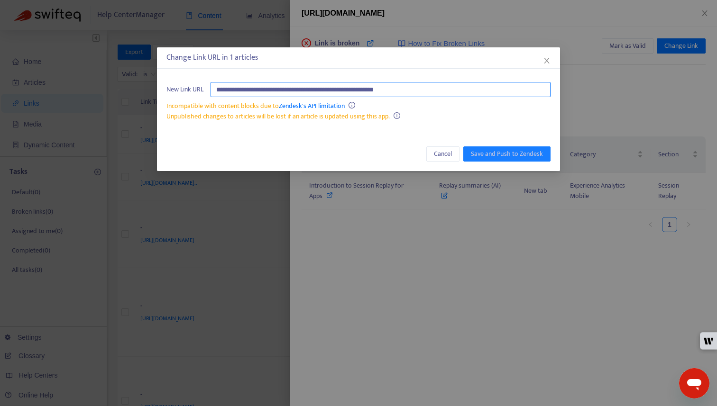
click at [531, 87] on input "**********" at bounding box center [381, 89] width 340 height 15
paste input "**********"
type input "**********"
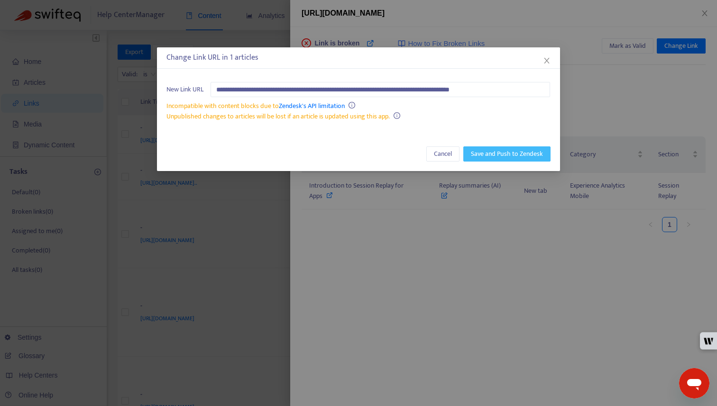
scroll to position [0, 0]
click at [520, 151] on span "Save and Push to Zendesk" at bounding box center [507, 154] width 72 height 10
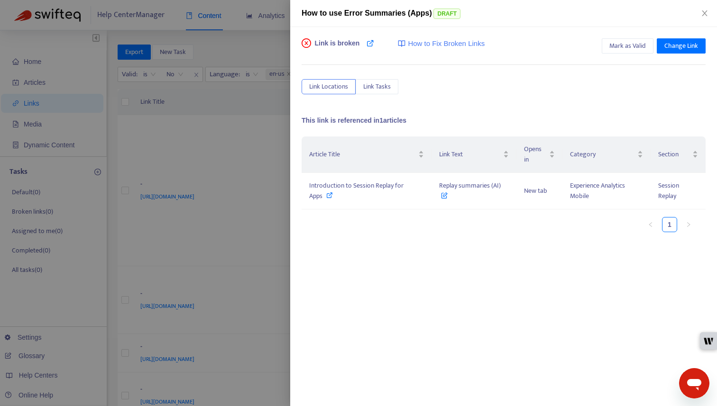
click at [260, 237] on div at bounding box center [358, 203] width 717 height 406
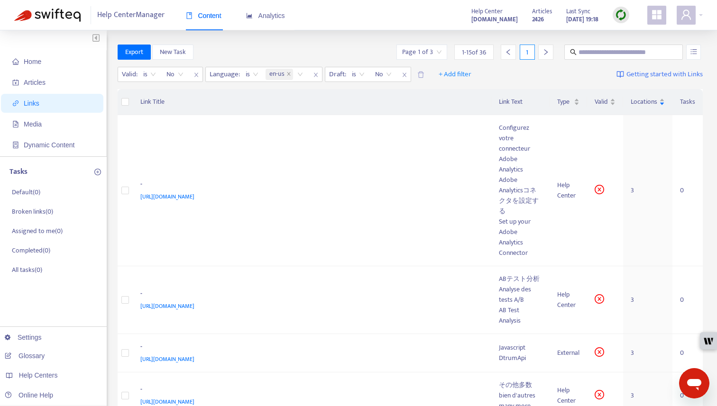
click at [260, 237] on td "- [URL][DOMAIN_NAME]" at bounding box center [312, 190] width 359 height 151
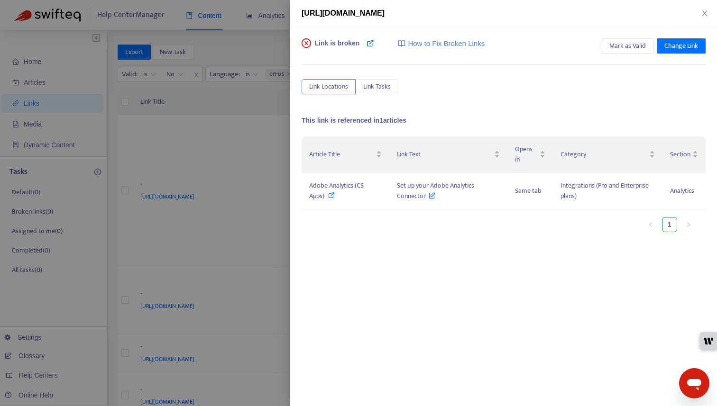
click at [374, 41] on icon at bounding box center [371, 43] width 8 height 8
click at [687, 46] on span "Change Link" at bounding box center [681, 46] width 34 height 10
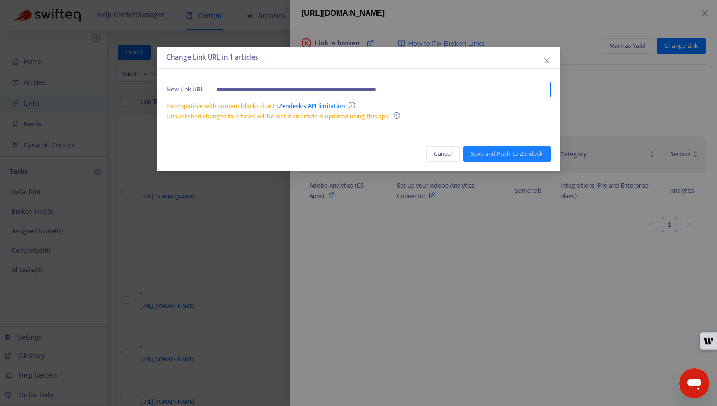
click at [542, 90] on input "**********" at bounding box center [381, 89] width 340 height 15
paste input "**********"
type input "**********"
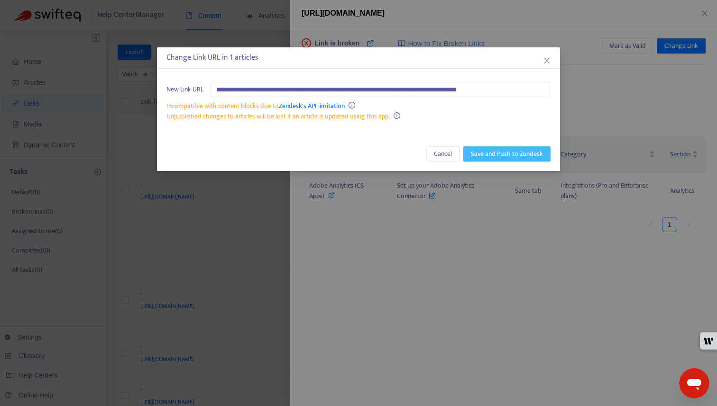
scroll to position [0, 0]
click at [532, 154] on span "Save and Push to Zendesk" at bounding box center [507, 154] width 72 height 10
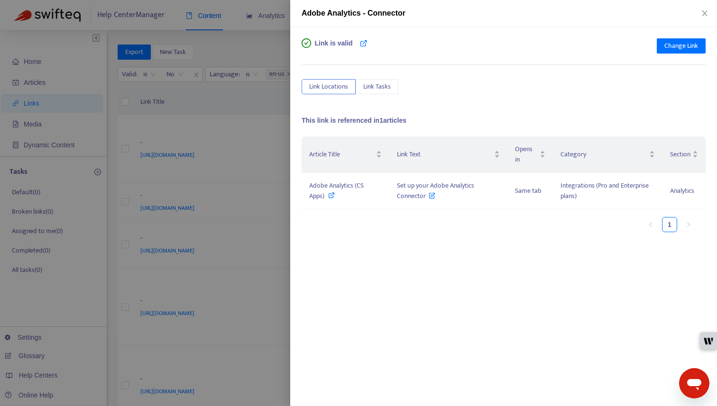
click at [213, 281] on div at bounding box center [358, 203] width 717 height 406
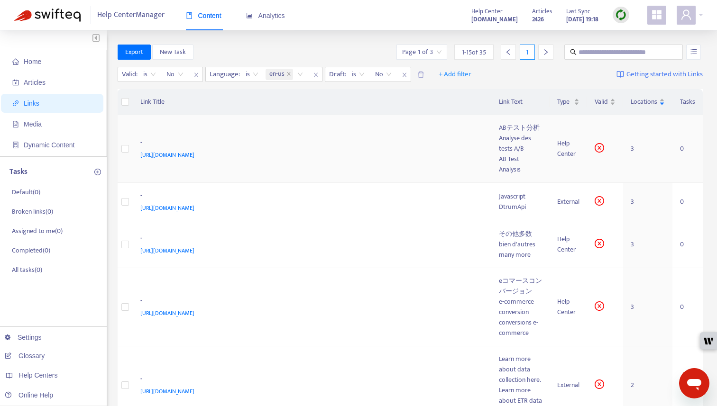
click at [317, 166] on td "- [URL][DOMAIN_NAME]" at bounding box center [312, 149] width 359 height 68
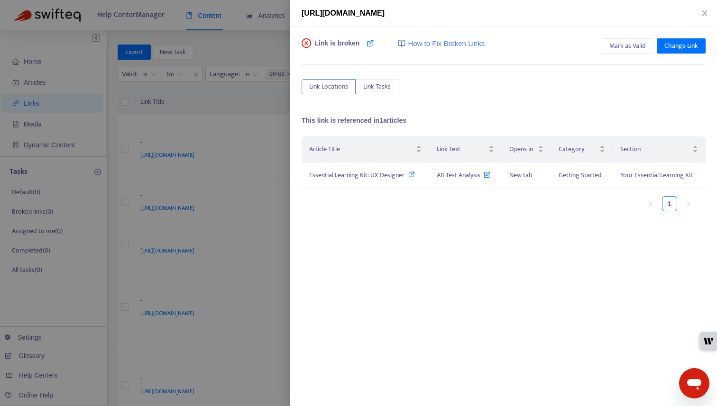
click at [234, 150] on div at bounding box center [358, 203] width 717 height 406
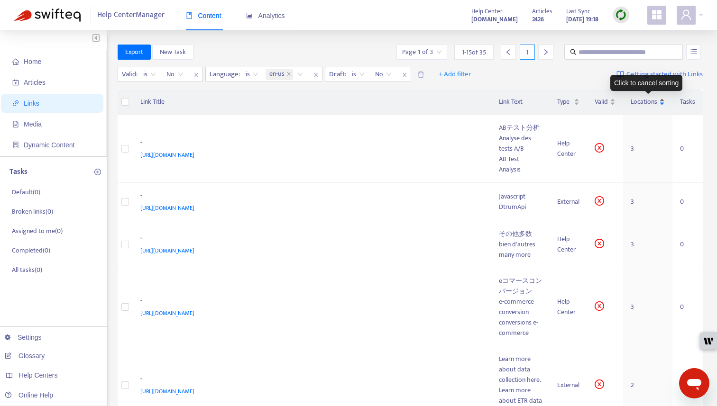
click at [645, 103] on span "Locations" at bounding box center [644, 102] width 27 height 10
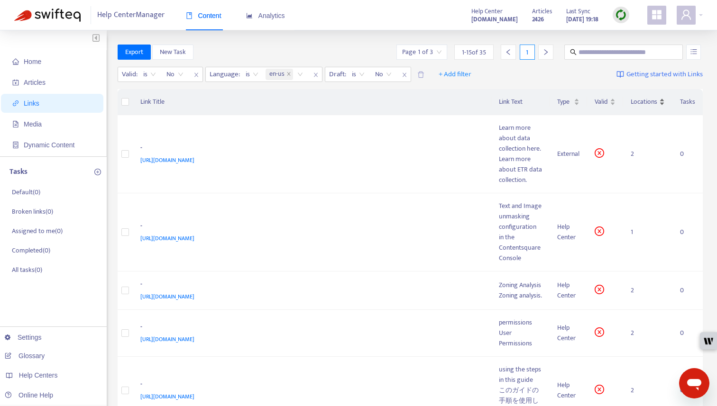
click at [642, 97] on span "Locations" at bounding box center [644, 102] width 27 height 10
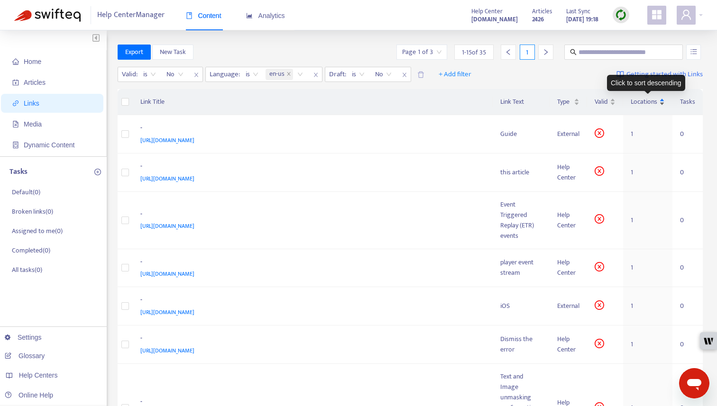
click at [639, 100] on span "Locations" at bounding box center [644, 102] width 27 height 10
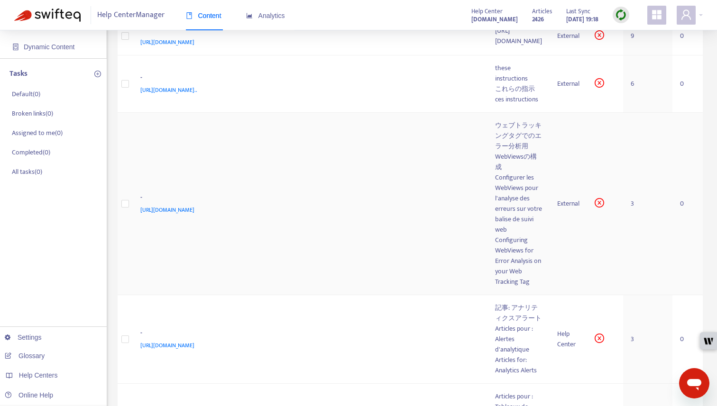
scroll to position [96, 0]
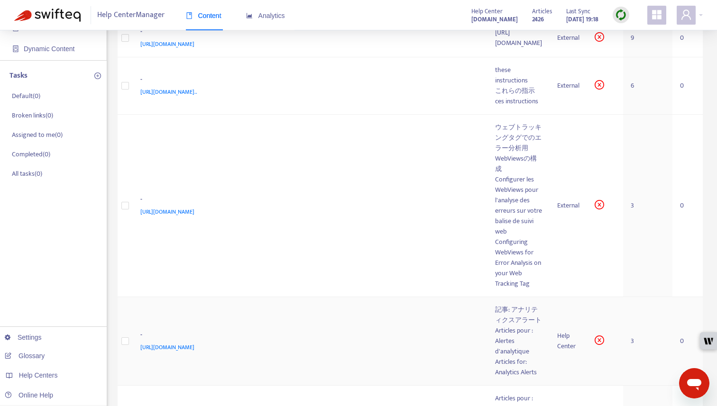
click at [370, 330] on div "-" at bounding box center [308, 336] width 336 height 12
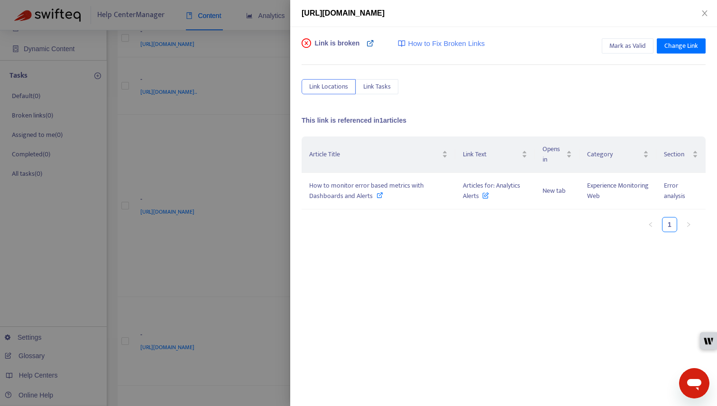
click at [371, 46] on icon at bounding box center [371, 43] width 8 height 8
click at [687, 50] on span "Change Link" at bounding box center [681, 46] width 34 height 10
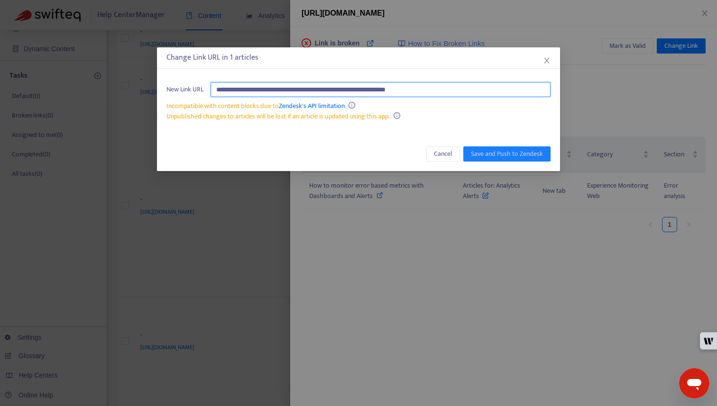
click at [522, 90] on input "**********" at bounding box center [381, 89] width 340 height 15
paste input "text"
type input "**********"
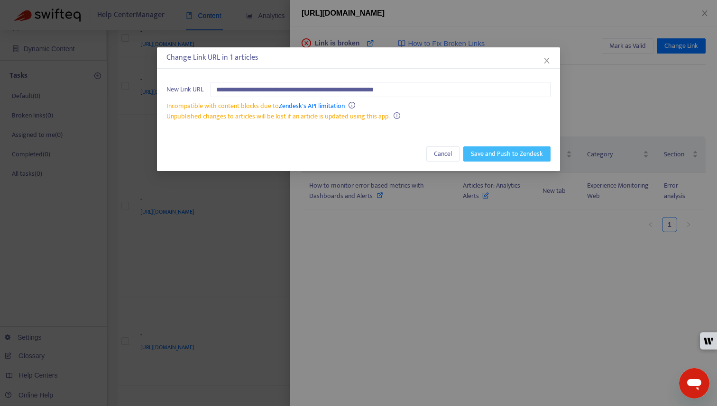
click at [515, 149] on span "Save and Push to Zendesk" at bounding box center [507, 154] width 72 height 10
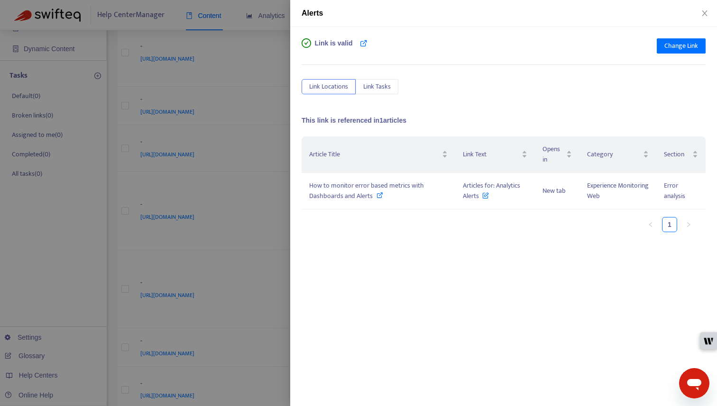
click at [216, 131] on div at bounding box center [358, 203] width 717 height 406
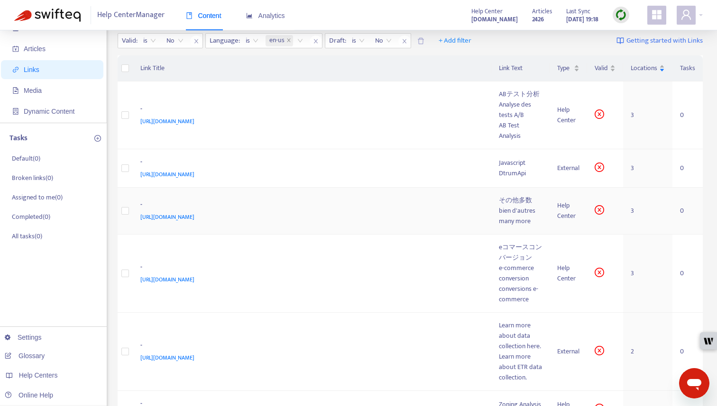
scroll to position [0, 0]
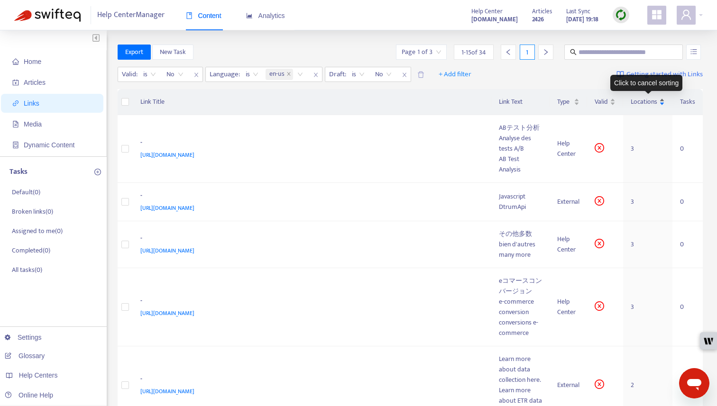
click at [644, 106] on span "Locations" at bounding box center [644, 102] width 27 height 10
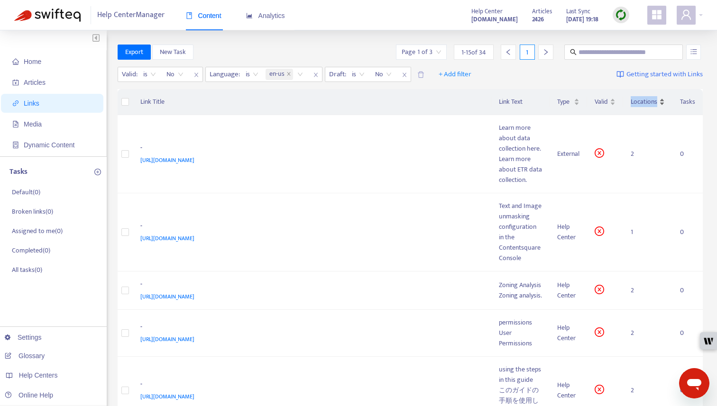
click at [644, 106] on span "Locations" at bounding box center [644, 102] width 27 height 10
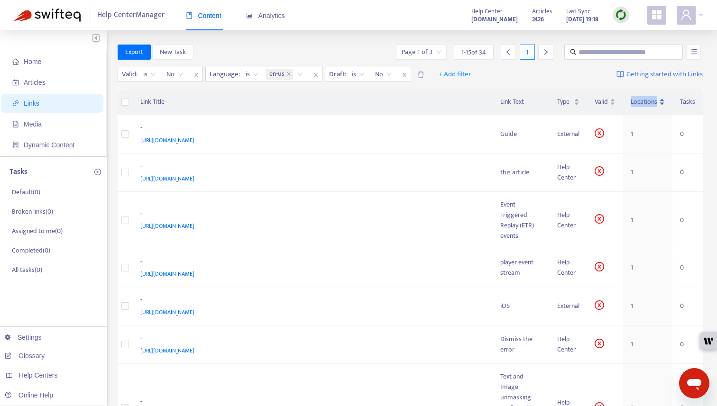
click at [644, 103] on span "Locations" at bounding box center [644, 102] width 27 height 10
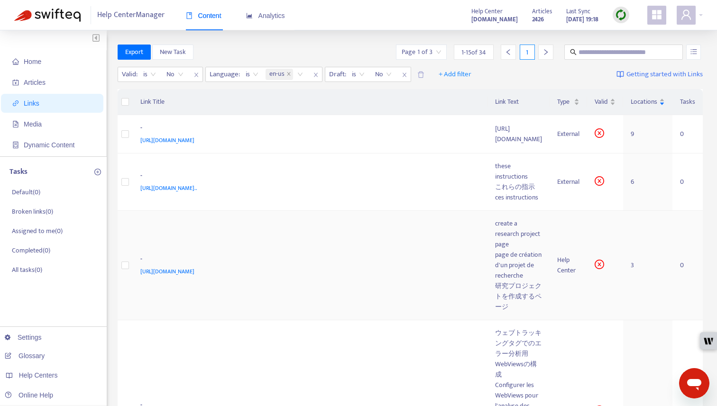
click at [342, 267] on div "[URL][DOMAIN_NAME]" at bounding box center [308, 272] width 336 height 10
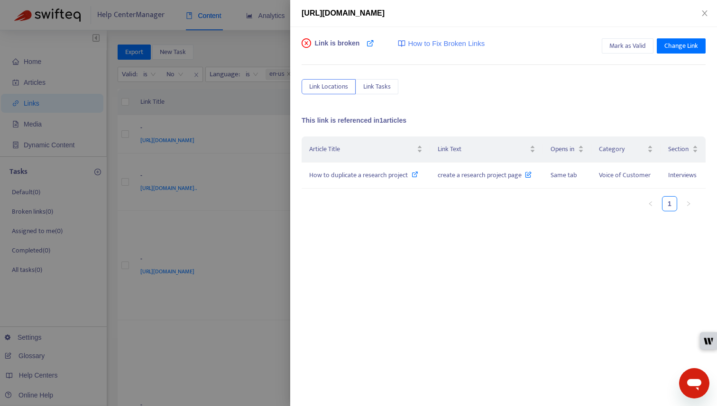
click at [251, 96] on div at bounding box center [358, 203] width 717 height 406
